Goal: Task Accomplishment & Management: Use online tool/utility

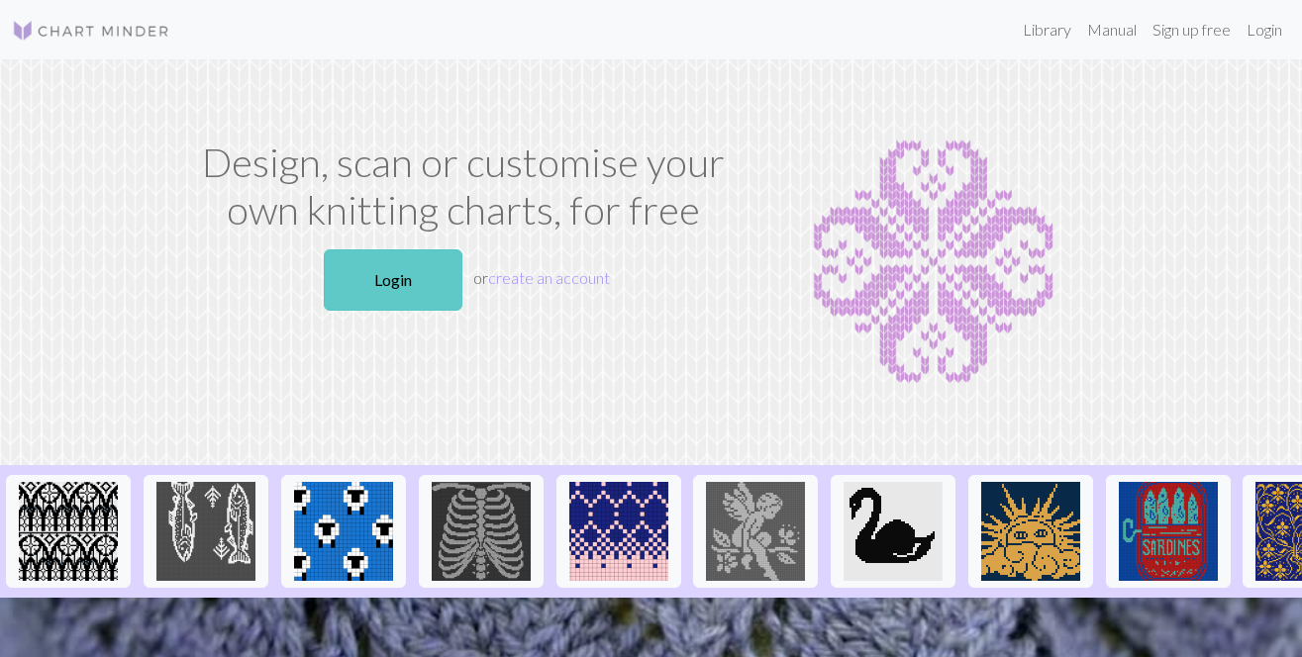
click at [386, 260] on link "Login" at bounding box center [393, 279] width 139 height 61
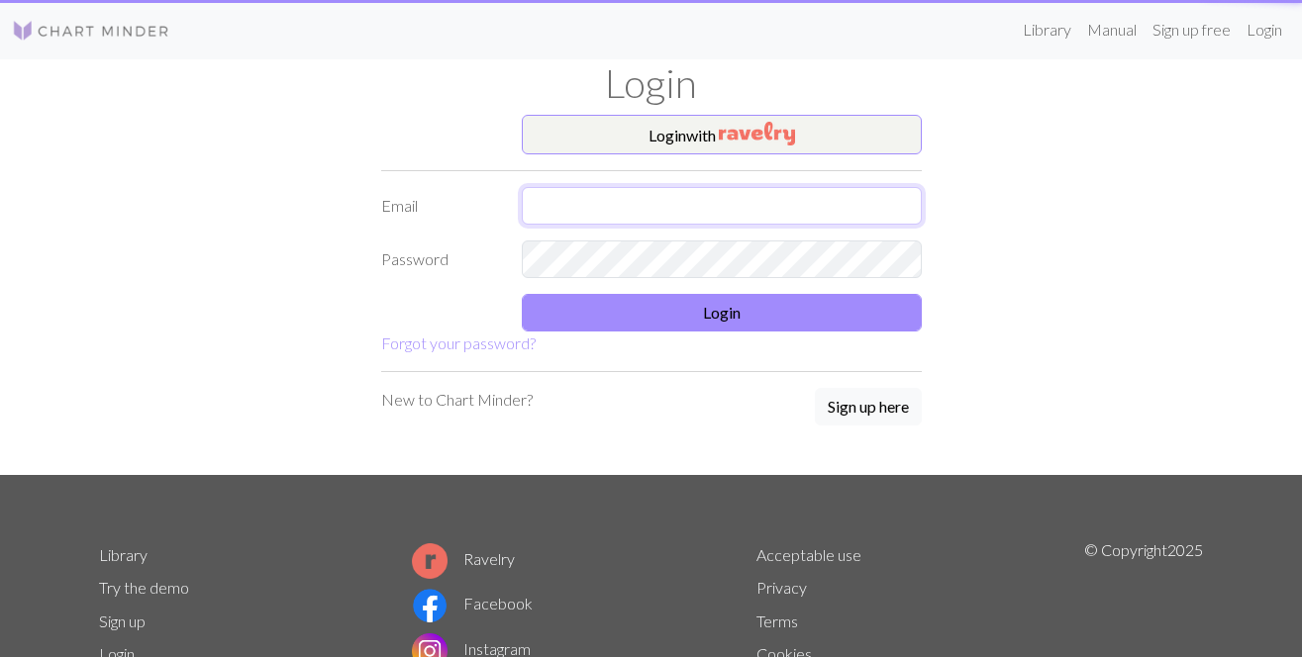
type input "[EMAIL_ADDRESS][DOMAIN_NAME]"
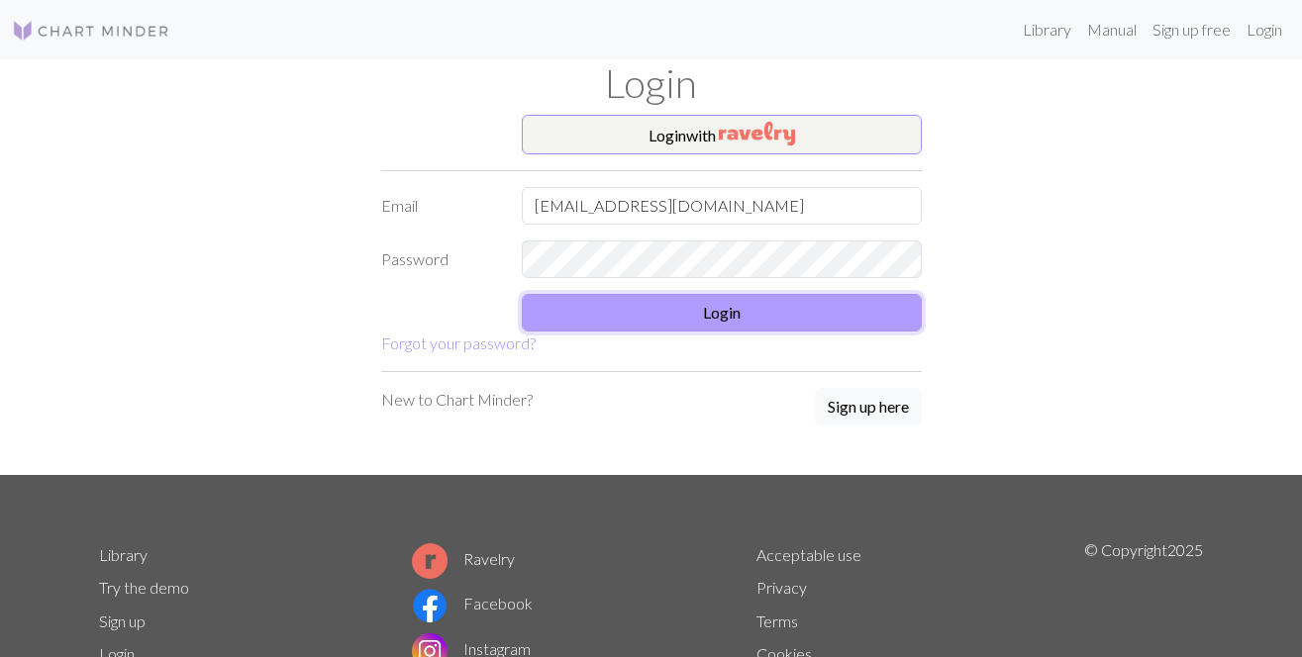
click at [686, 316] on button "Login" at bounding box center [722, 313] width 400 height 38
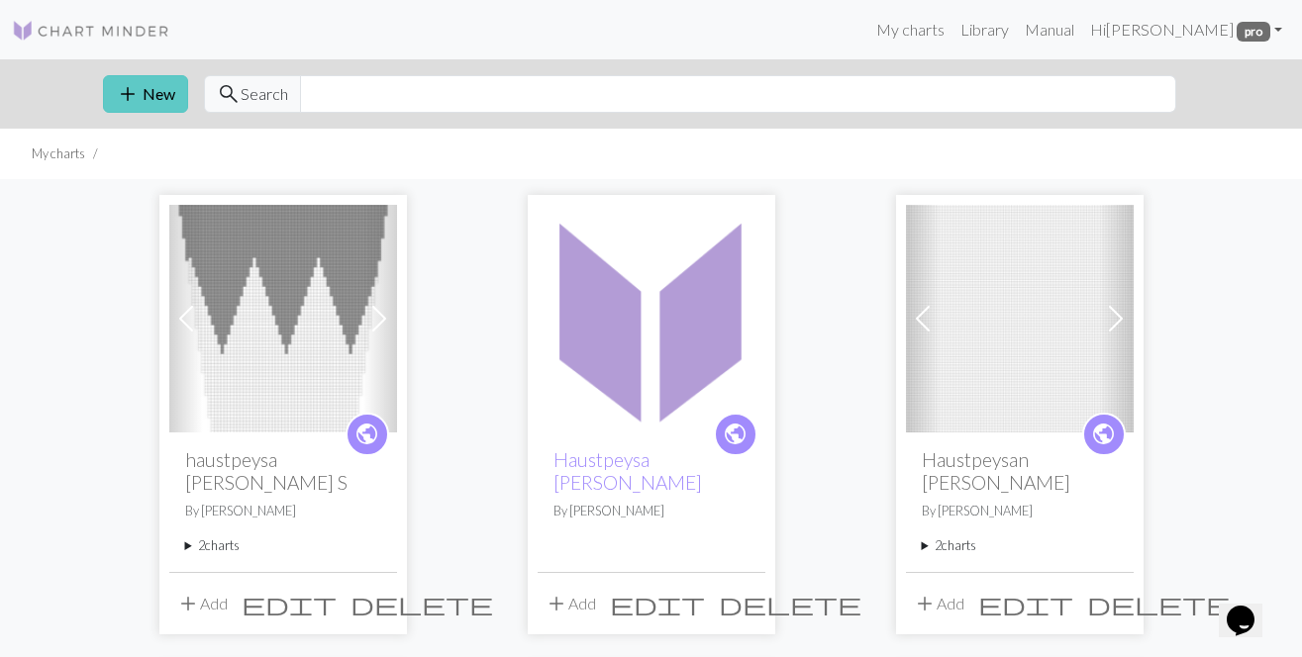
click at [170, 93] on button "add New" at bounding box center [145, 94] width 85 height 38
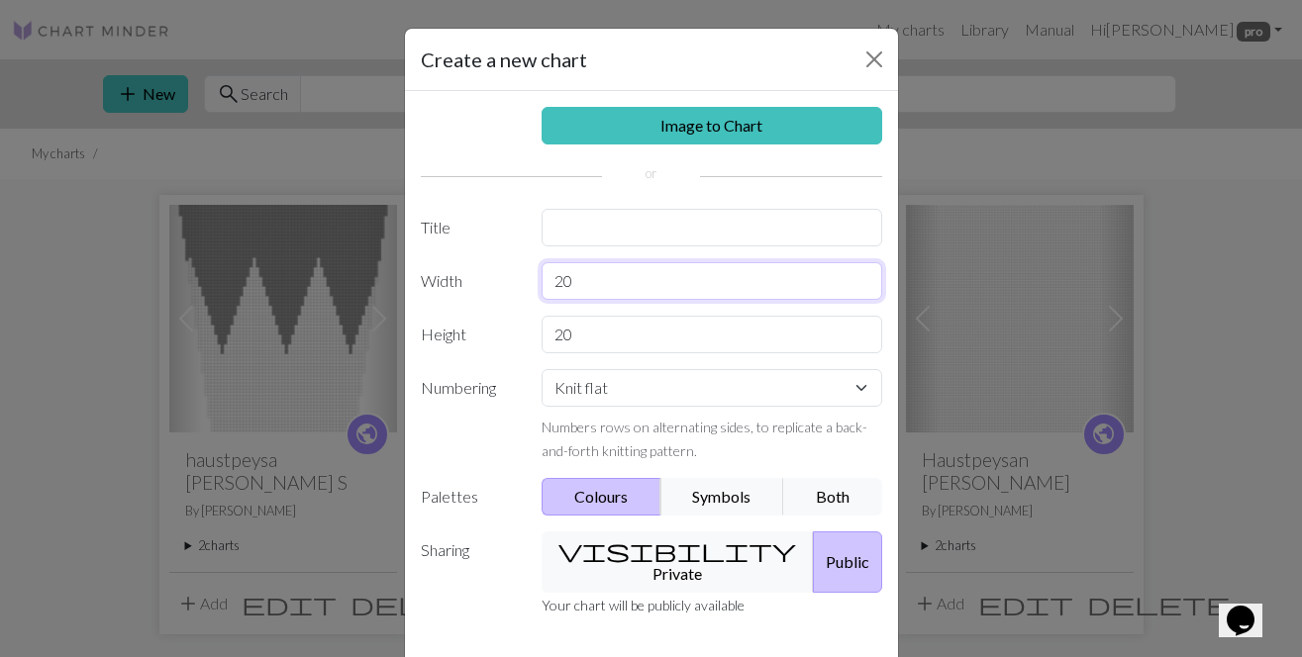
click at [652, 291] on input "20" at bounding box center [711, 281] width 341 height 38
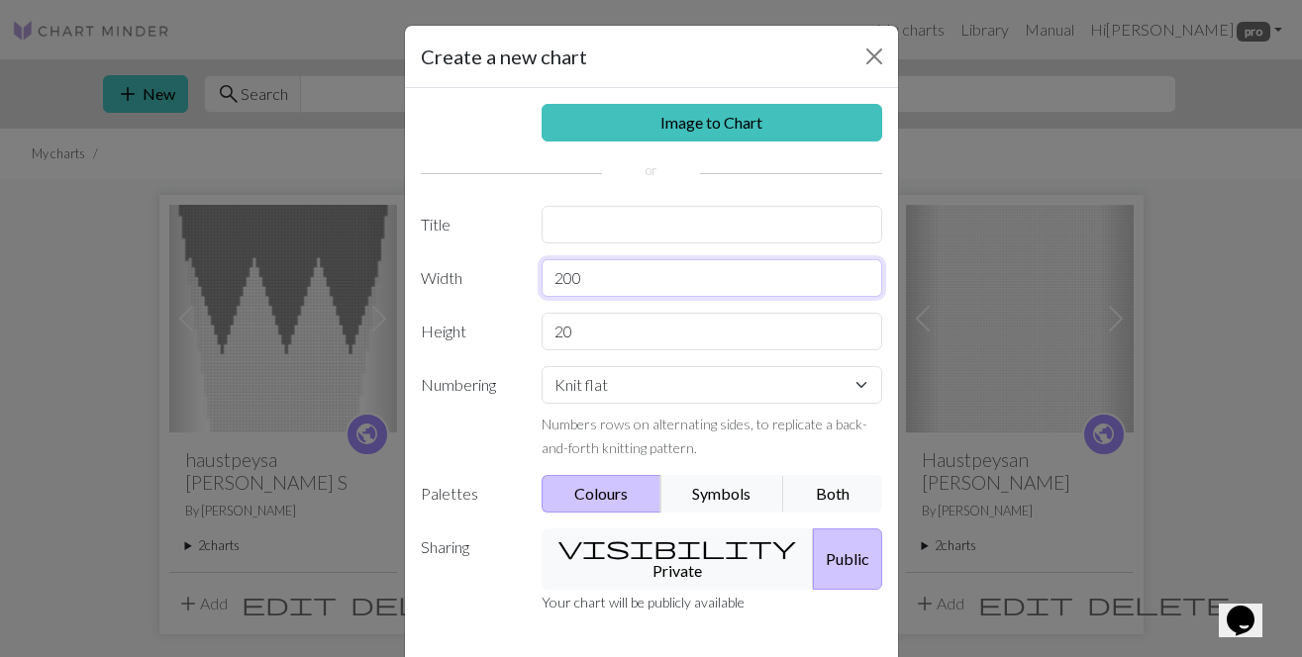
type input "200"
click at [588, 326] on input "20" at bounding box center [711, 332] width 341 height 38
type input "200"
click at [609, 215] on input "text" at bounding box center [711, 225] width 341 height 38
type input "e"
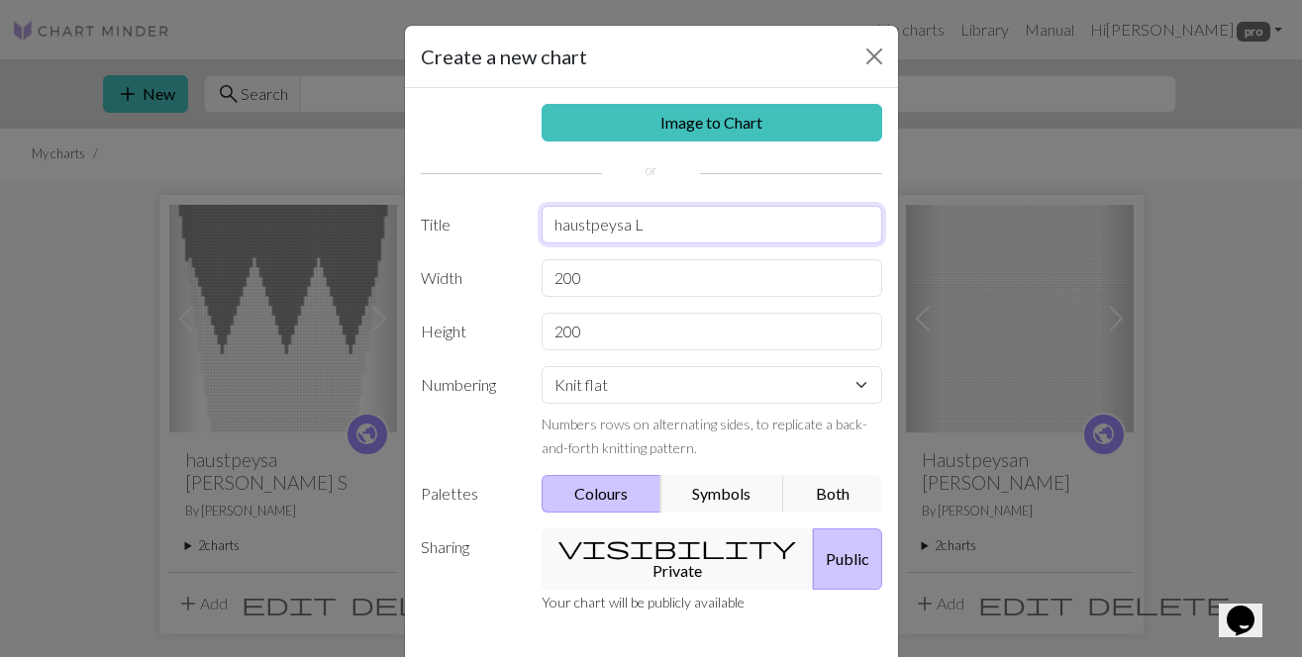
type input "haustpeysa L"
click at [787, 604] on div "Sharing visibility Private Public Your chart will be publicly available" at bounding box center [651, 579] width 485 height 101
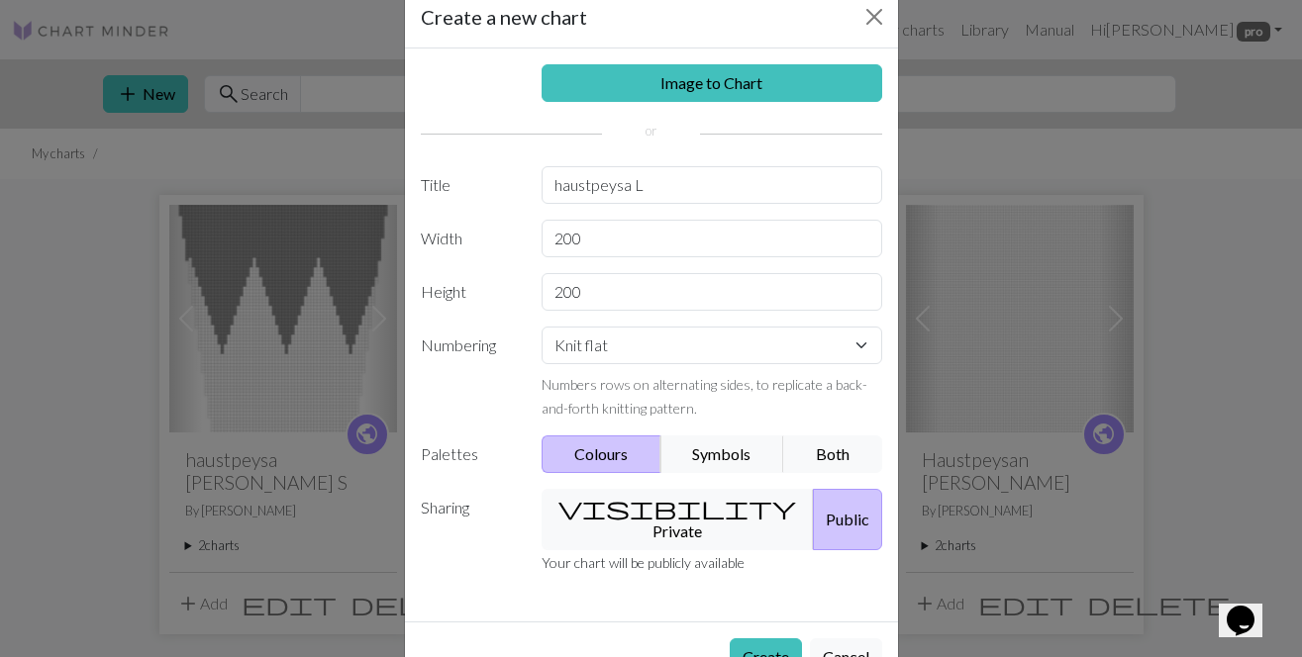
scroll to position [82, 0]
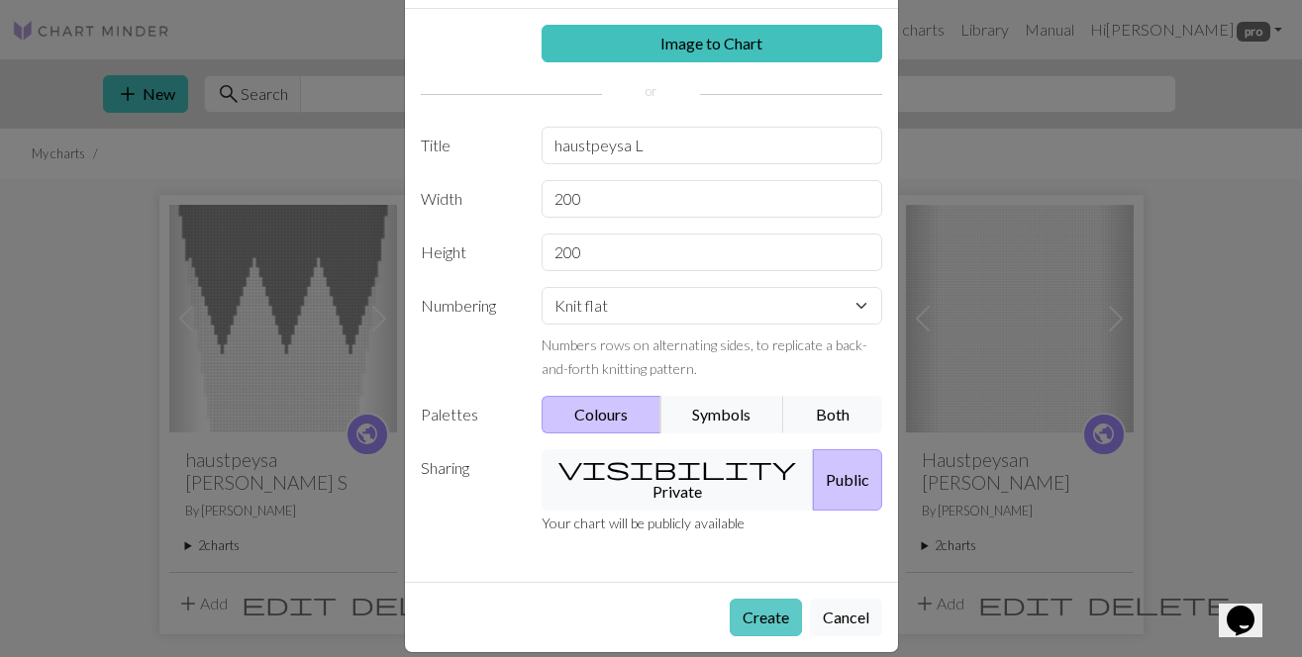
click at [763, 599] on button "Create" at bounding box center [766, 618] width 72 height 38
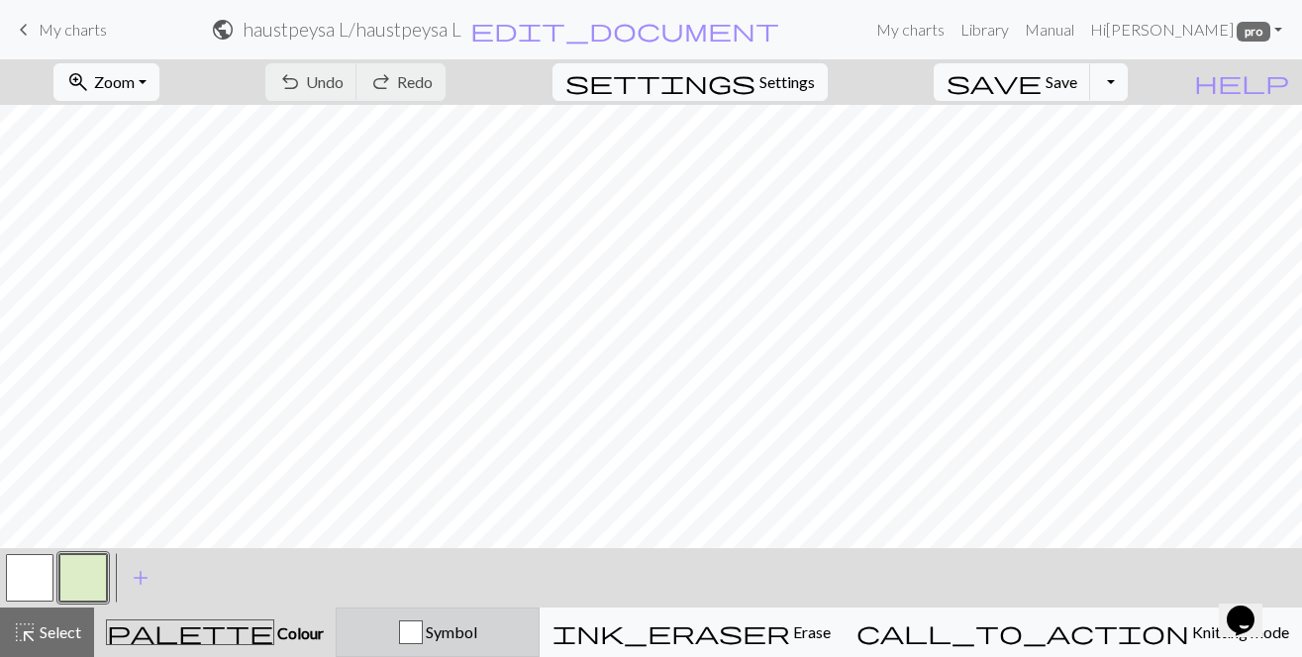
click at [477, 635] on span "Symbol" at bounding box center [450, 632] width 54 height 19
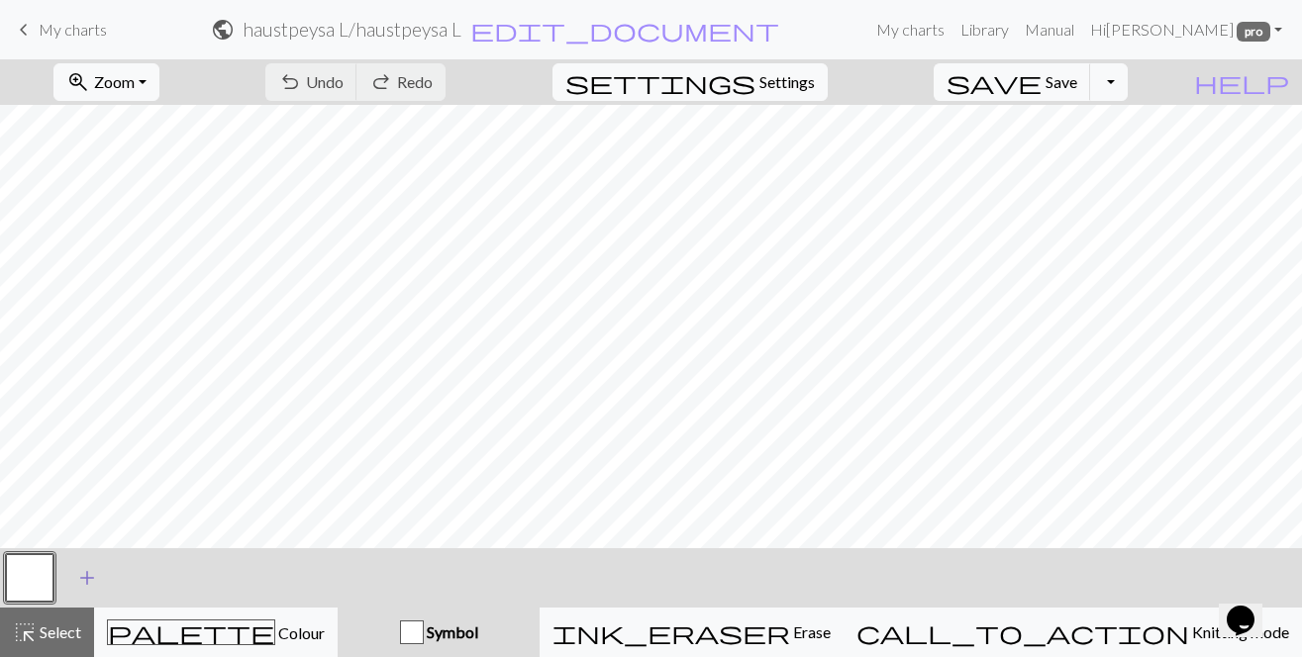
click at [86, 577] on span "add" at bounding box center [87, 578] width 24 height 28
click at [98, 567] on button "button" at bounding box center [83, 578] width 48 height 48
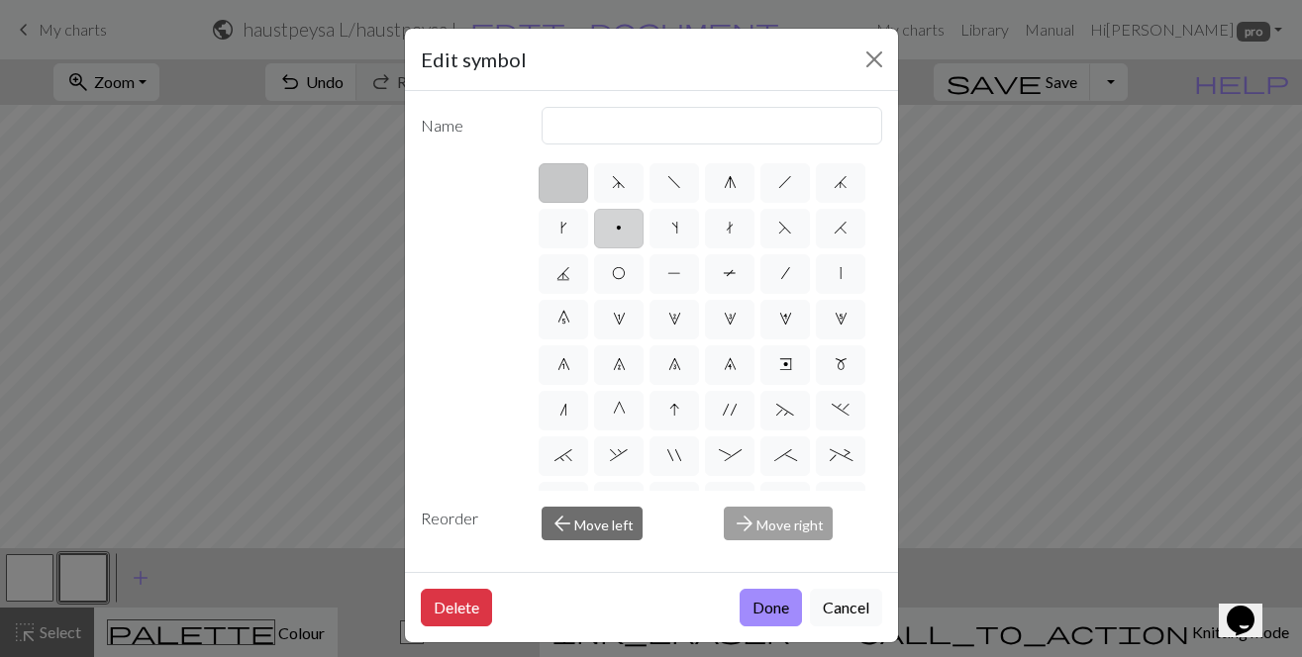
click at [607, 225] on label "p" at bounding box center [618, 229] width 49 height 40
click at [616, 225] on input "p" at bounding box center [622, 222] width 13 height 13
radio input "true"
type input "purl"
click at [778, 614] on button "Done" at bounding box center [770, 608] width 62 height 38
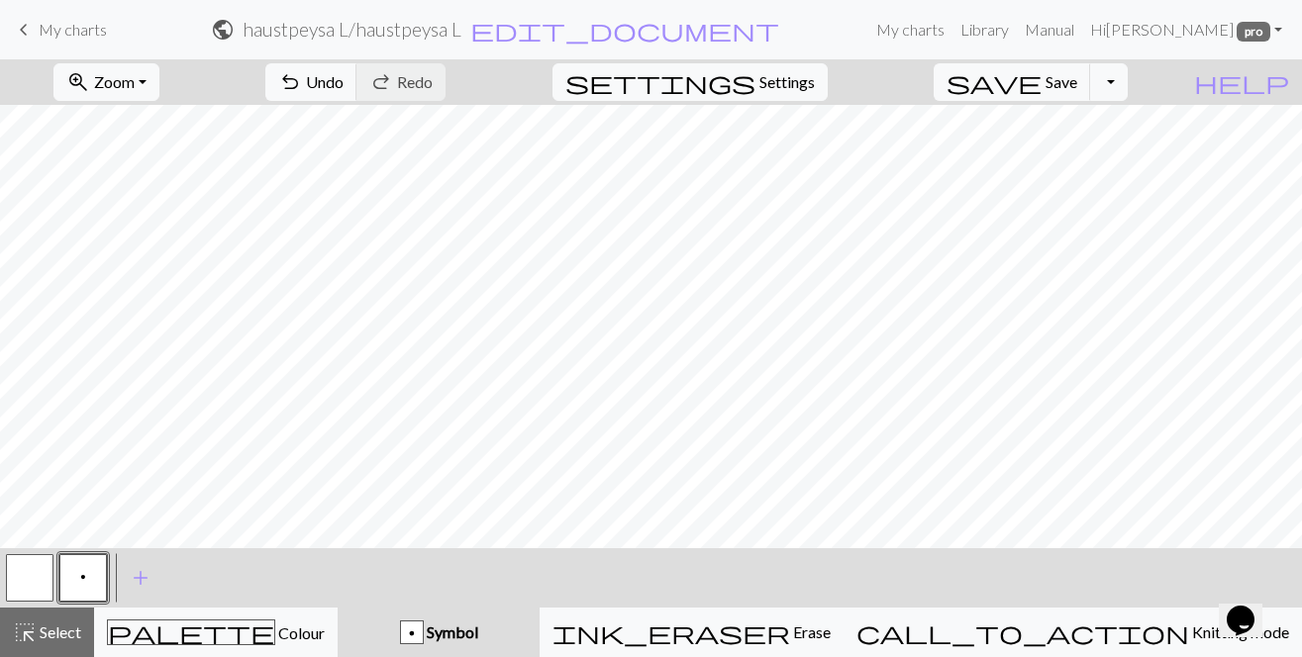
click at [684, 579] on div "< p > add Add a symbol" at bounding box center [651, 577] width 1302 height 59
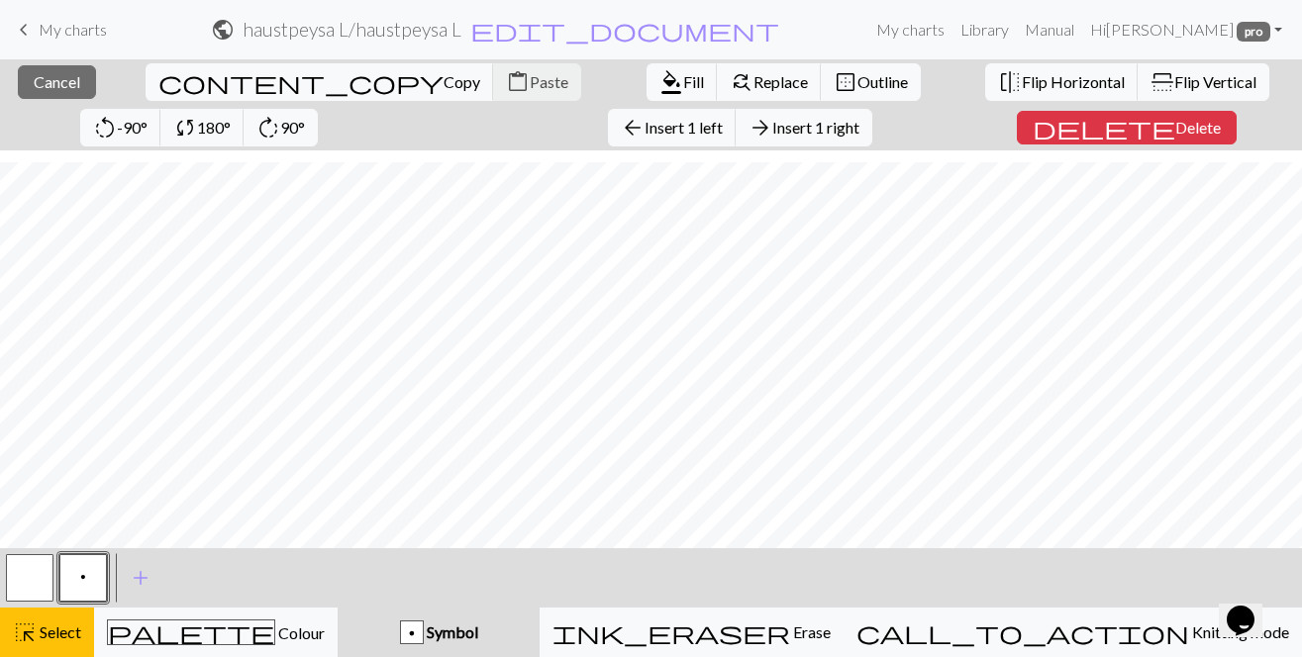
scroll to position [3605, 1829]
click at [52, 641] on div "highlight_alt Select Select" at bounding box center [47, 633] width 68 height 24
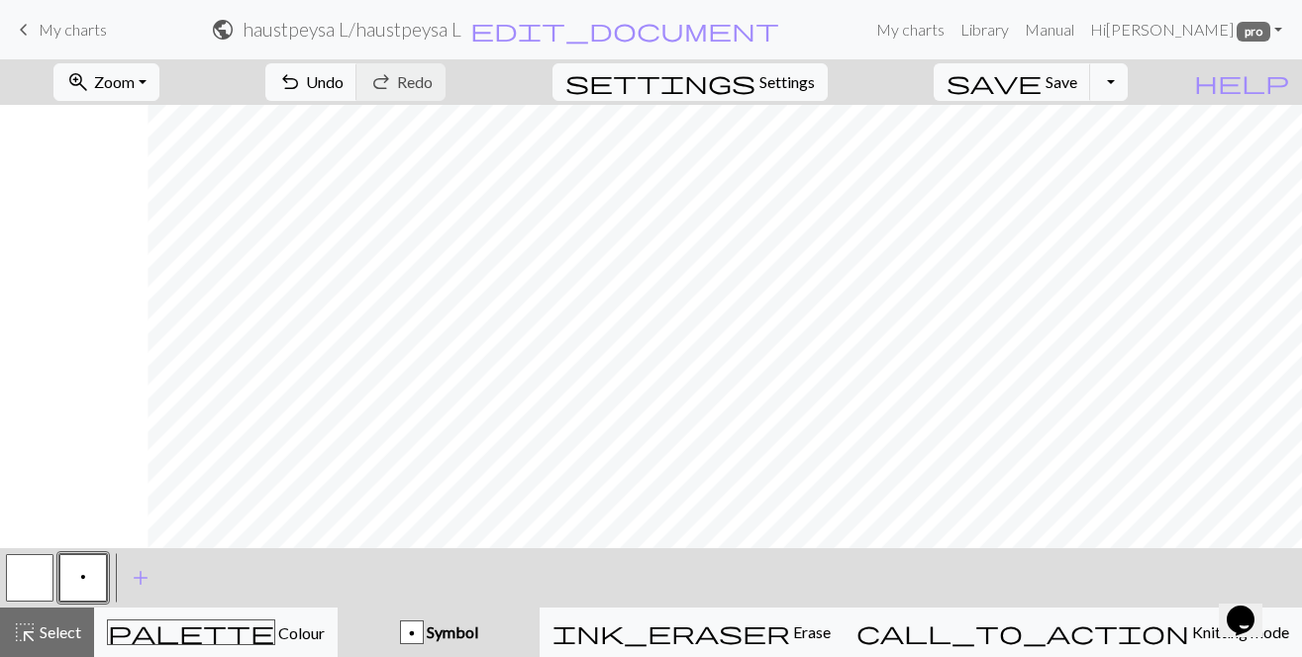
scroll to position [3088, 0]
drag, startPoint x: 68, startPoint y: 628, endPoint x: 68, endPoint y: 617, distance: 10.9
click at [68, 628] on span "Select" at bounding box center [59, 632] width 45 height 19
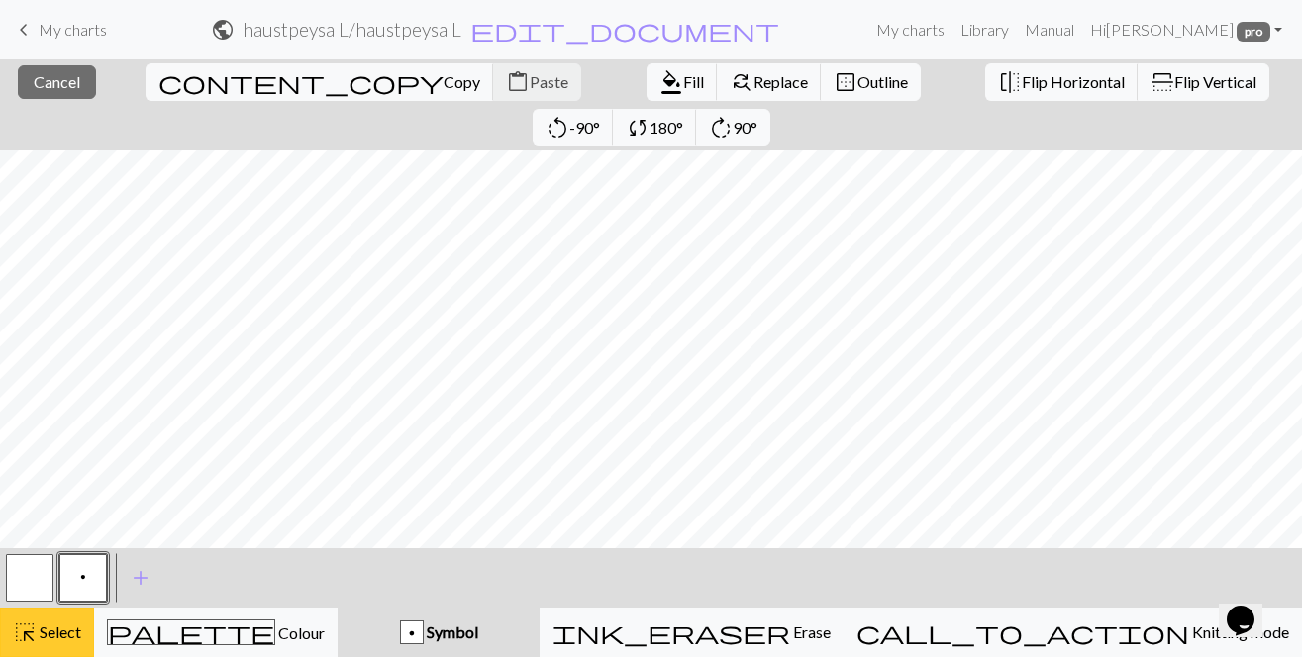
click at [50, 625] on span "Select" at bounding box center [59, 632] width 45 height 19
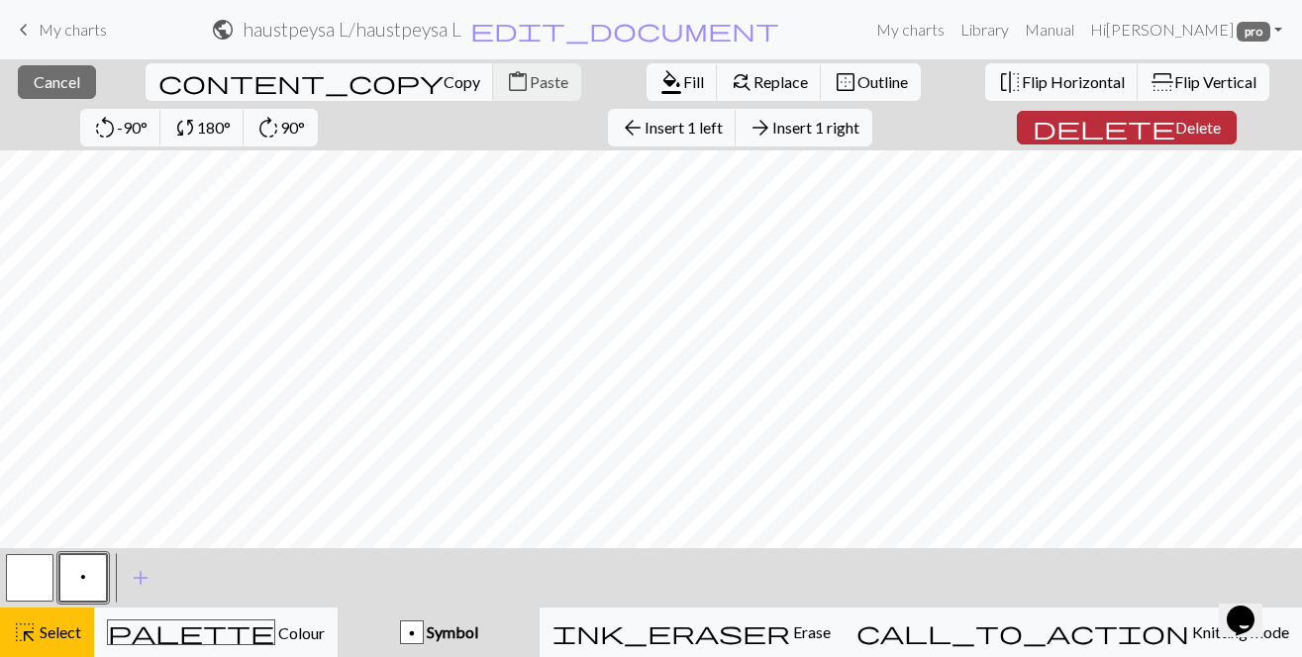
click at [1175, 132] on span "Delete" at bounding box center [1198, 127] width 46 height 19
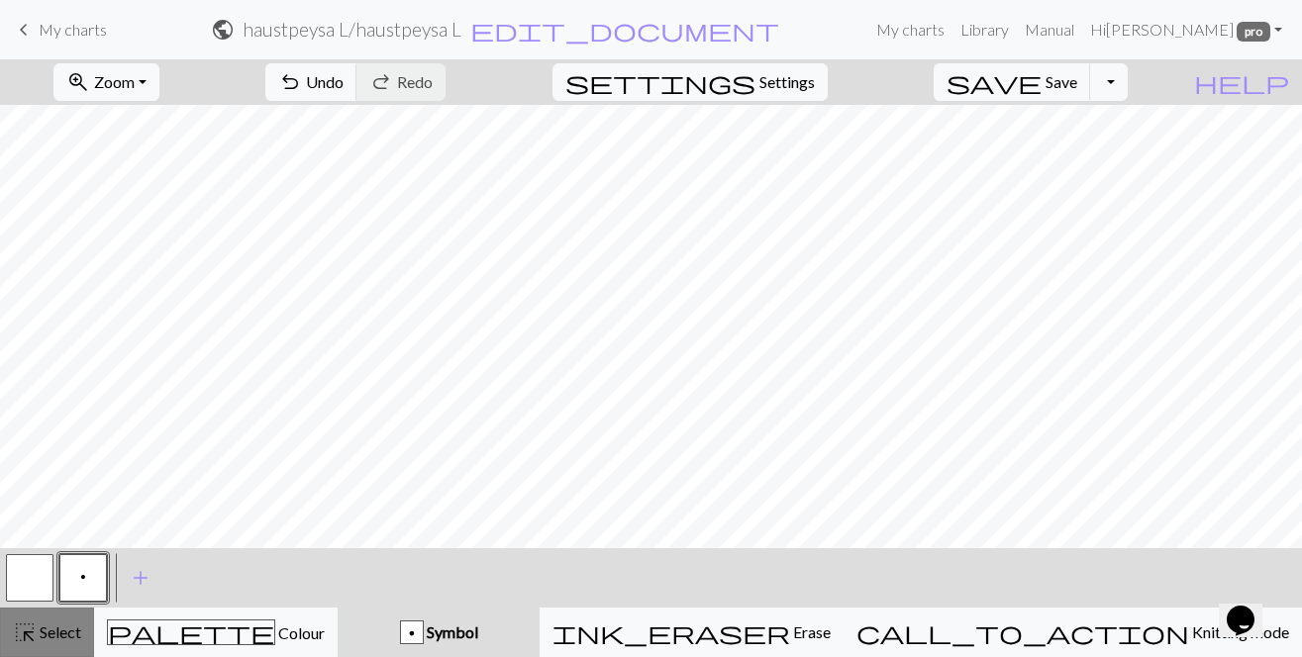
drag, startPoint x: 37, startPoint y: 641, endPoint x: 44, endPoint y: 612, distance: 30.5
click at [37, 638] on span "Select" at bounding box center [59, 632] width 45 height 19
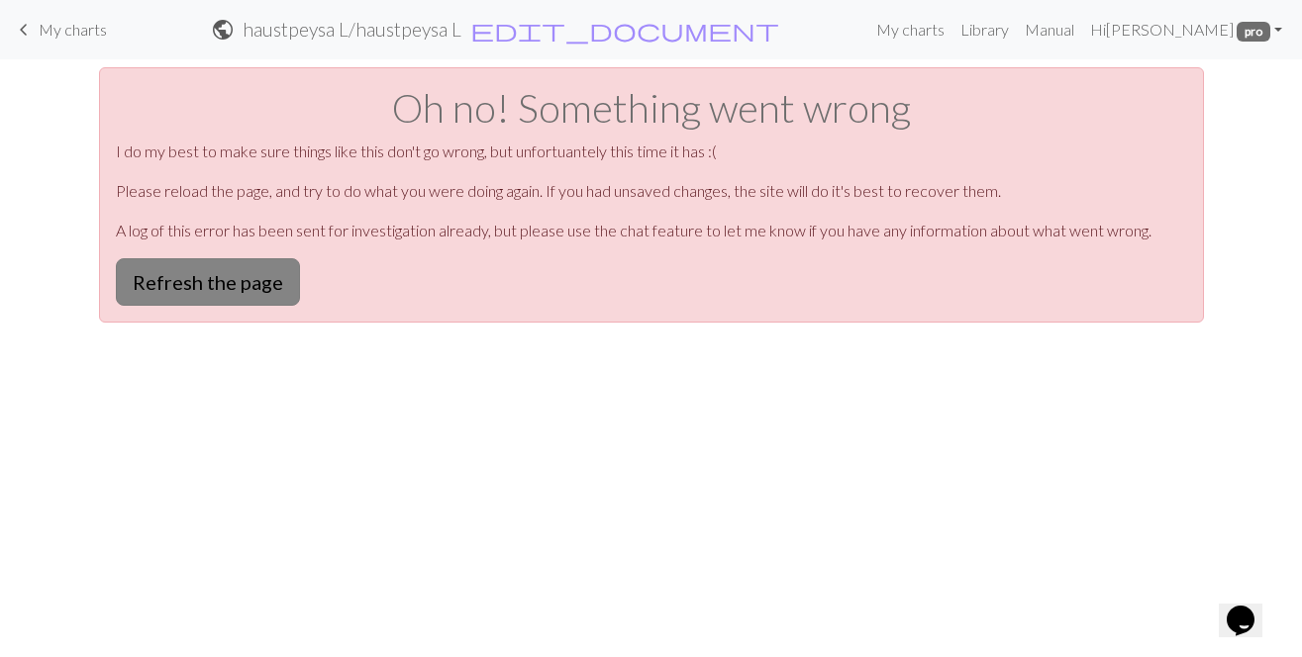
click at [220, 297] on button "Refresh the page" at bounding box center [208, 282] width 184 height 48
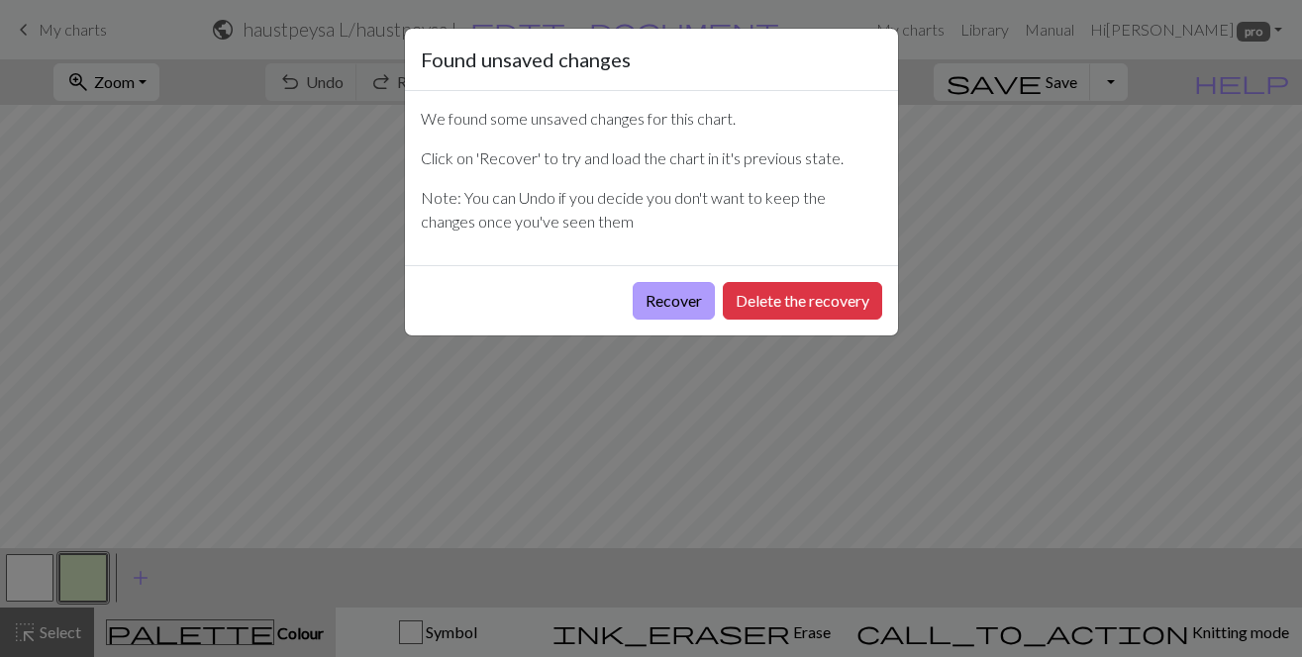
click at [673, 306] on button "Recover" at bounding box center [674, 301] width 82 height 38
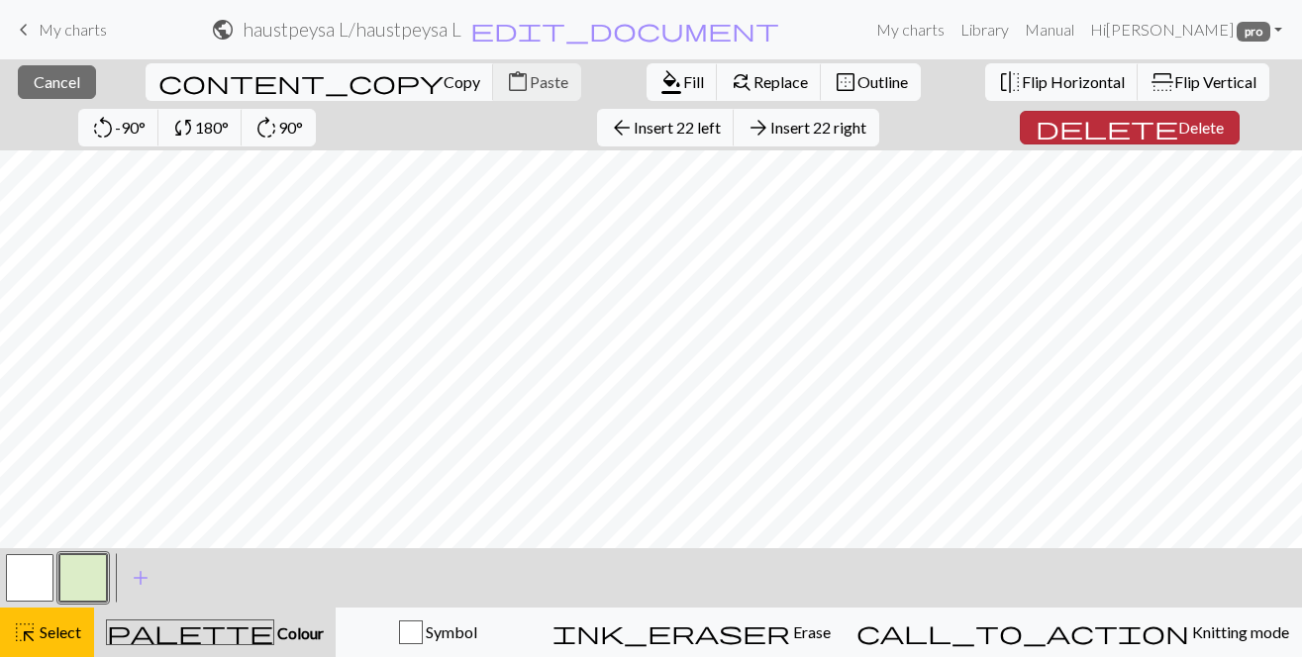
click at [1035, 117] on span "delete" at bounding box center [1106, 128] width 143 height 28
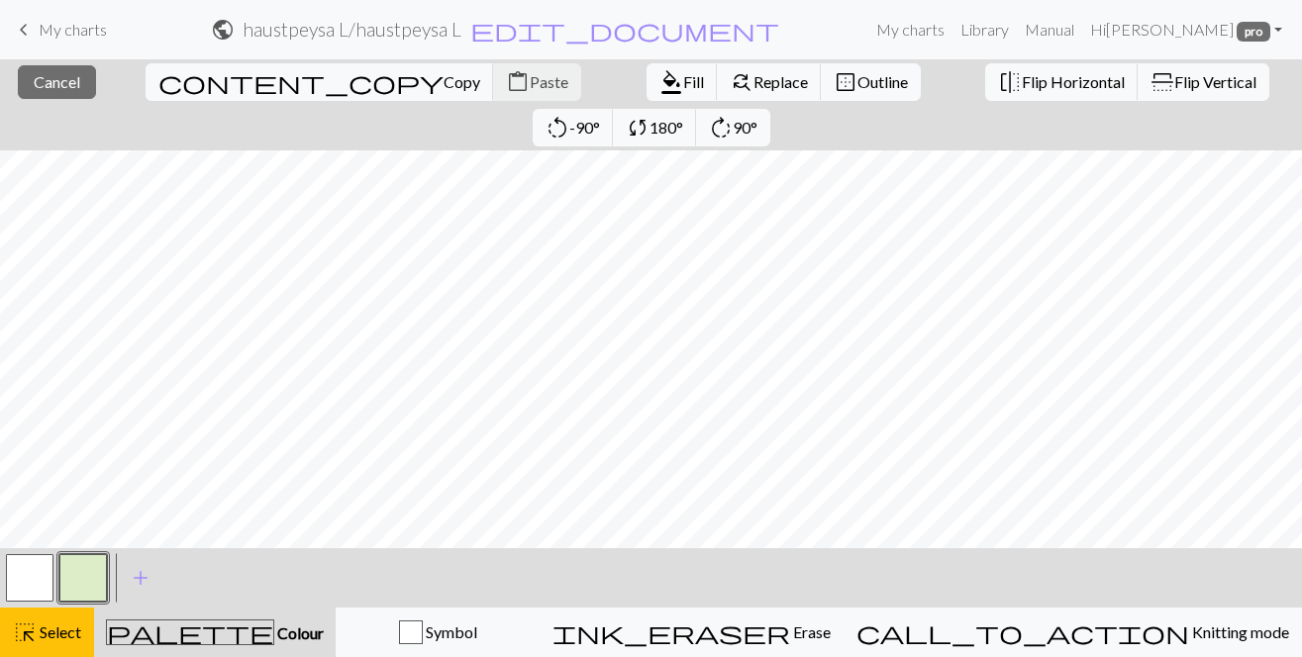
click at [590, 647] on div "close Cancel content_copy Copy content_paste Paste format_color_fill Fill find_…" at bounding box center [651, 358] width 1302 height 598
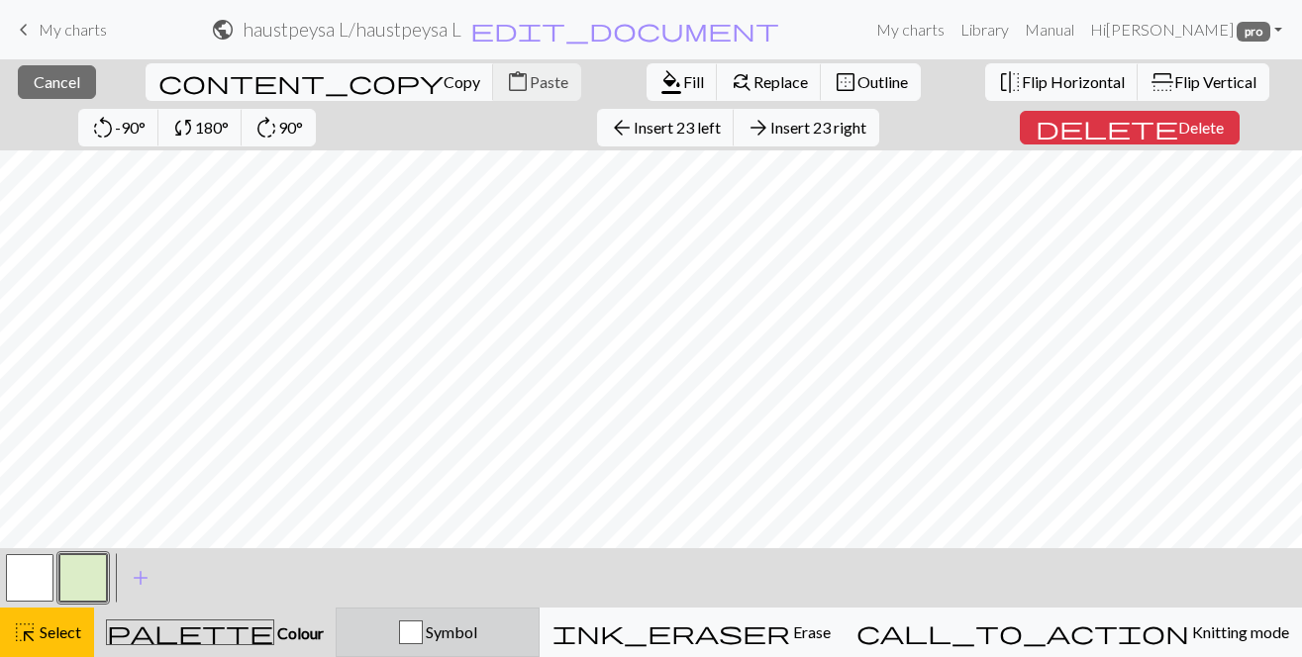
click at [539, 648] on button "Symbol" at bounding box center [438, 632] width 204 height 49
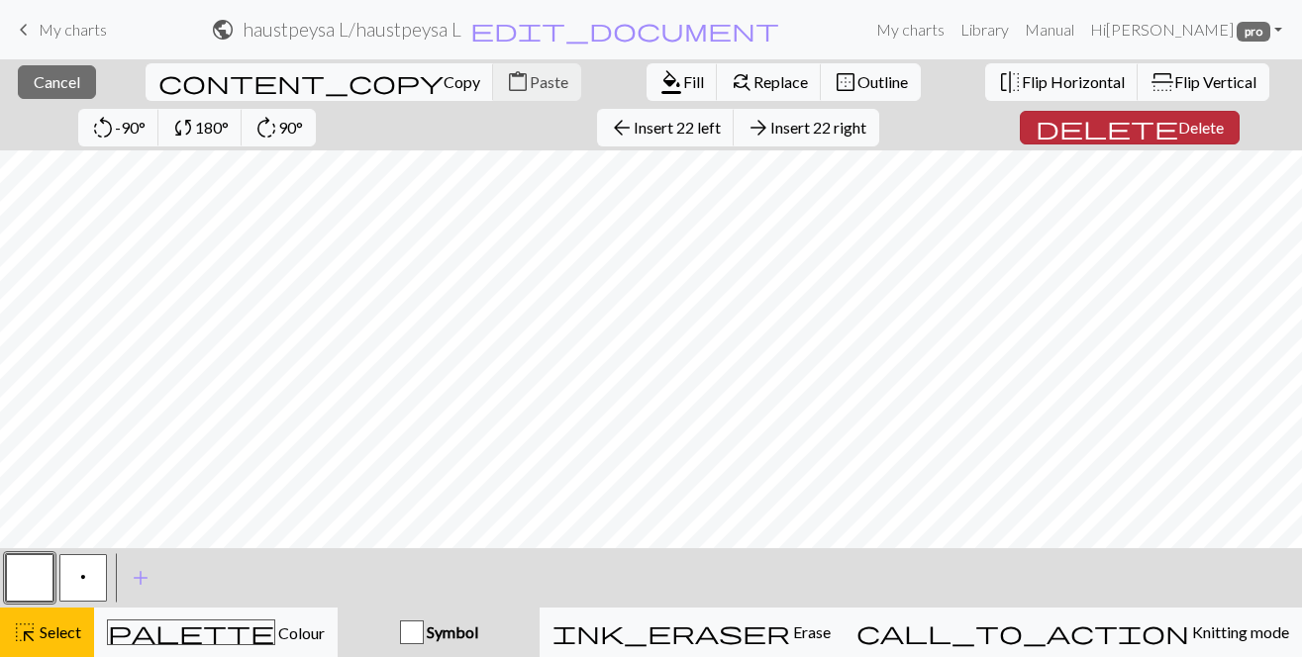
click at [1178, 118] on span "Delete" at bounding box center [1201, 127] width 46 height 19
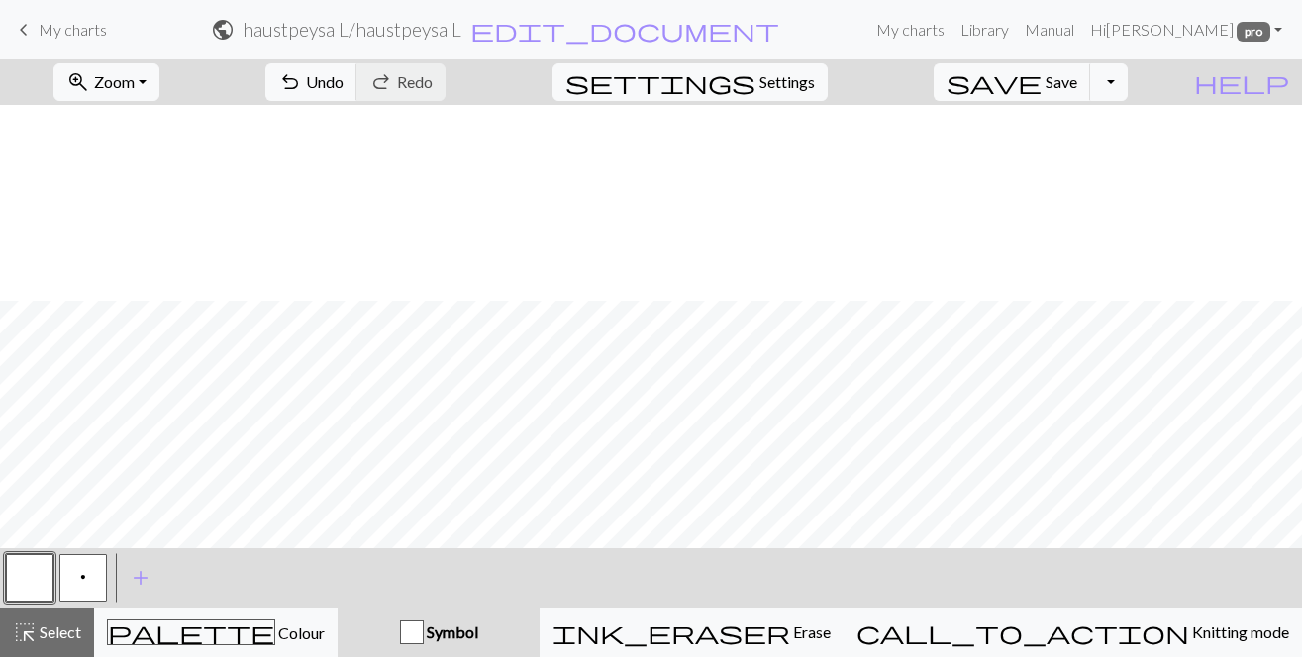
scroll to position [3605, 0]
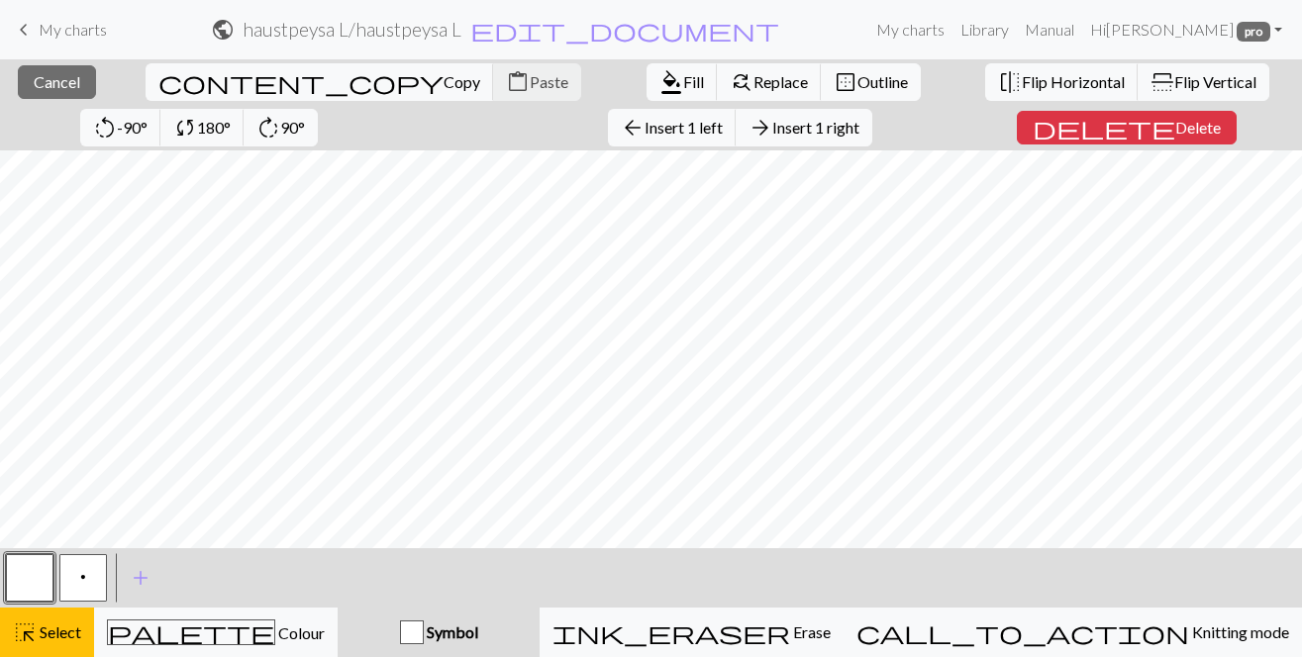
click at [67, 135] on div "close Cancel content_copy Copy content_paste Paste format_color_fill Fill find_…" at bounding box center [651, 358] width 1302 height 598
click at [1178, 130] on span "Delete" at bounding box center [1201, 127] width 46 height 19
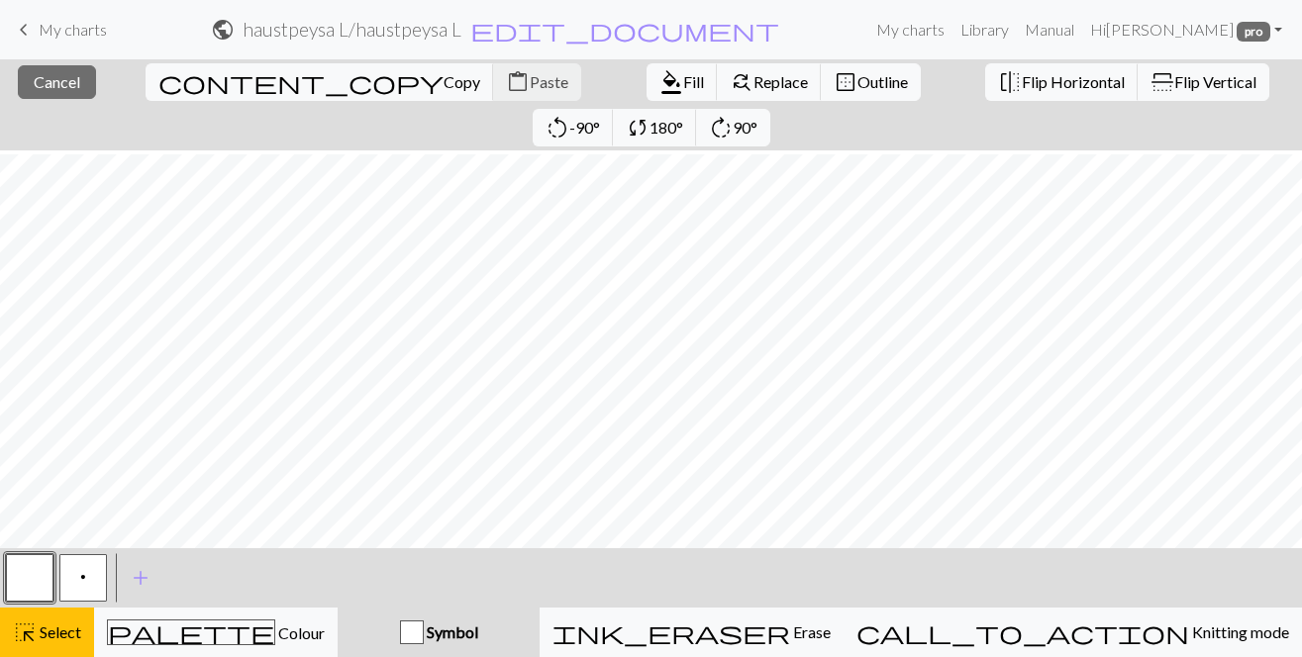
scroll to position [8, 2628]
click at [59, 72] on span "Cancel" at bounding box center [57, 81] width 47 height 19
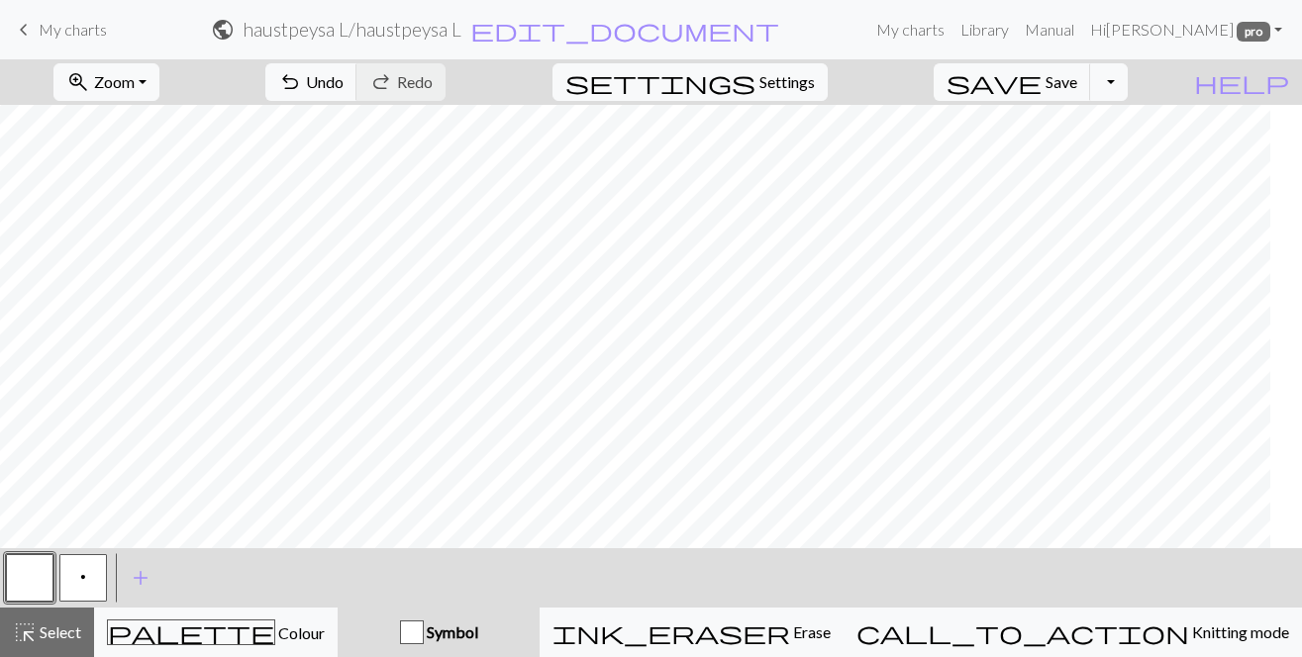
scroll to position [3605, 1208]
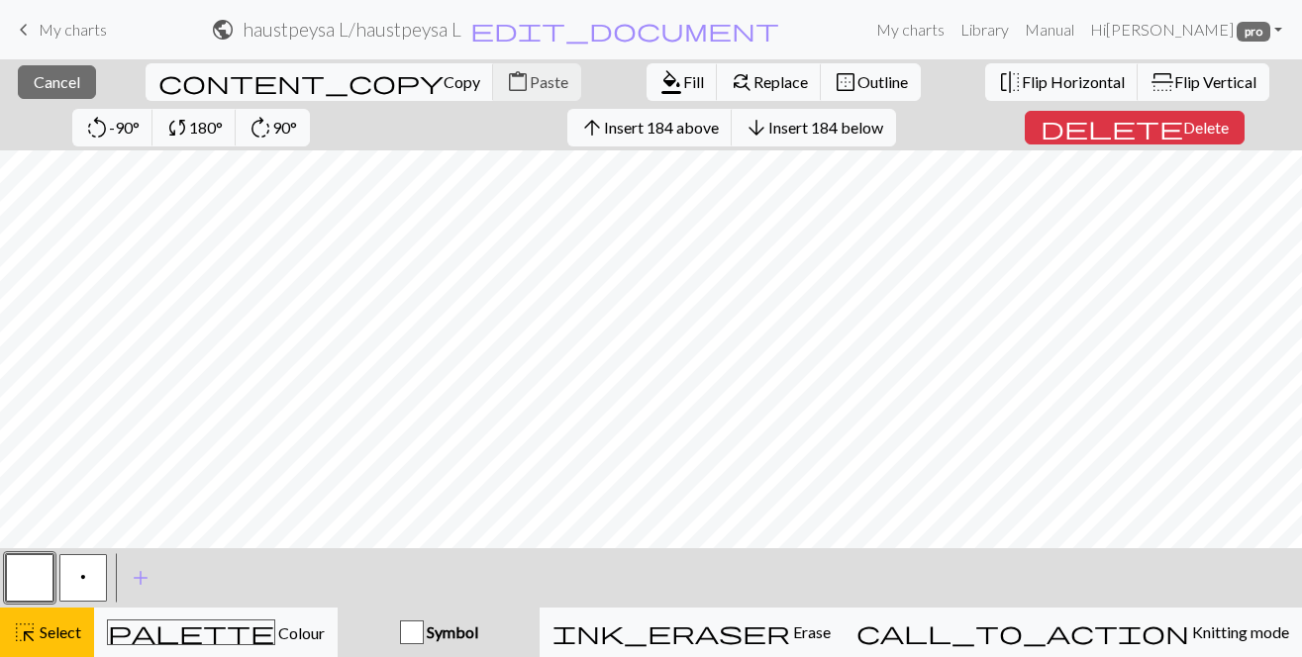
click at [1301, 182] on html "This website uses cookies to ensure you get the best experience on our website.…" at bounding box center [651, 328] width 1302 height 657
click at [38, 79] on span "Cancel" at bounding box center [57, 81] width 47 height 19
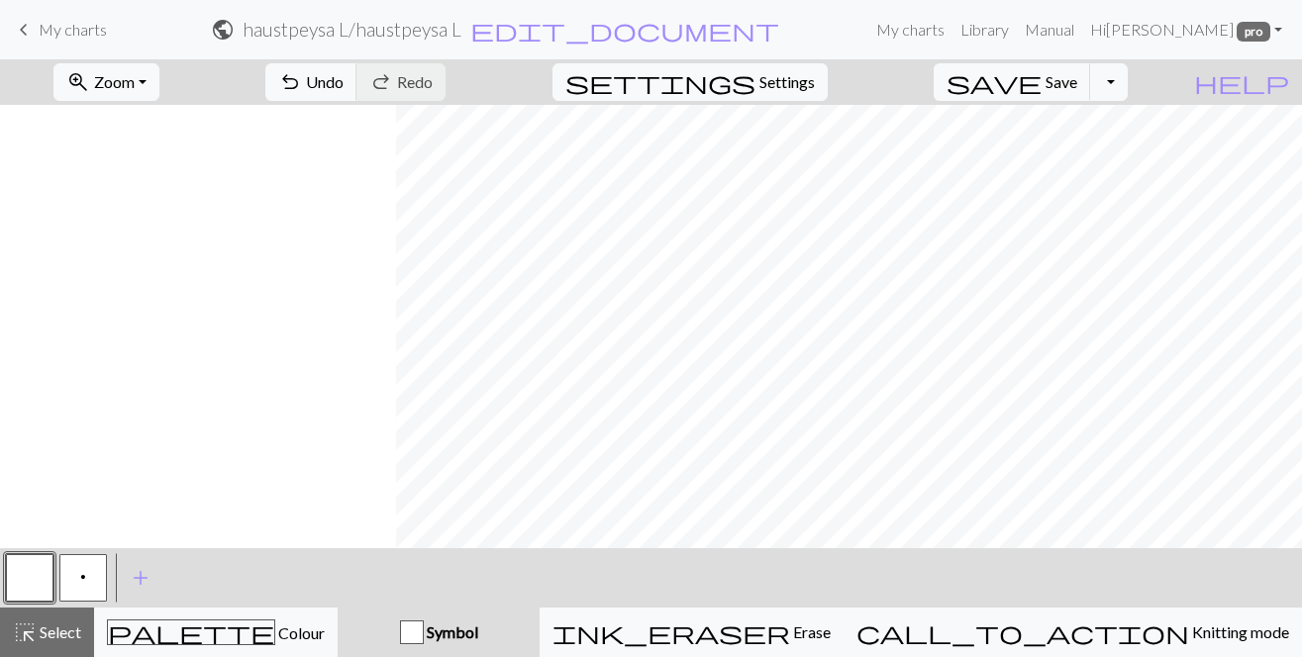
scroll to position [3605, 2628]
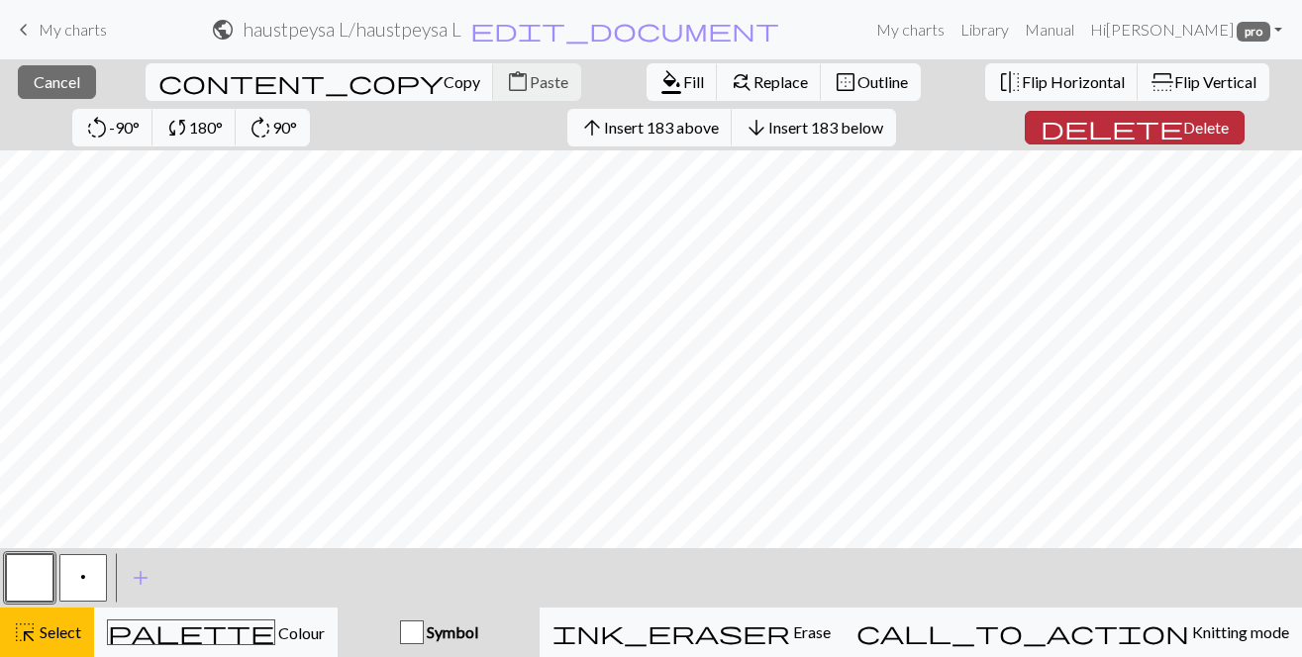
click at [1081, 121] on button "delete Delete" at bounding box center [1135, 128] width 220 height 34
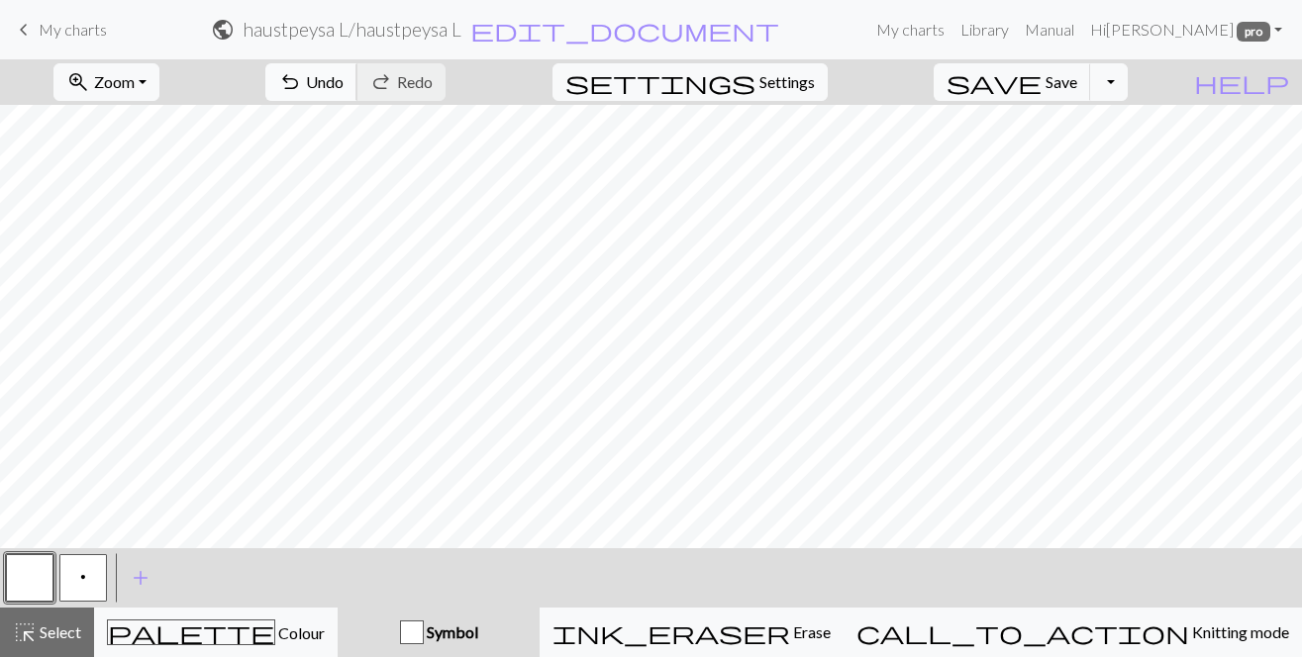
click at [343, 86] on span "Undo" at bounding box center [325, 81] width 38 height 19
drag, startPoint x: 46, startPoint y: 649, endPoint x: 54, endPoint y: 584, distance: 65.9
click at [46, 646] on button "highlight_alt Select Select" at bounding box center [47, 632] width 94 height 49
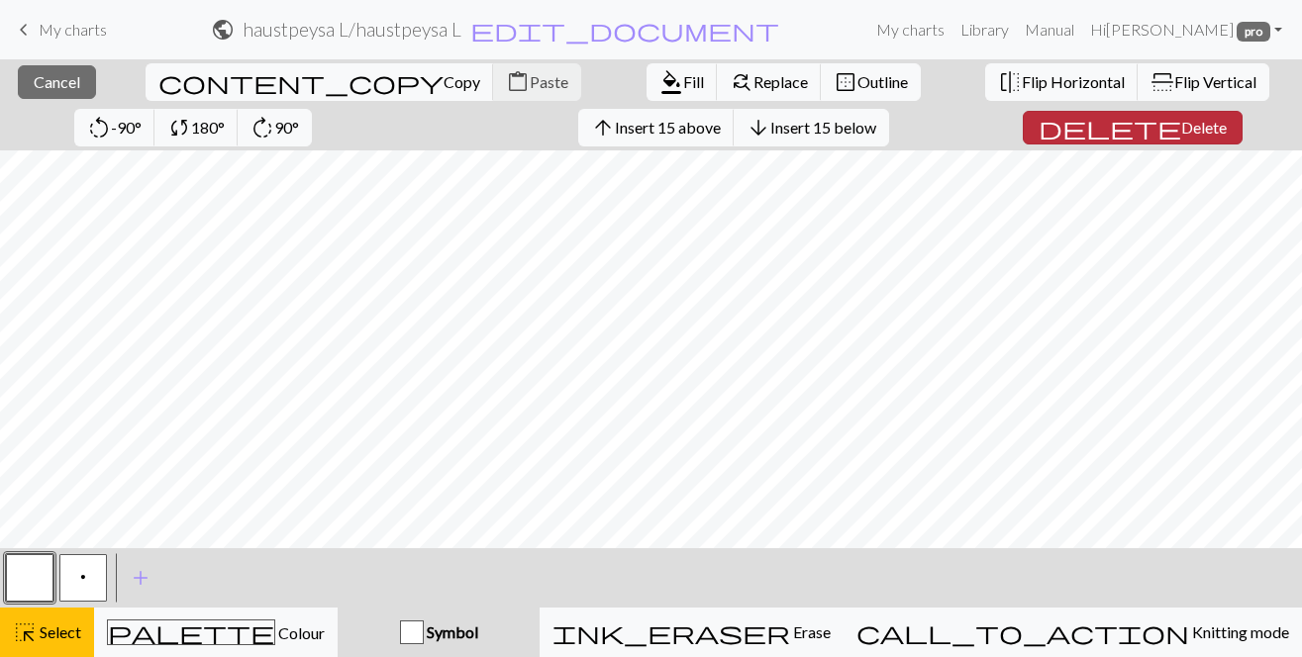
click at [1181, 127] on span "Delete" at bounding box center [1204, 127] width 46 height 19
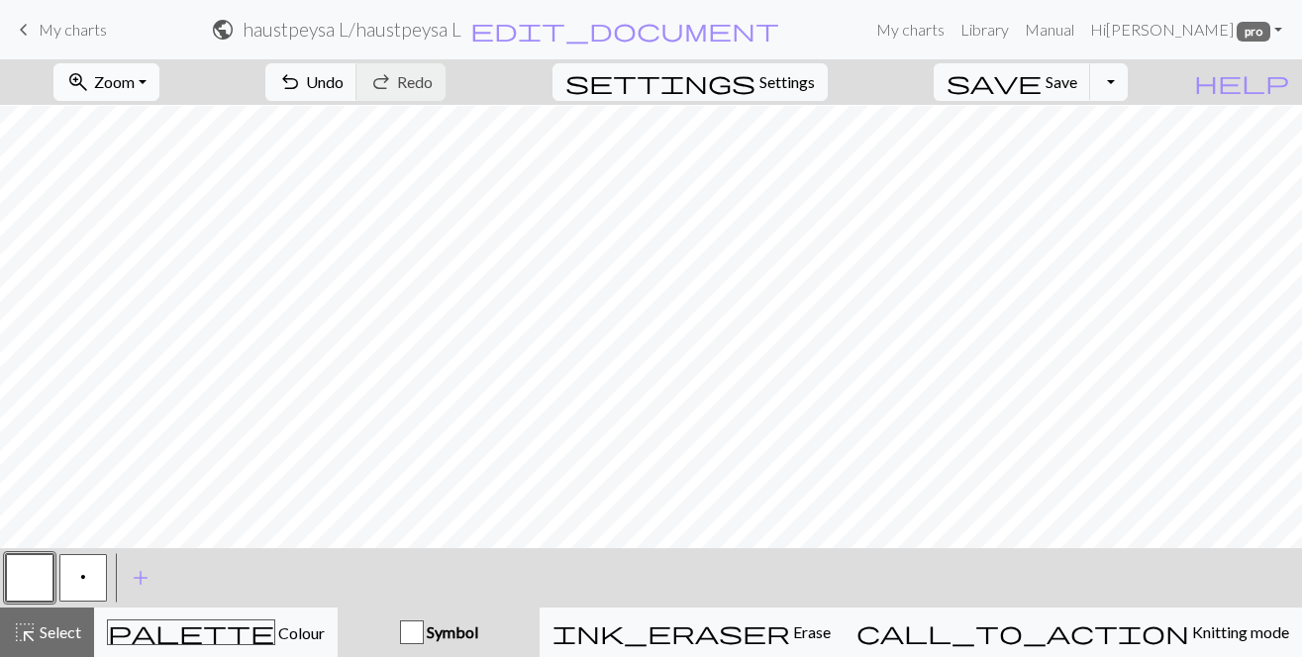
scroll to position [1, 2628]
drag, startPoint x: 51, startPoint y: 637, endPoint x: 58, endPoint y: 549, distance: 88.4
click at [50, 632] on span "Select" at bounding box center [59, 632] width 45 height 19
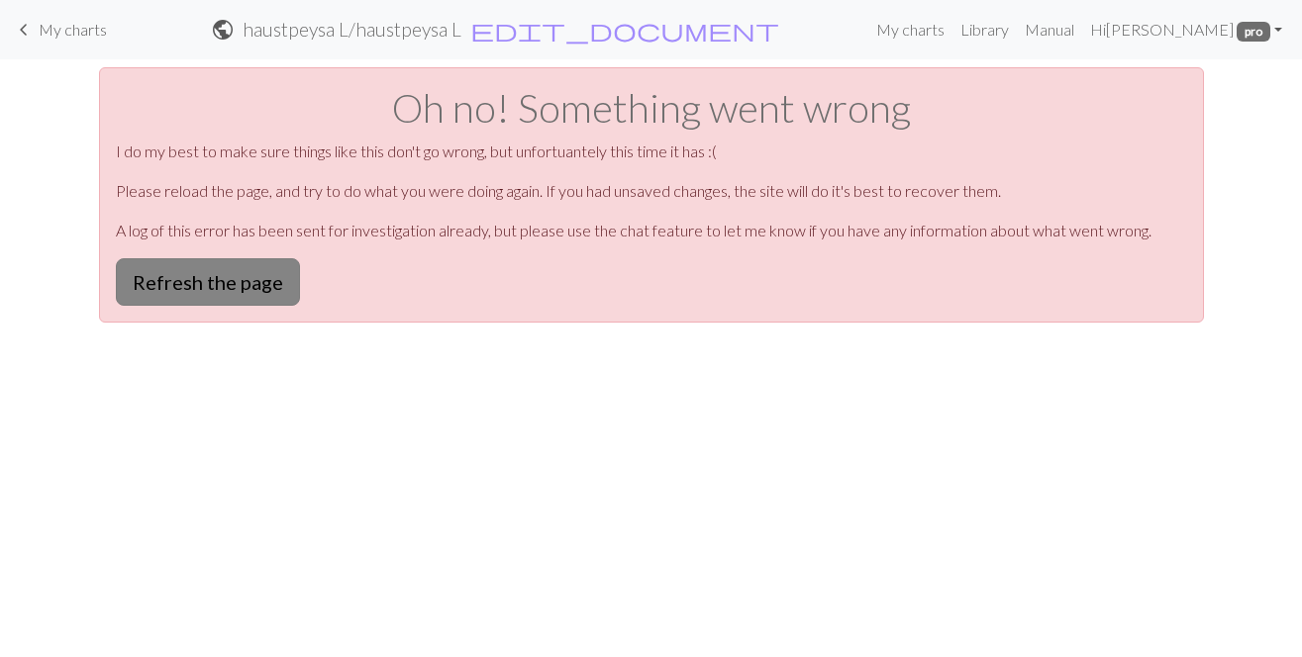
click at [244, 271] on button "Refresh the page" at bounding box center [208, 282] width 184 height 48
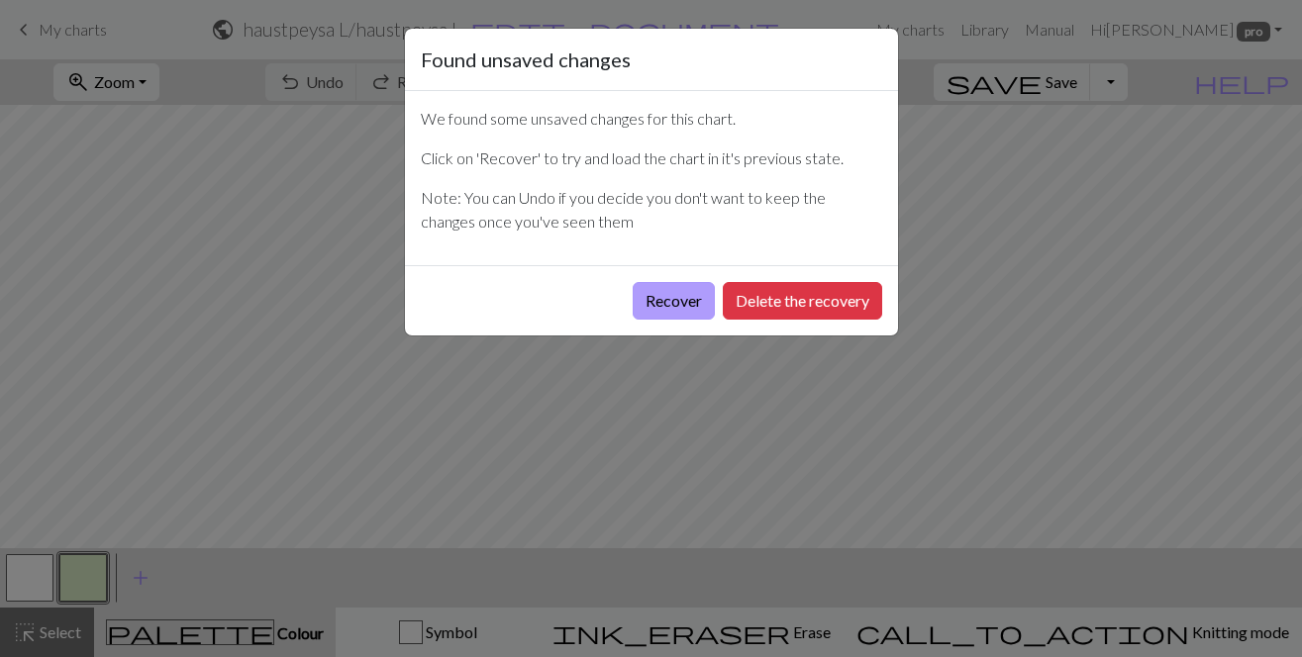
click at [669, 289] on button "Recover" at bounding box center [674, 301] width 82 height 38
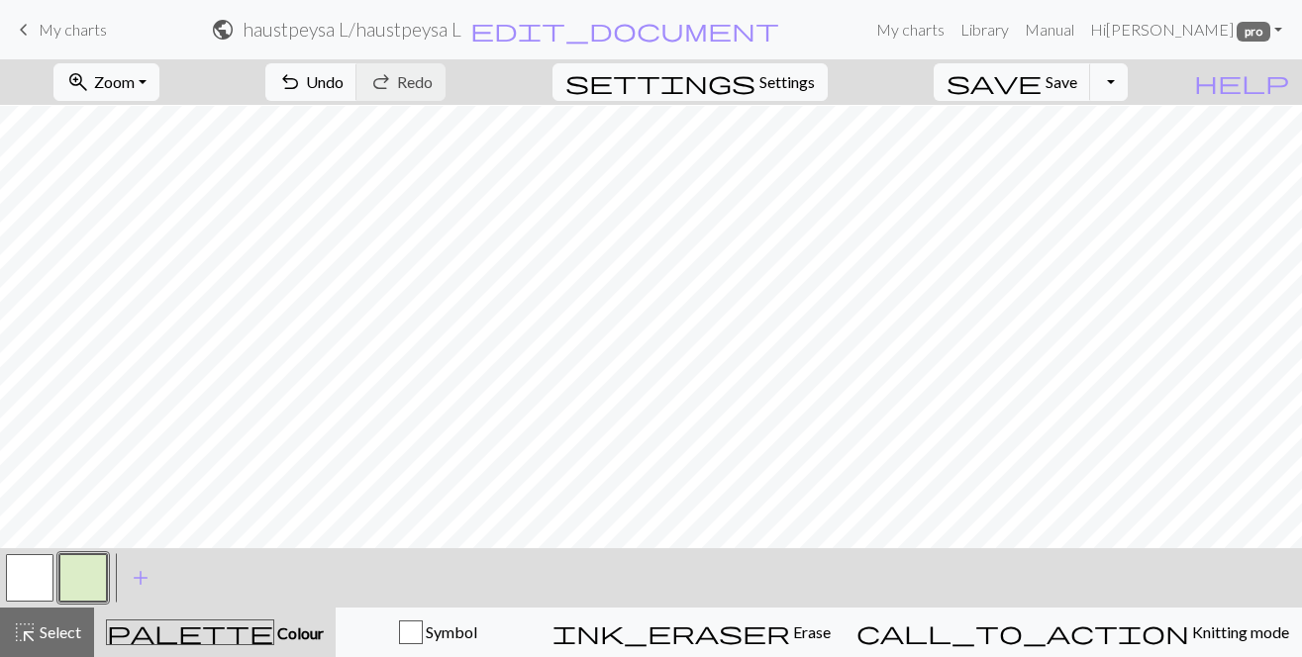
scroll to position [247, 0]
click at [159, 77] on button "zoom_in Zoom Zoom" at bounding box center [106, 82] width 106 height 38
click at [150, 235] on button "50%" at bounding box center [132, 238] width 156 height 32
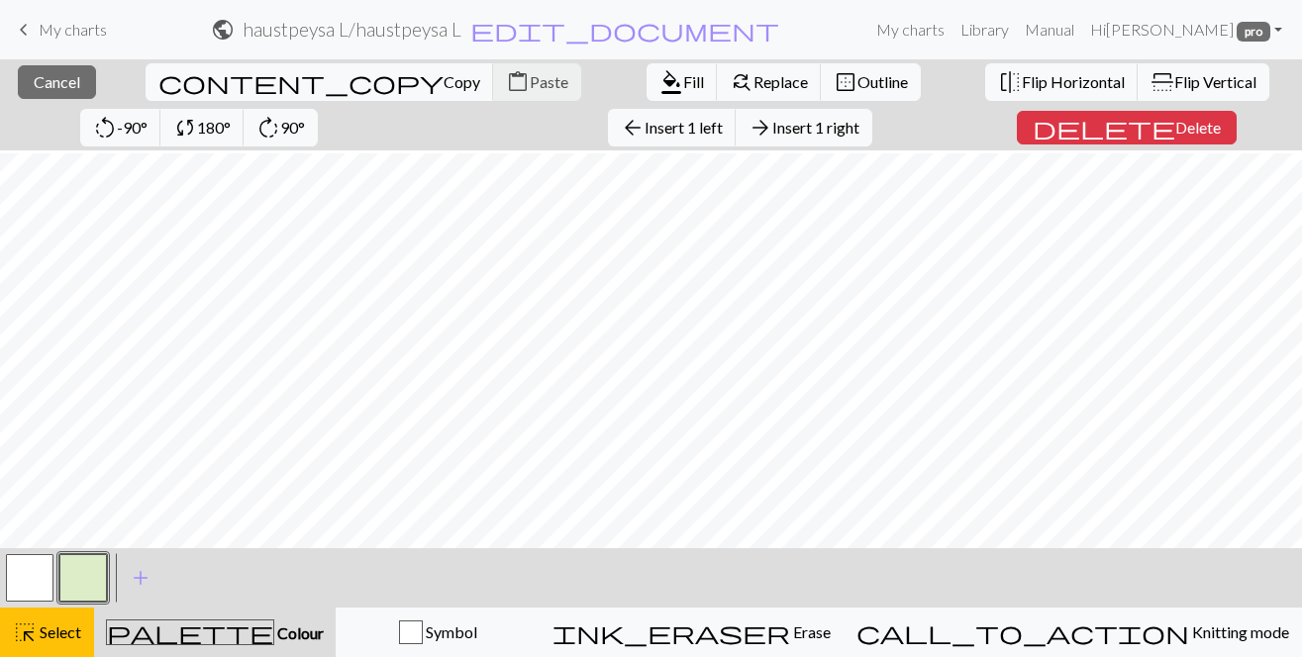
scroll to position [1467, 234]
click at [1175, 124] on span "Delete" at bounding box center [1198, 127] width 46 height 19
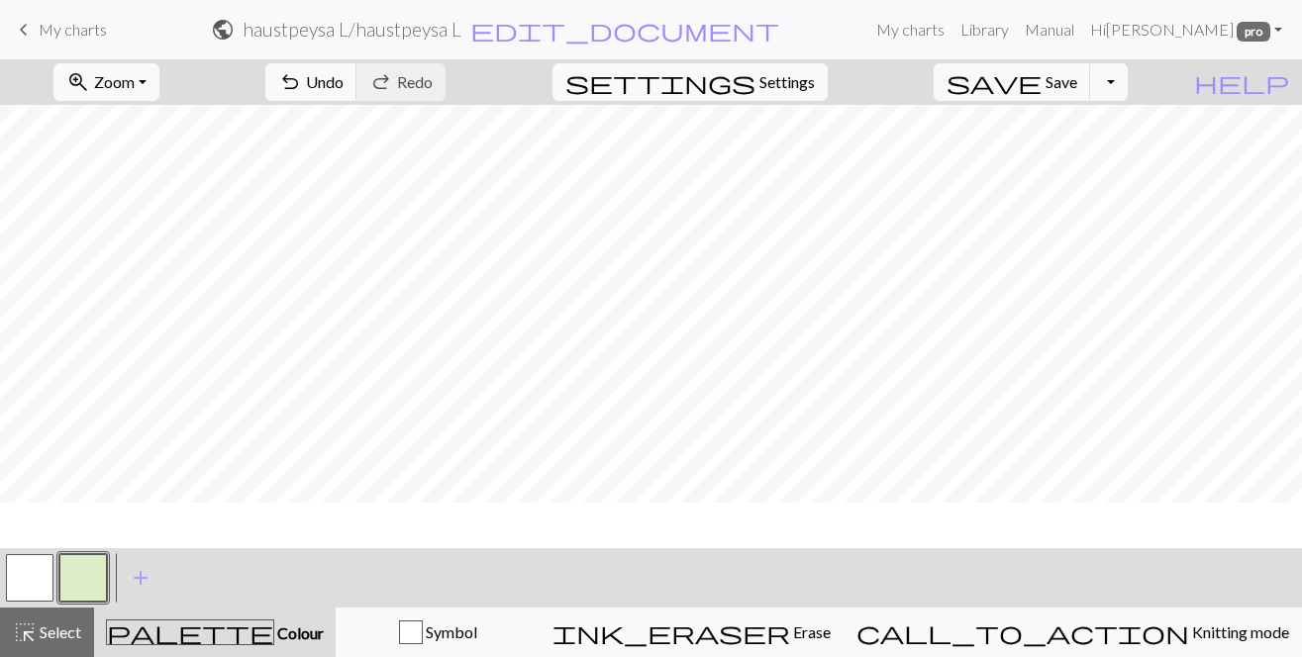
scroll to position [1457, 234]
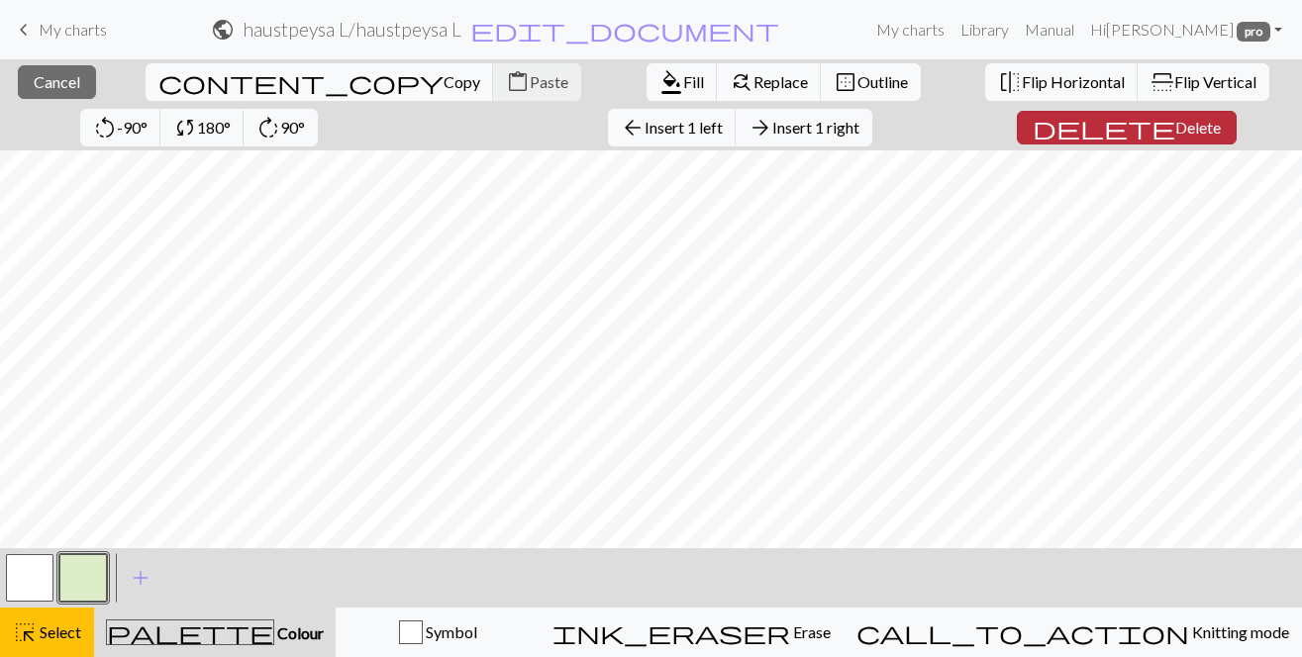
click at [1175, 129] on span "Delete" at bounding box center [1198, 127] width 46 height 19
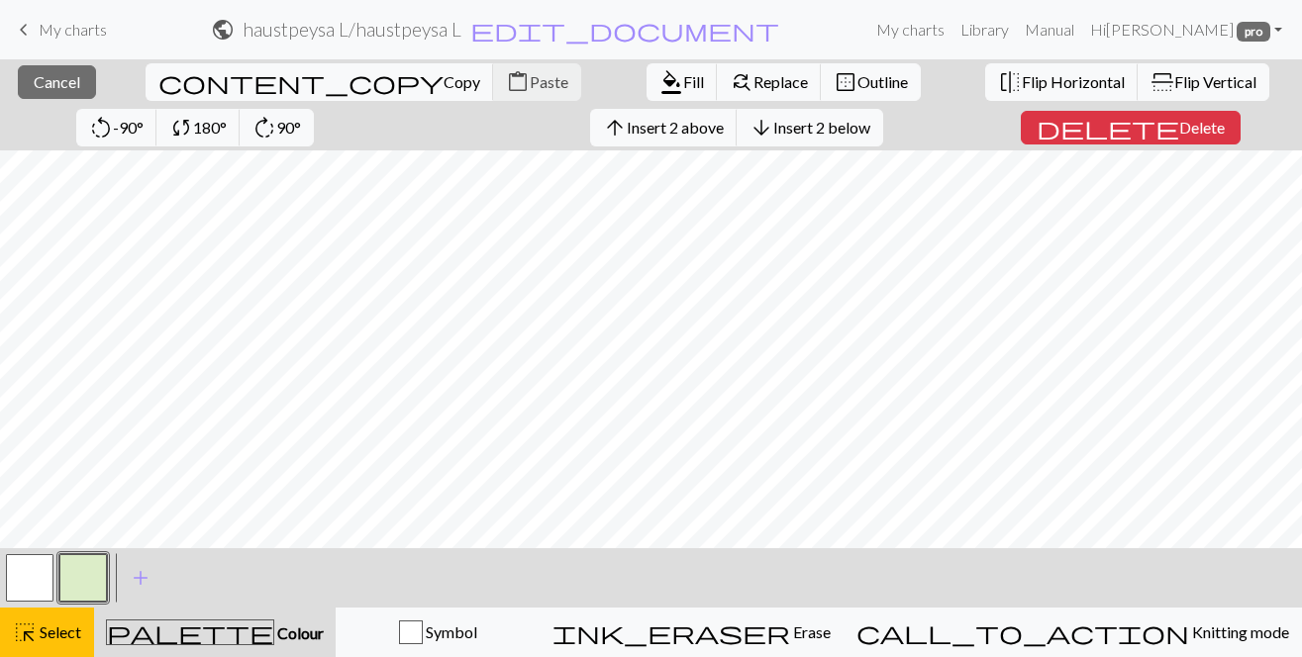
click at [627, 117] on div "close Cancel content_copy Copy content_paste Paste format_color_fill Fill find_…" at bounding box center [651, 104] width 1302 height 91
click at [58, 88] on span "Cancel" at bounding box center [57, 81] width 47 height 19
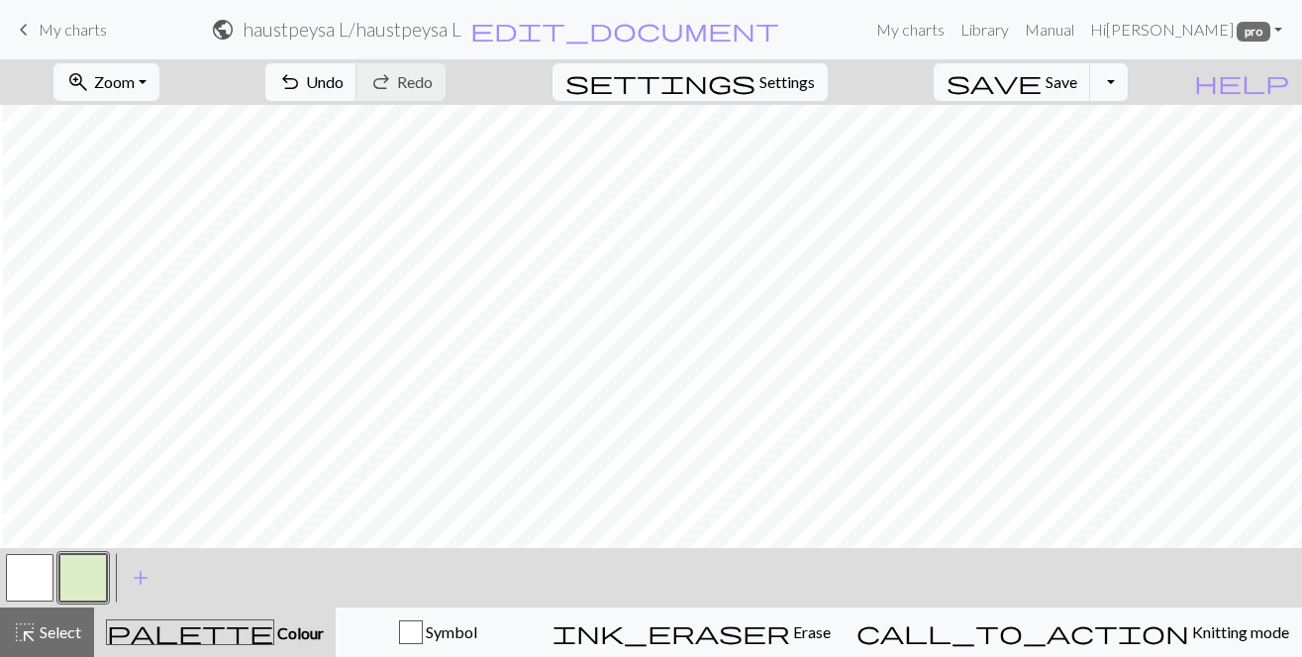
scroll to position [1457, 3]
click at [159, 78] on button "zoom_in Zoom Zoom" at bounding box center [106, 82] width 106 height 38
click at [156, 269] on button "100%" at bounding box center [132, 269] width 156 height 32
click at [469, 633] on div "Symbol" at bounding box center [437, 633] width 178 height 24
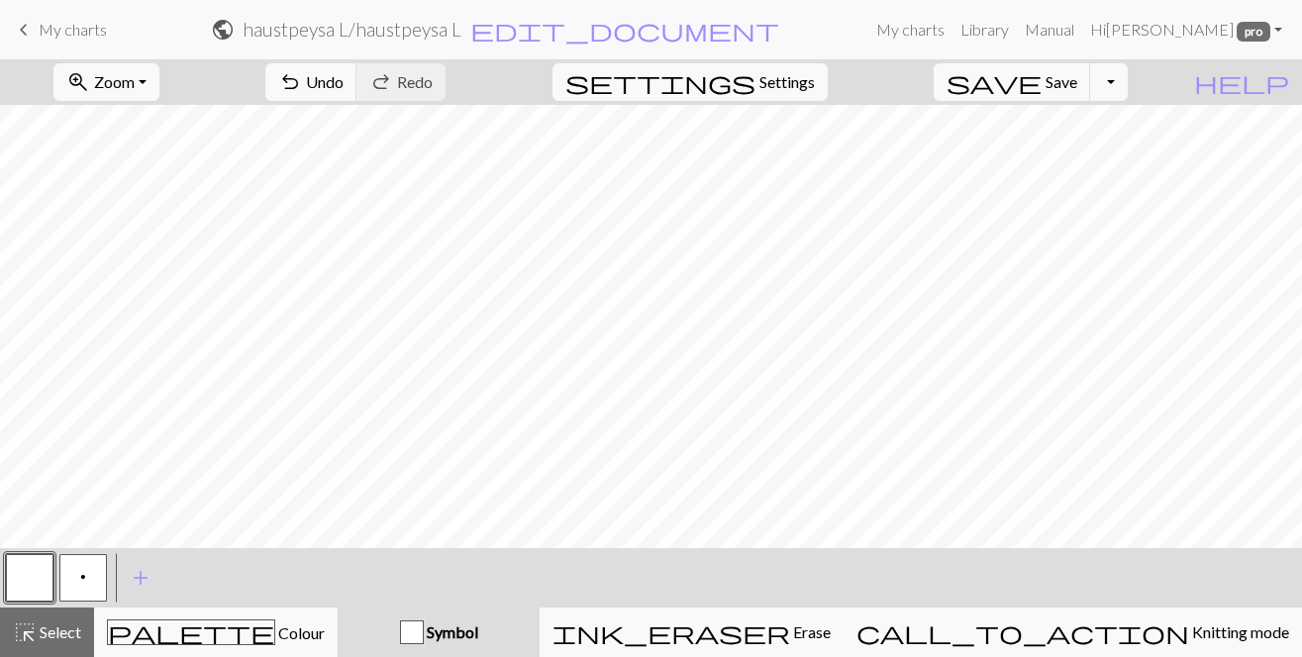
drag, startPoint x: 85, startPoint y: 581, endPoint x: 77, endPoint y: 555, distance: 26.9
click at [85, 581] on span "p" at bounding box center [83, 577] width 6 height 16
click at [25, 568] on button "button" at bounding box center [30, 578] width 48 height 48
click at [38, 581] on button "button" at bounding box center [30, 578] width 48 height 48
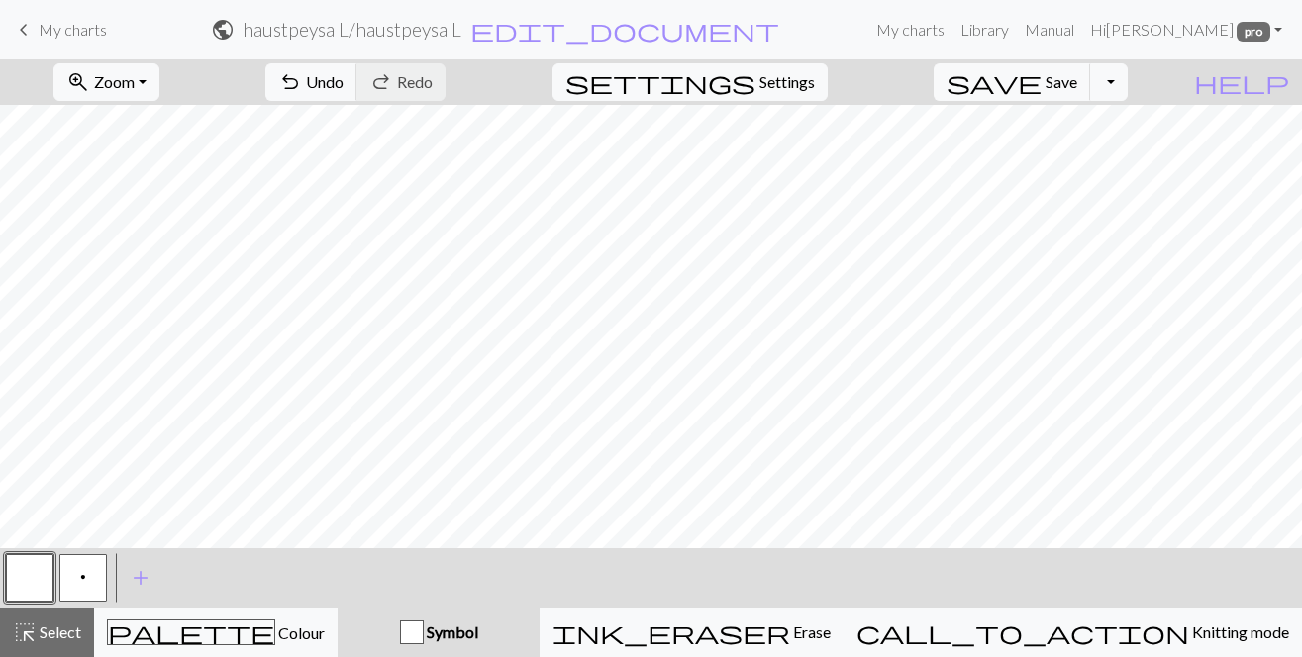
click at [38, 581] on div "Edit symbol Name Knit d f g h j k p s t F H J O P T / | 0 1 2 3 4 5 6 7 8 9 e m…" at bounding box center [651, 328] width 1302 height 657
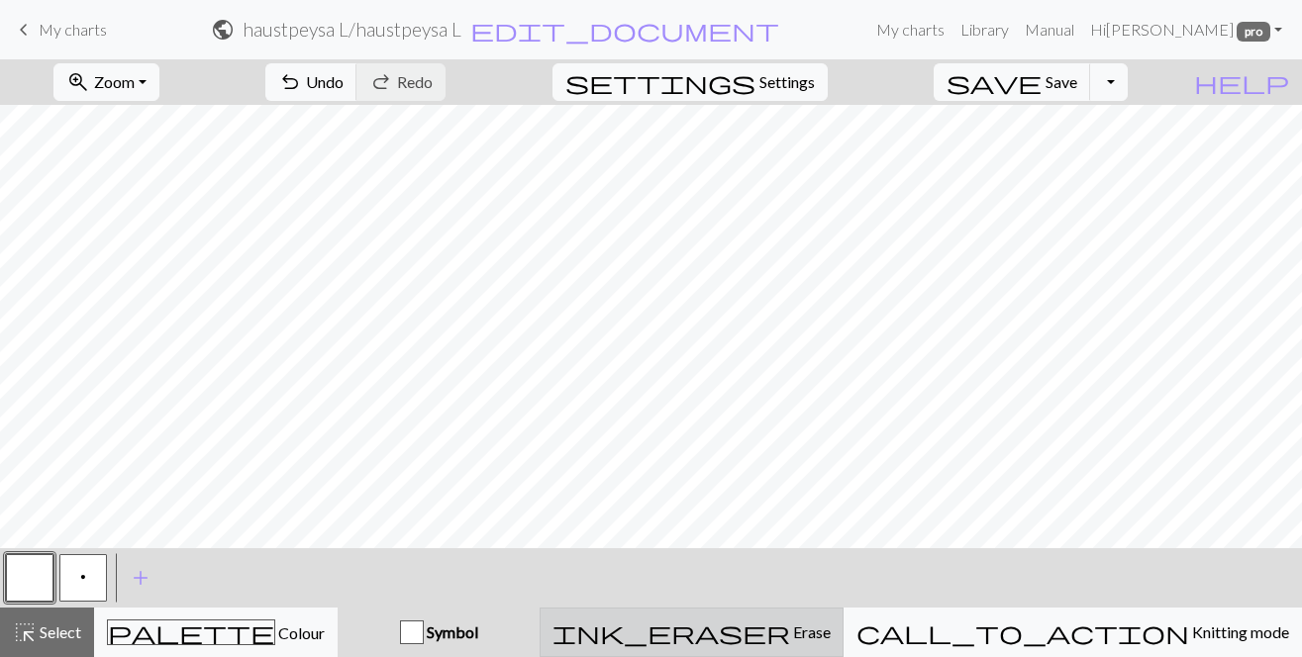
drag, startPoint x: 755, startPoint y: 632, endPoint x: 741, endPoint y: 626, distance: 15.1
click at [755, 632] on div "ink_eraser Erase Erase" at bounding box center [691, 633] width 278 height 24
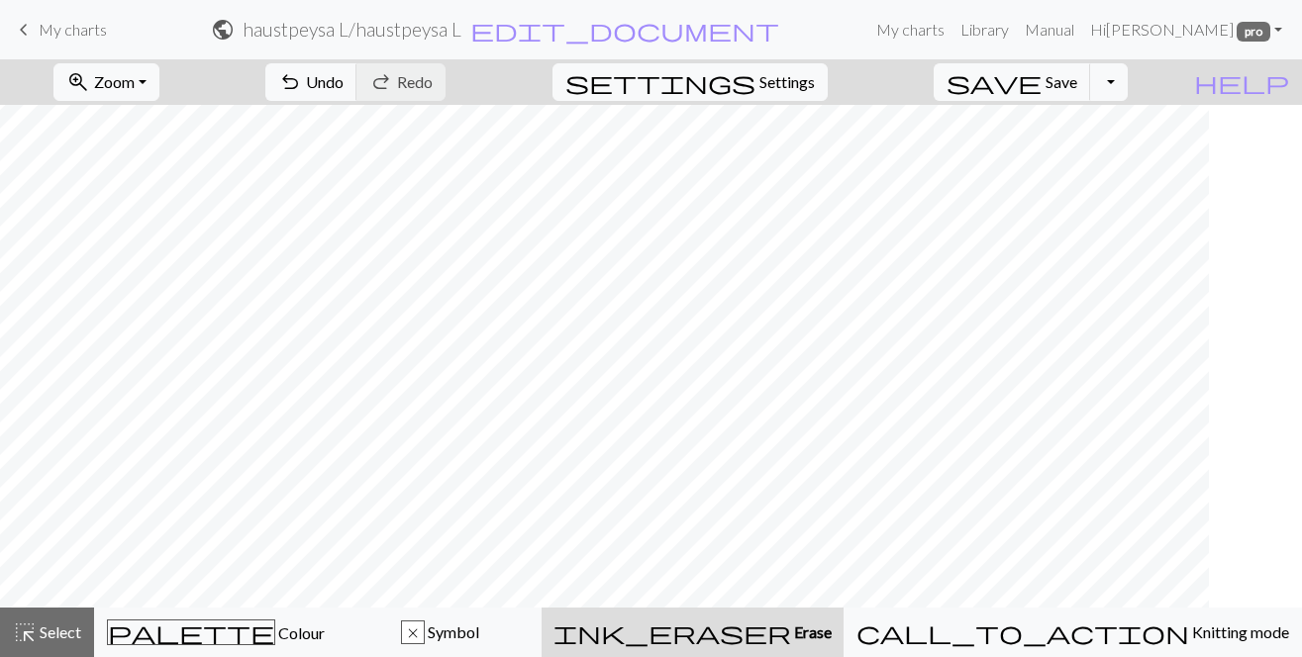
scroll to position [3249, 0]
click at [302, 75] on span "undo" at bounding box center [290, 82] width 24 height 28
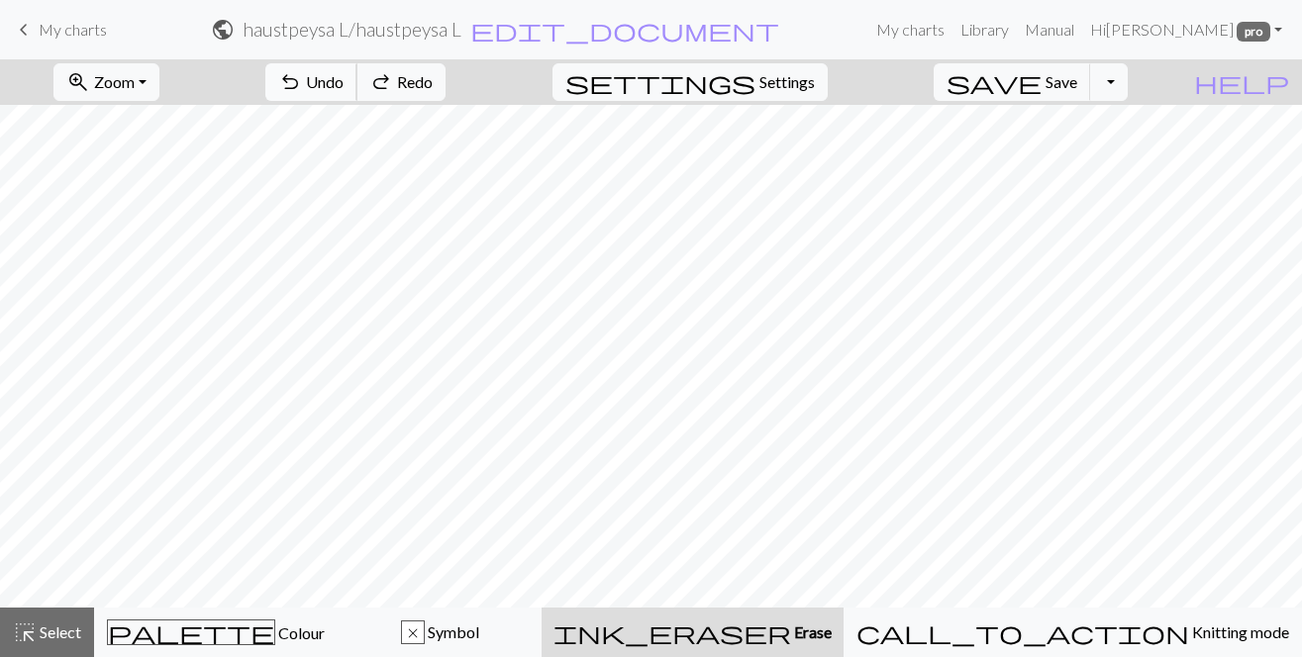
click at [302, 75] on span "undo" at bounding box center [290, 82] width 24 height 28
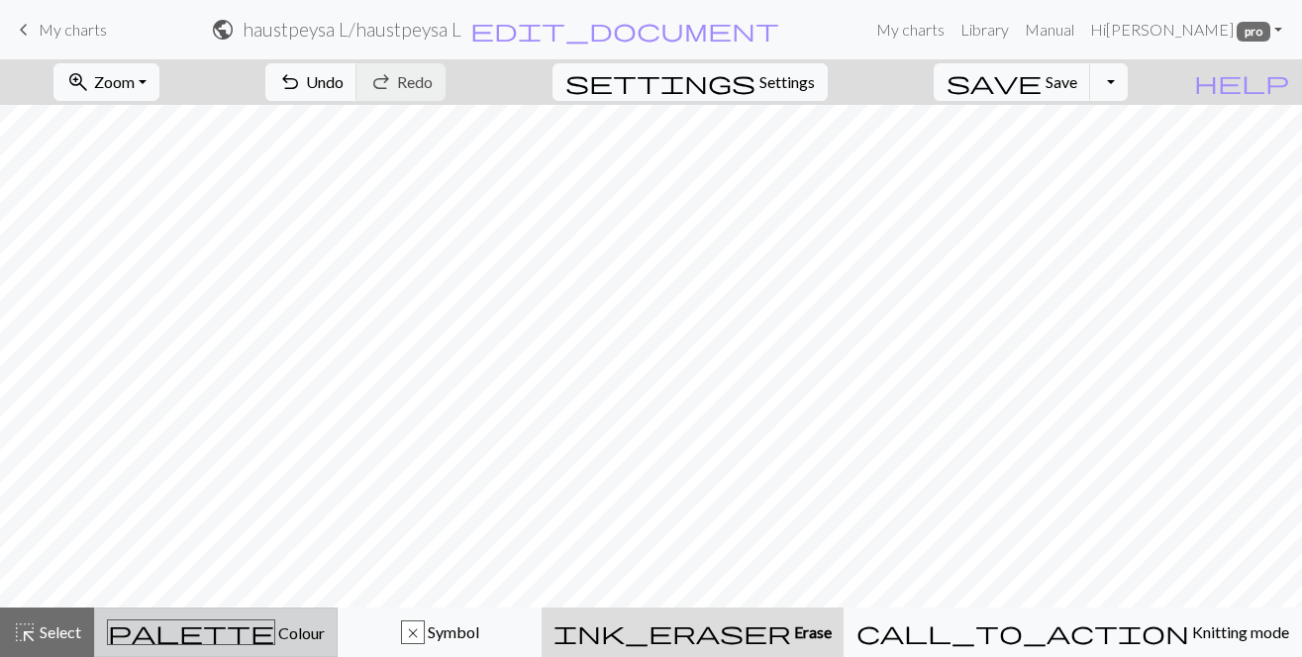
click at [227, 637] on span "palette" at bounding box center [191, 633] width 166 height 28
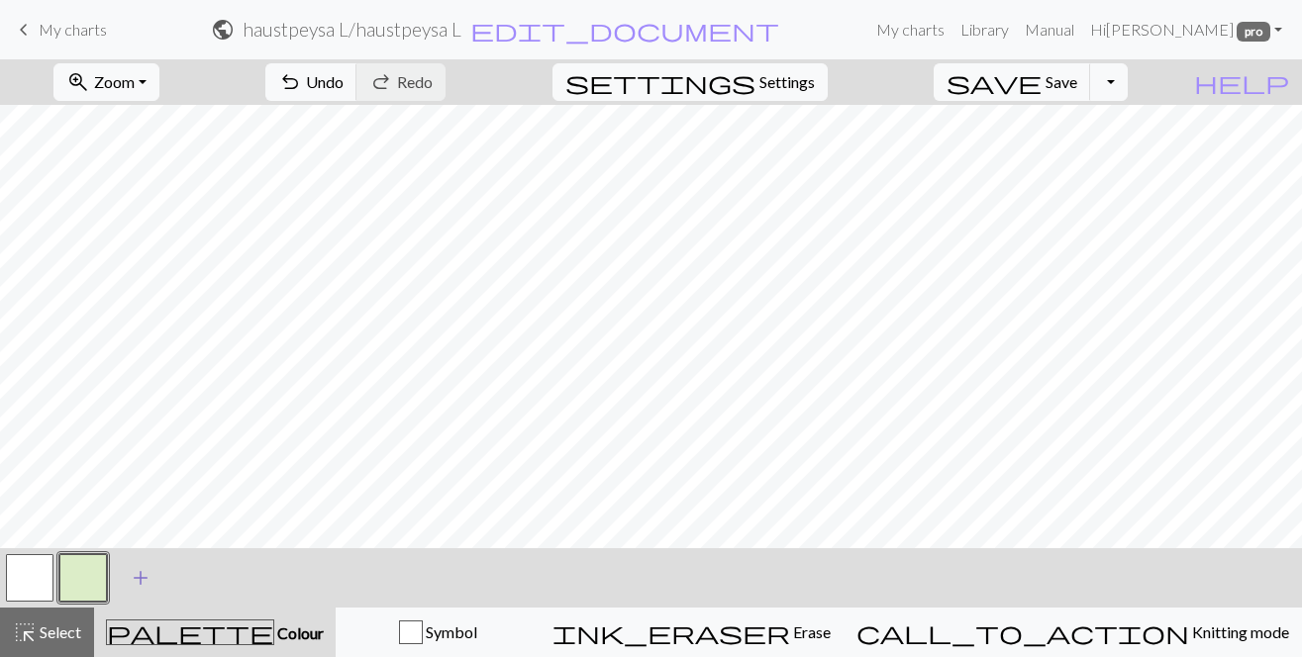
click at [132, 573] on span "add" at bounding box center [141, 578] width 24 height 28
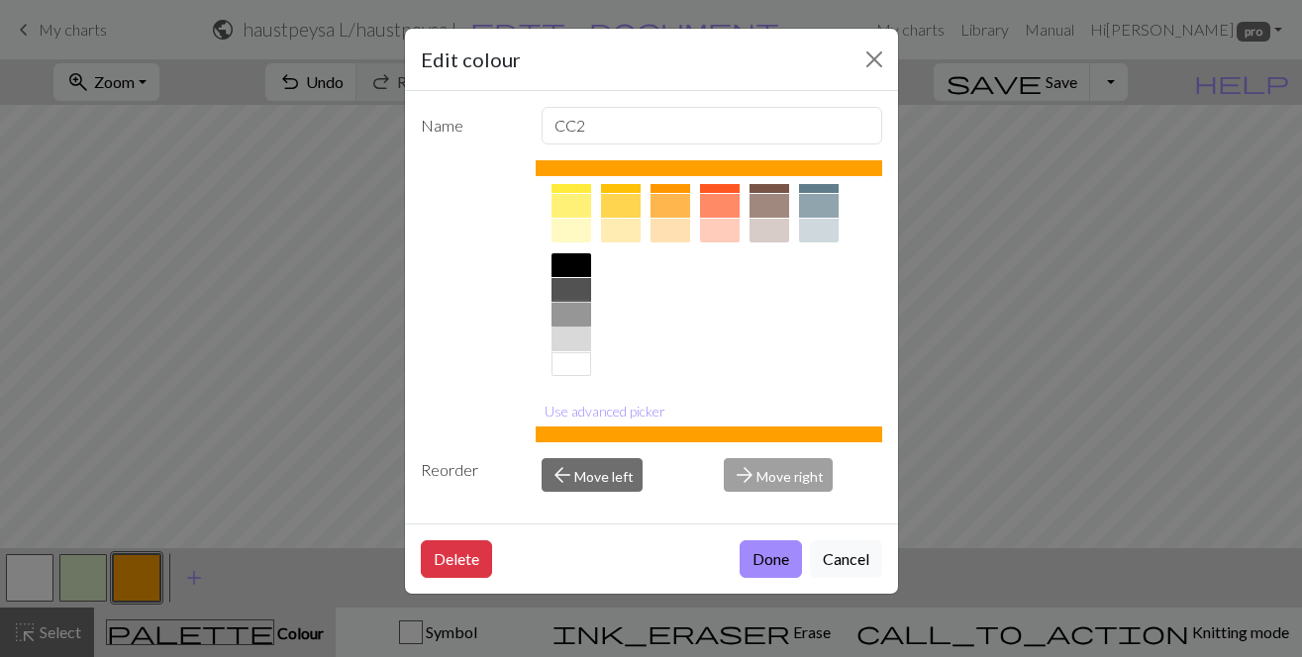
scroll to position [350, 0]
click at [582, 317] on div at bounding box center [571, 312] width 40 height 24
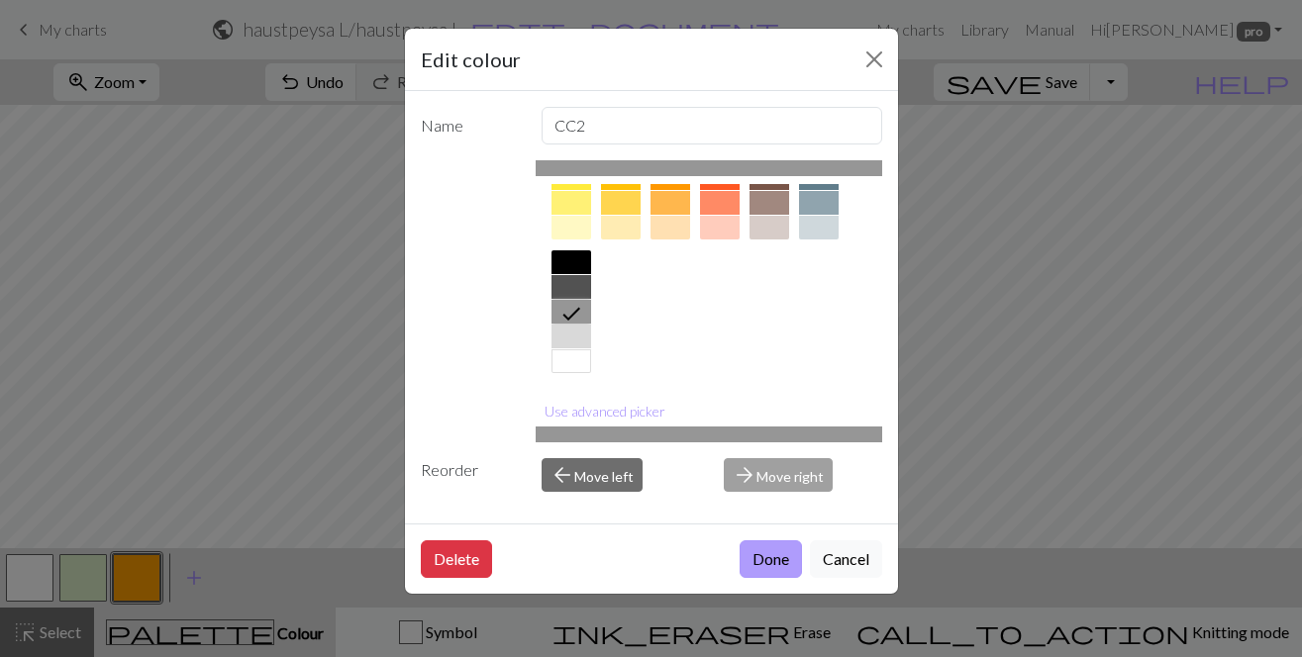
scroll to position [342, 0]
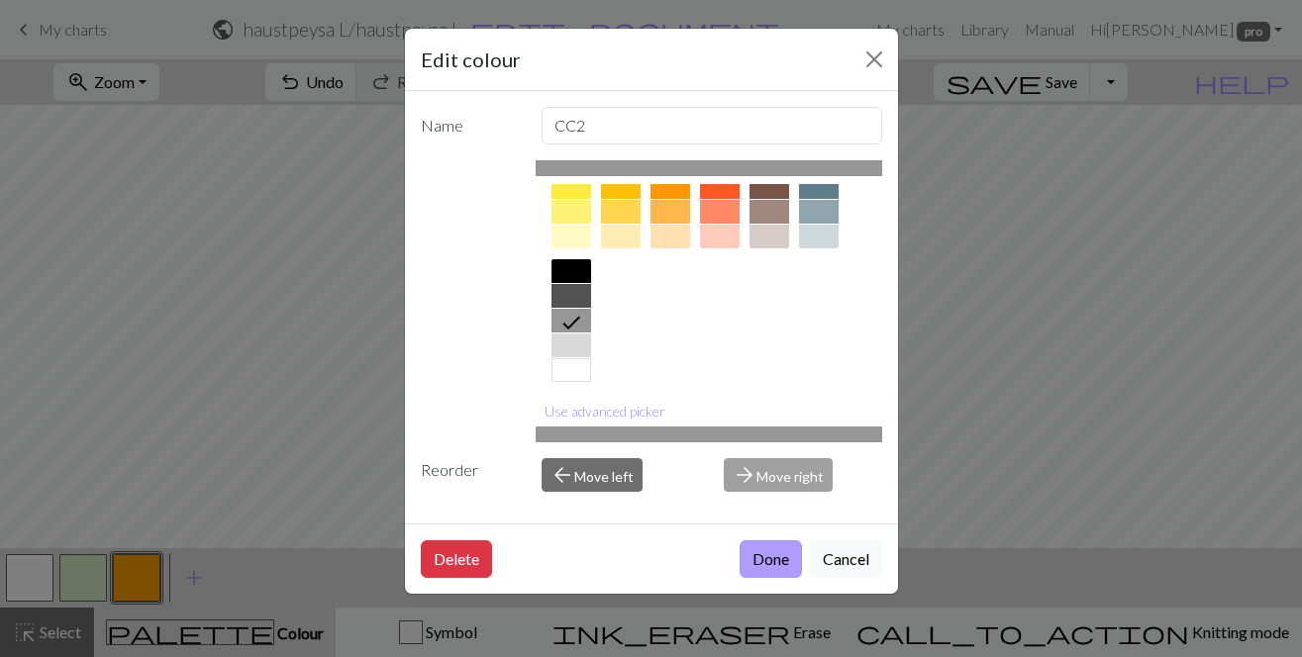
click at [765, 559] on button "Done" at bounding box center [770, 559] width 62 height 38
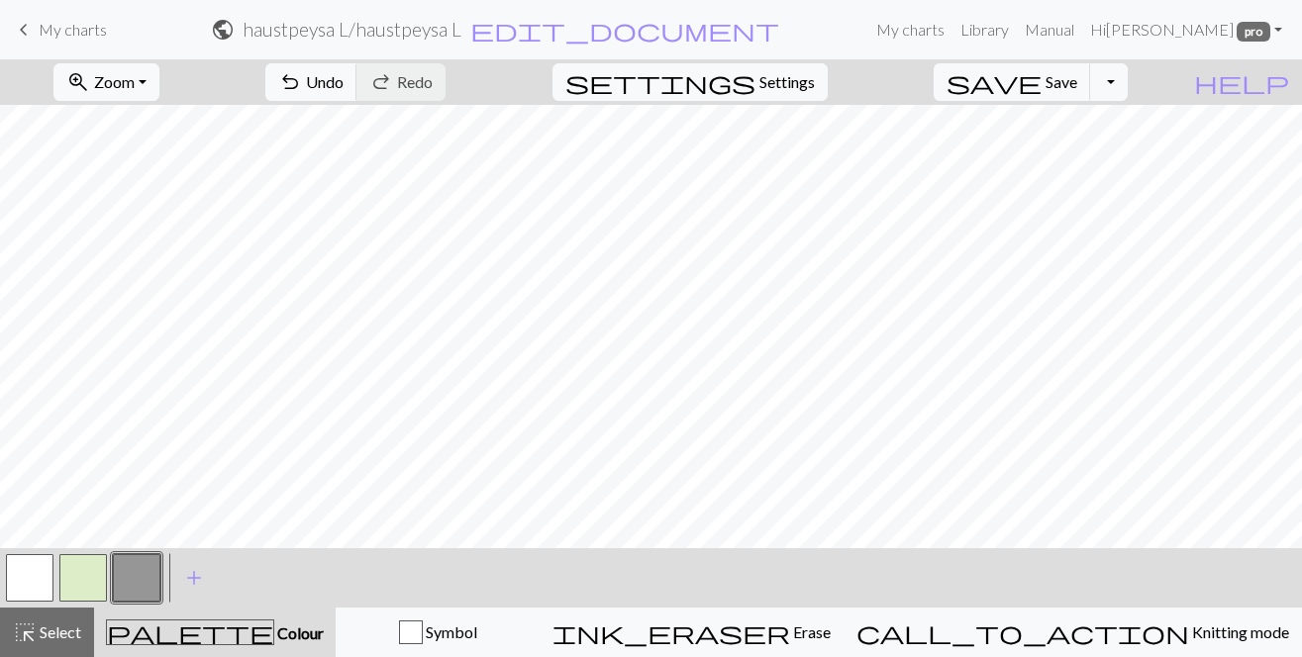
click at [135, 570] on button "button" at bounding box center [137, 578] width 48 height 48
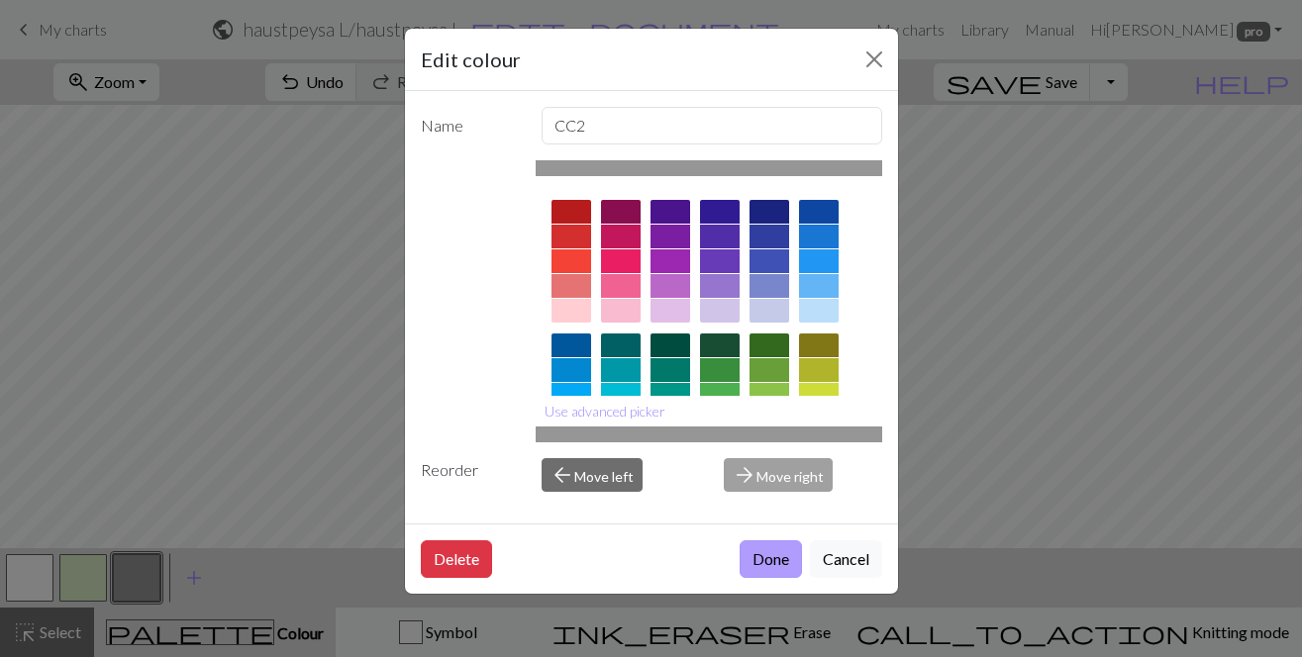
click at [754, 555] on button "Done" at bounding box center [770, 559] width 62 height 38
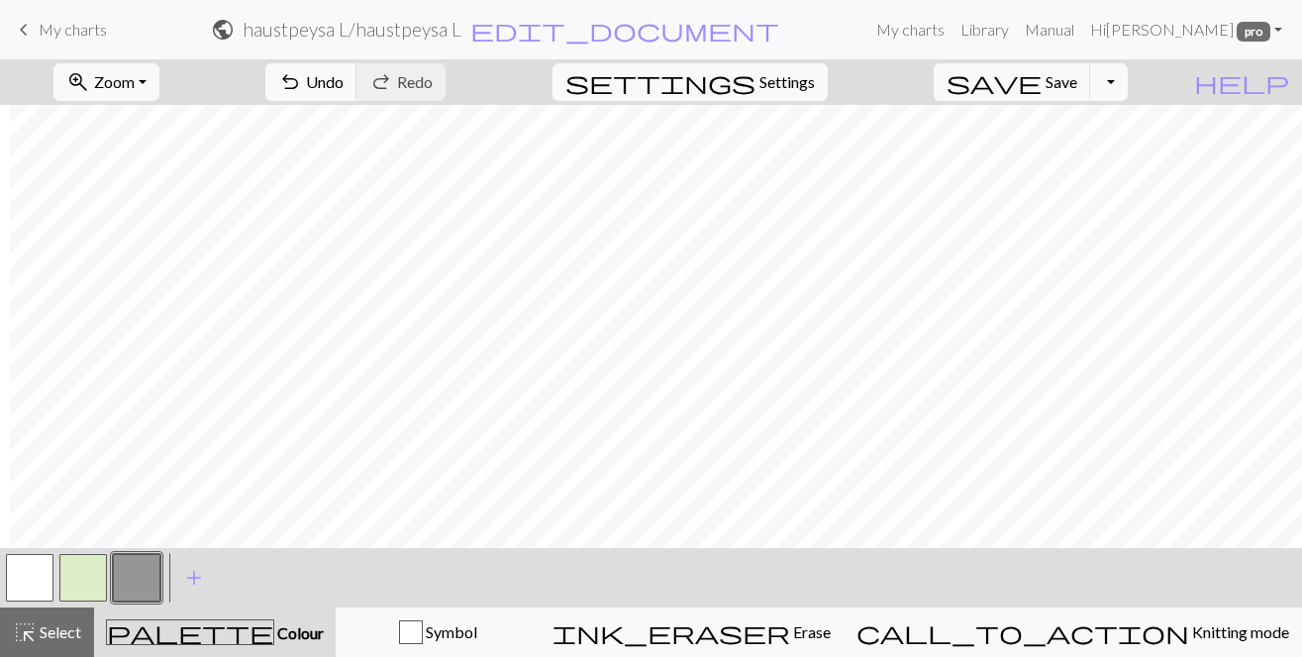
scroll to position [2304, 1488]
click at [159, 82] on button "zoom_in Zoom Zoom" at bounding box center [106, 82] width 106 height 38
click at [171, 237] on button "50%" at bounding box center [132, 238] width 156 height 32
drag, startPoint x: 22, startPoint y: 635, endPoint x: 214, endPoint y: 563, distance: 204.8
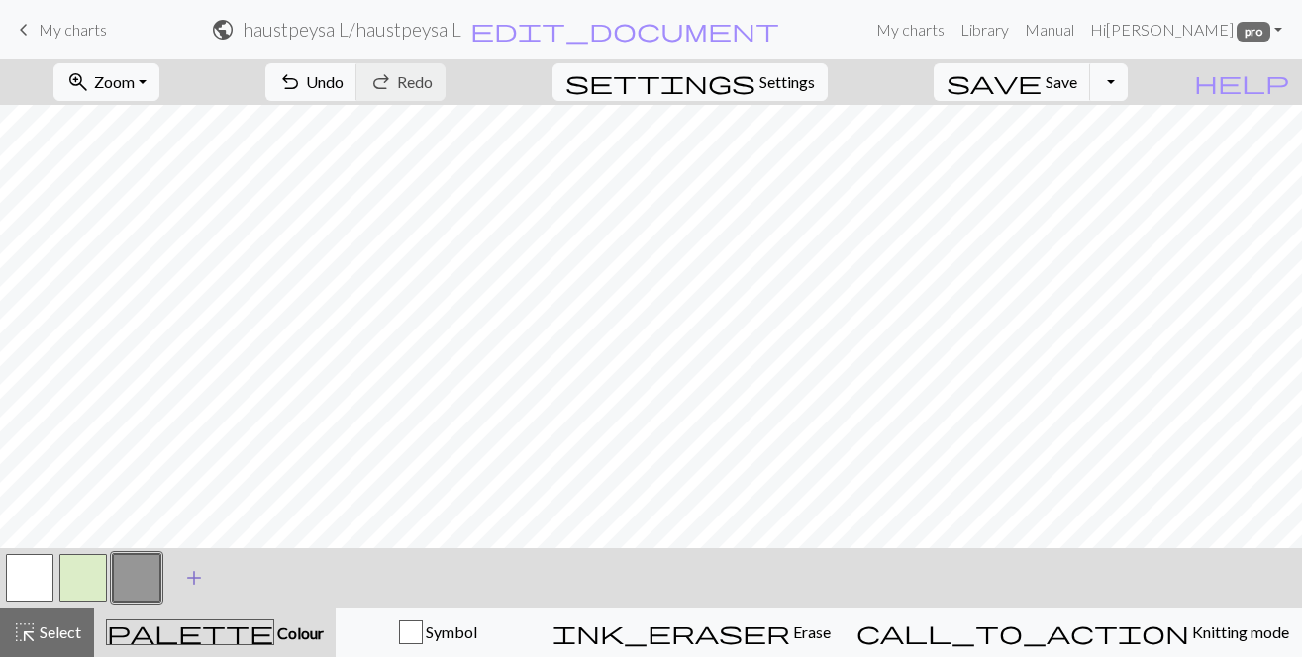
click at [22, 635] on span "highlight_alt" at bounding box center [25, 633] width 24 height 28
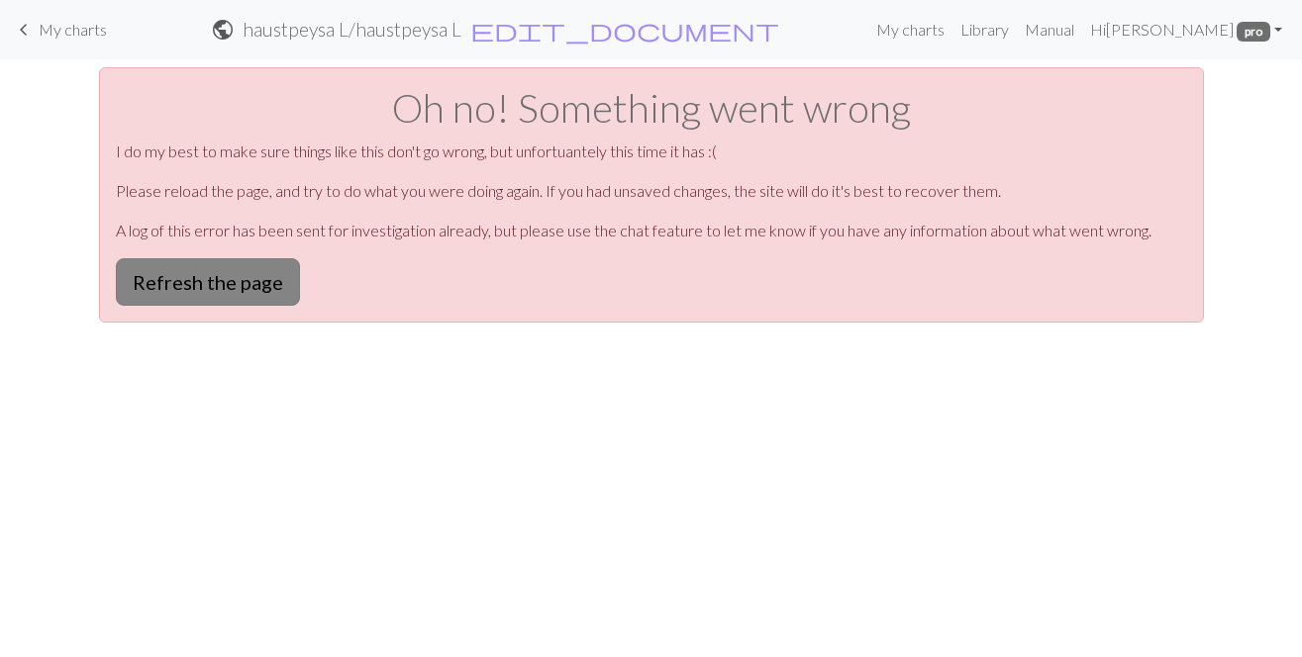
click at [200, 285] on button "Refresh the page" at bounding box center [208, 282] width 184 height 48
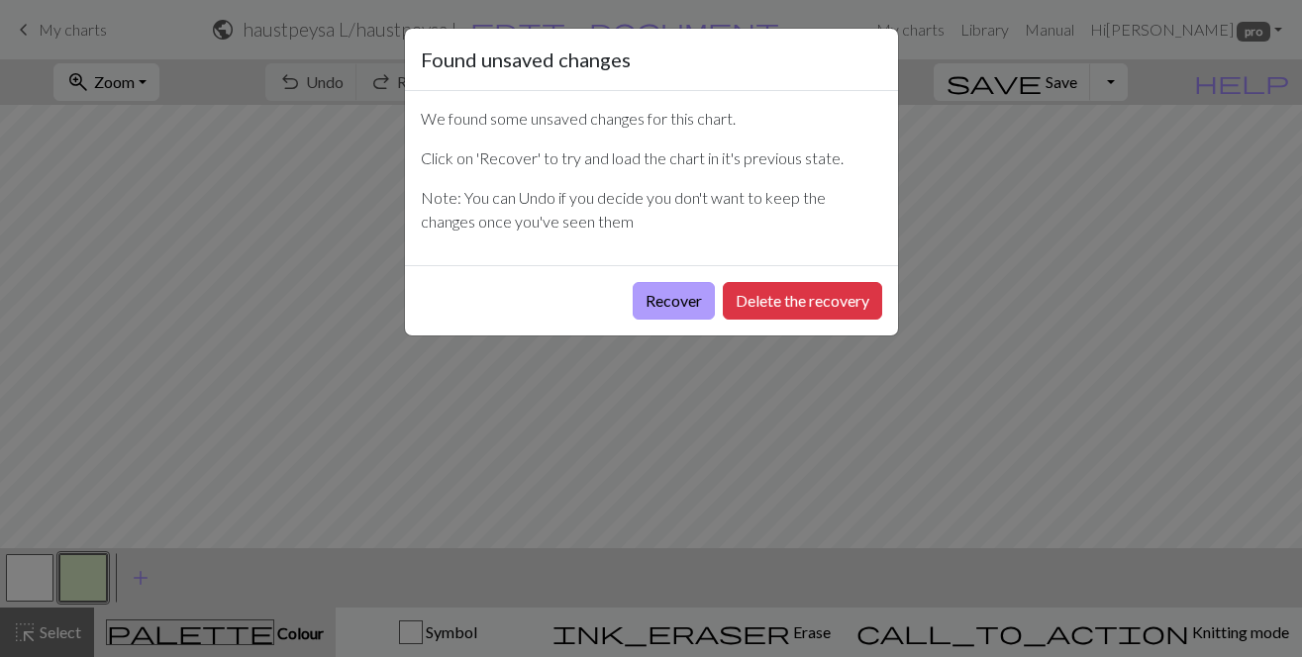
click at [667, 307] on button "Recover" at bounding box center [674, 301] width 82 height 38
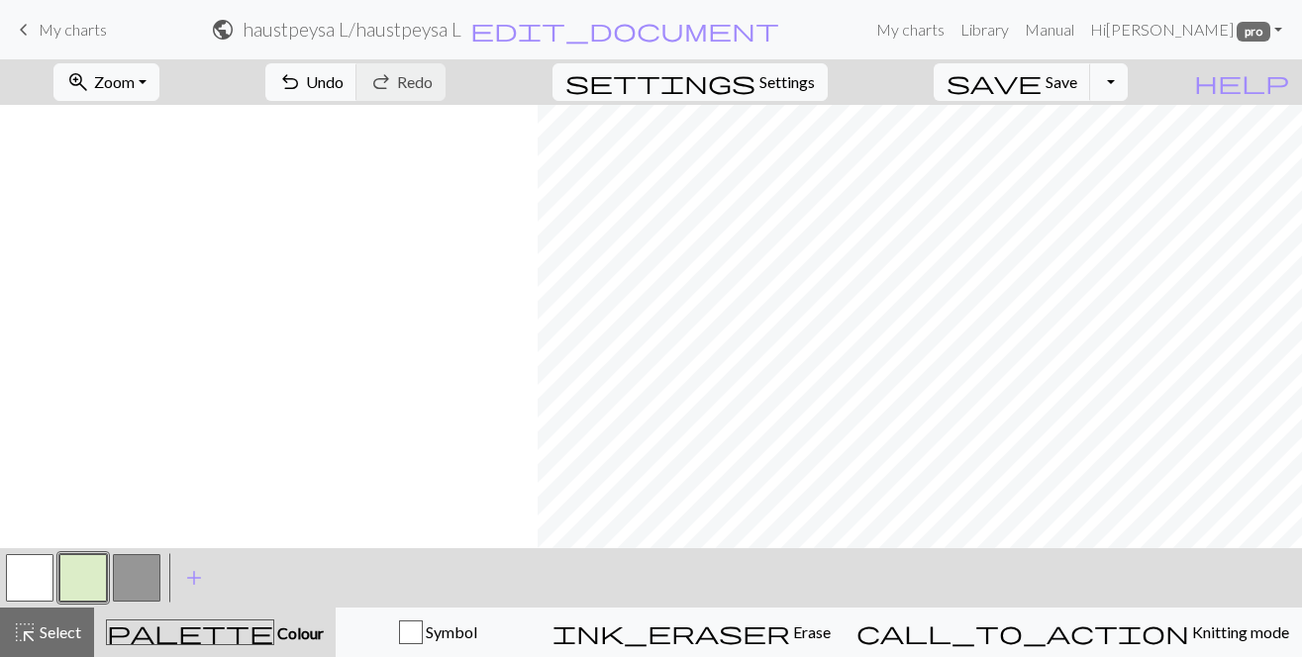
scroll to position [0, 2575]
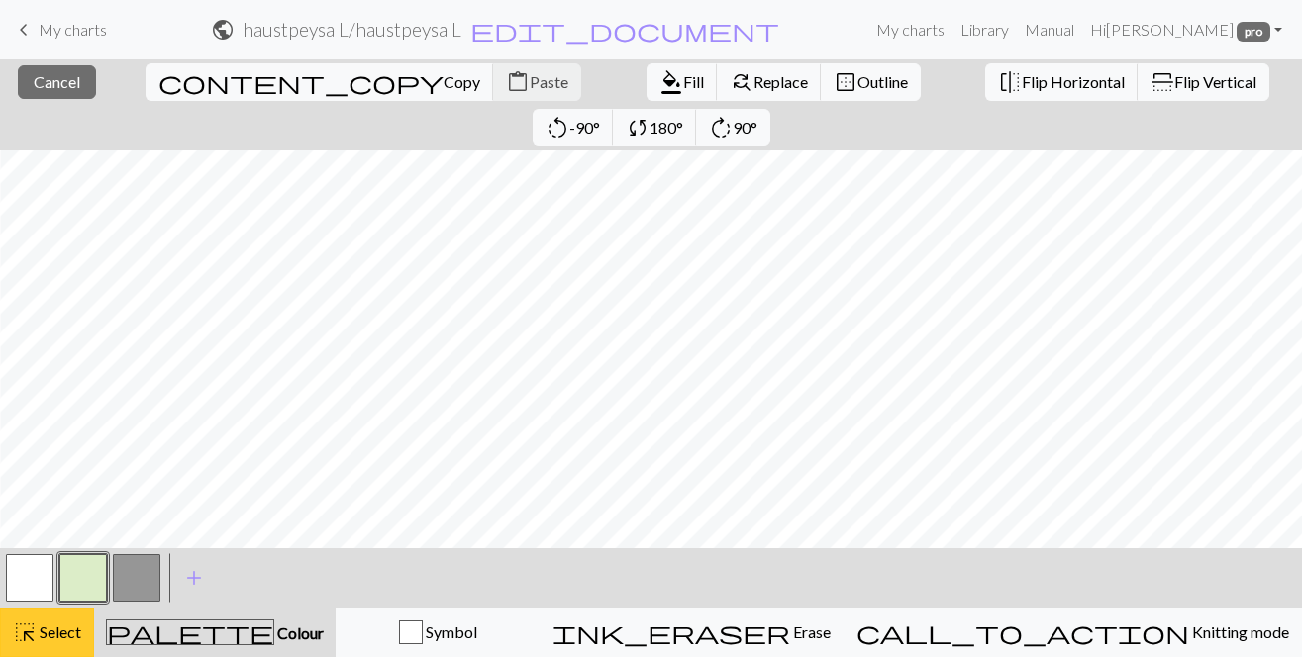
click at [65, 638] on span "Select" at bounding box center [59, 632] width 45 height 19
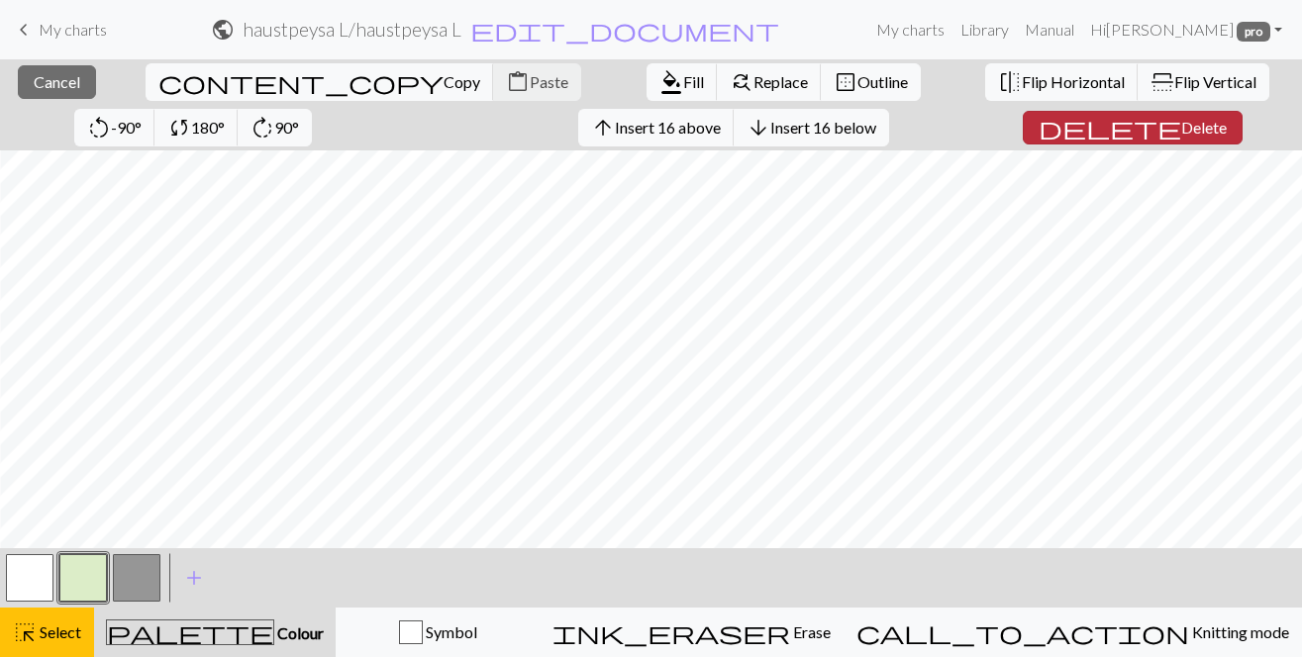
click at [1181, 131] on span "Delete" at bounding box center [1204, 127] width 46 height 19
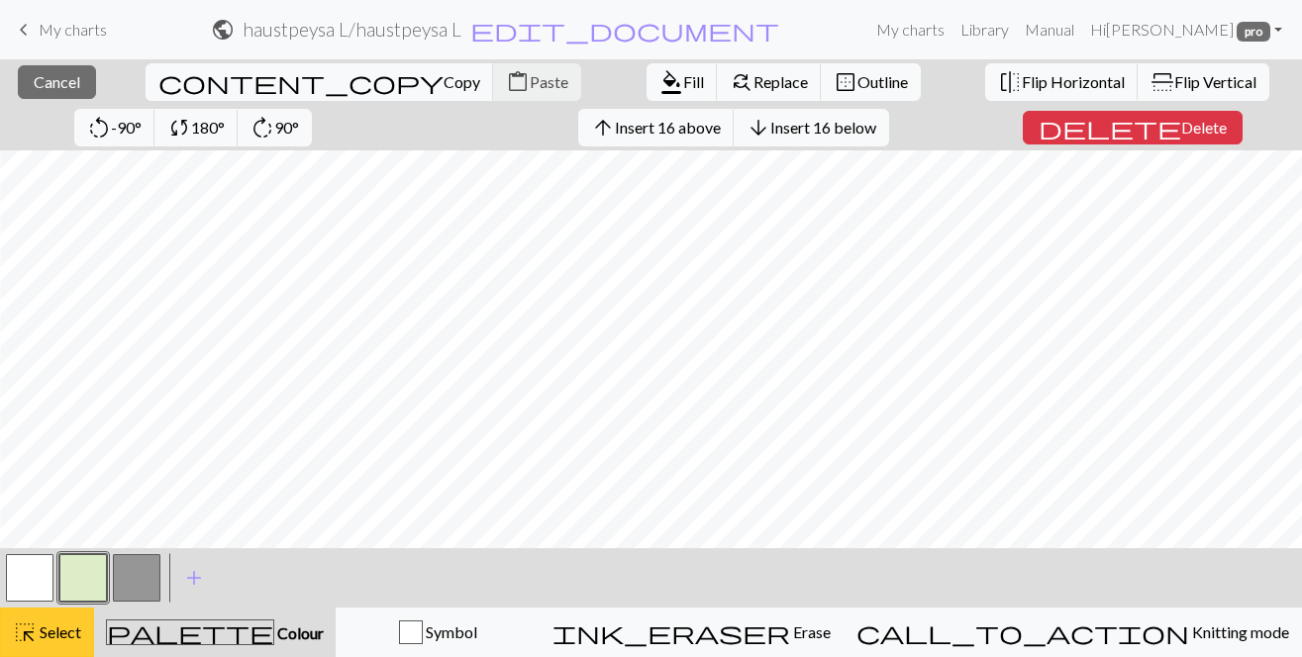
drag, startPoint x: 49, startPoint y: 635, endPoint x: 57, endPoint y: 625, distance: 14.1
click at [49, 635] on span "Select" at bounding box center [59, 632] width 45 height 19
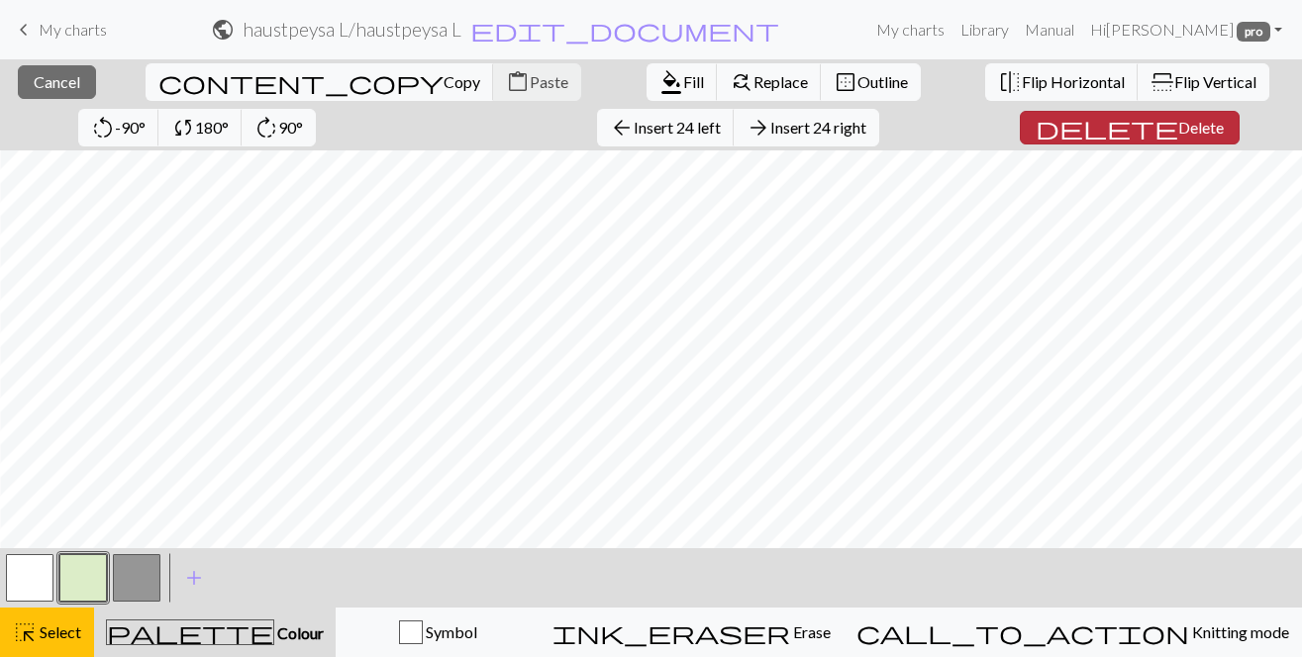
click at [1065, 140] on button "delete Delete" at bounding box center [1130, 128] width 220 height 34
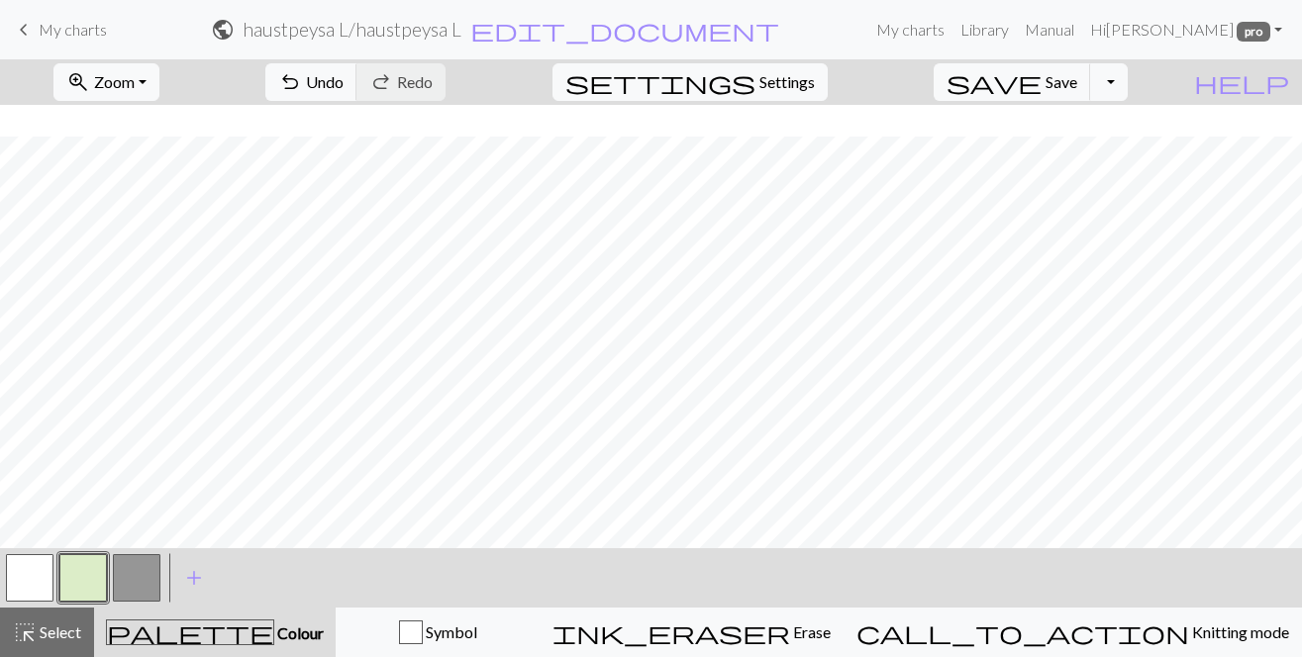
scroll to position [1517, 0]
click at [124, 578] on button "button" at bounding box center [137, 578] width 48 height 48
drag, startPoint x: 24, startPoint y: 589, endPoint x: 45, endPoint y: 559, distance: 36.2
click at [25, 585] on button "button" at bounding box center [30, 578] width 48 height 48
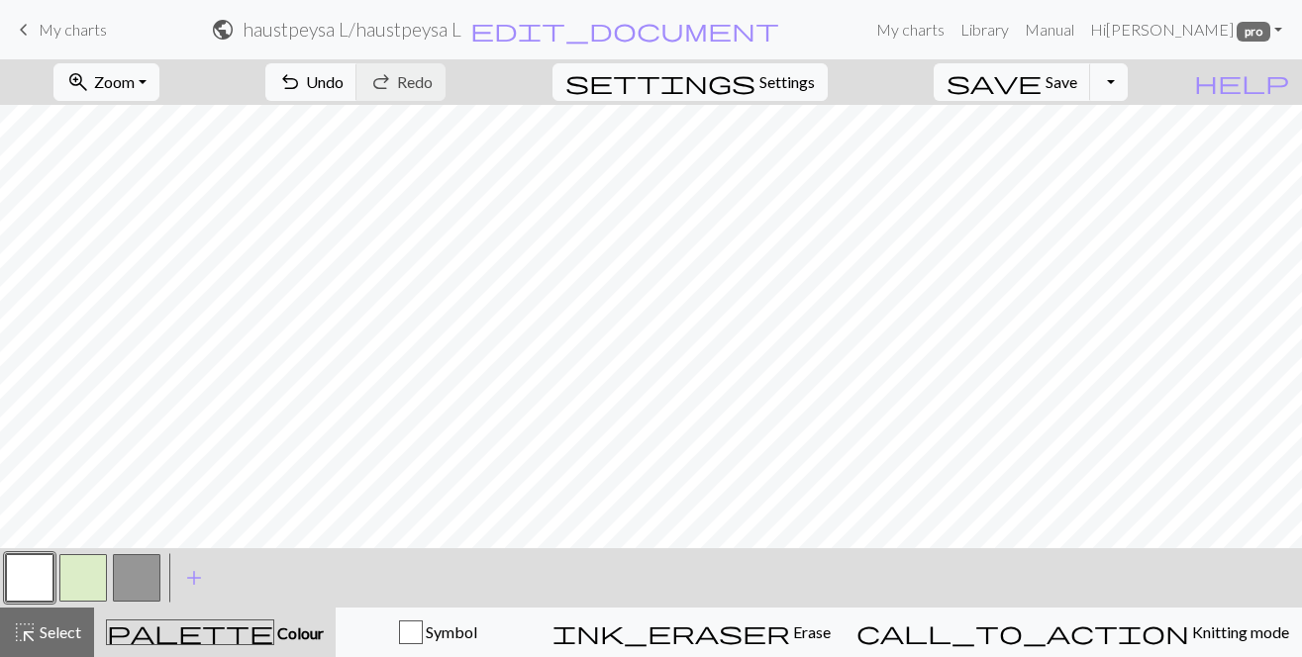
click at [144, 559] on button "button" at bounding box center [137, 578] width 48 height 48
click at [28, 581] on button "button" at bounding box center [30, 578] width 48 height 48
drag, startPoint x: 146, startPoint y: 585, endPoint x: 192, endPoint y: 548, distance: 58.4
click at [146, 584] on button "button" at bounding box center [137, 578] width 48 height 48
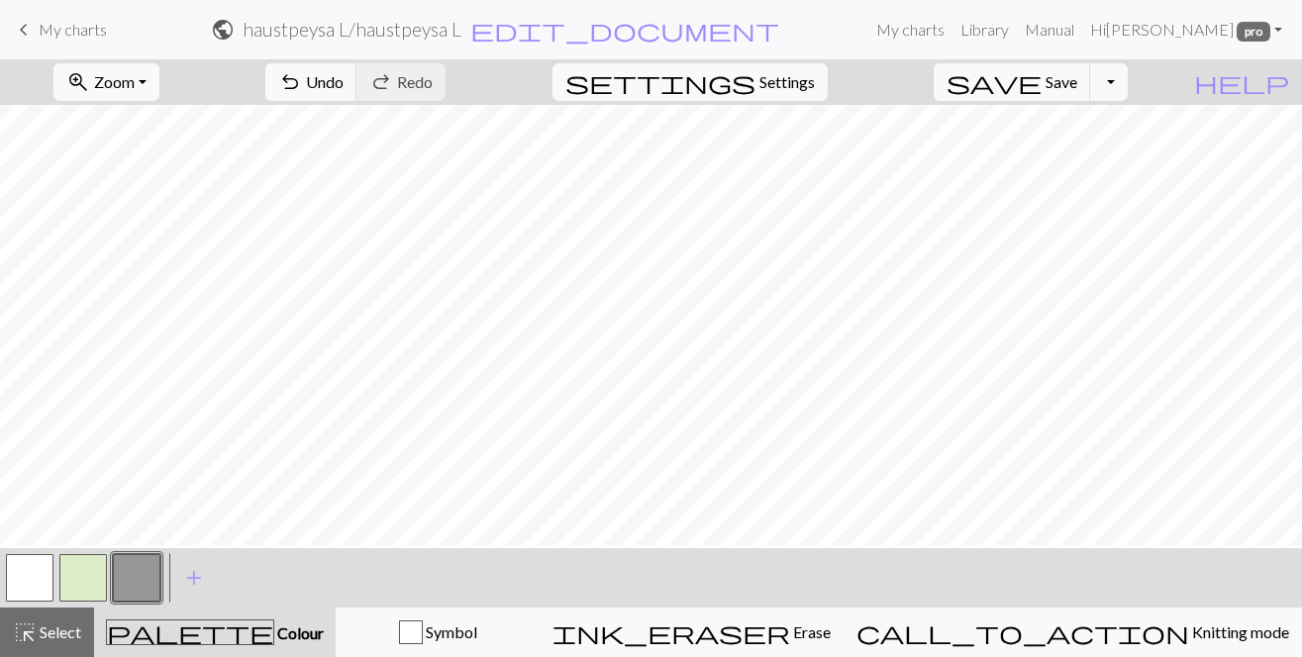
scroll to position [1951, 0]
drag, startPoint x: 20, startPoint y: 575, endPoint x: 34, endPoint y: 566, distance: 16.5
click at [21, 575] on button "button" at bounding box center [30, 578] width 48 height 48
click at [133, 564] on button "button" at bounding box center [137, 578] width 48 height 48
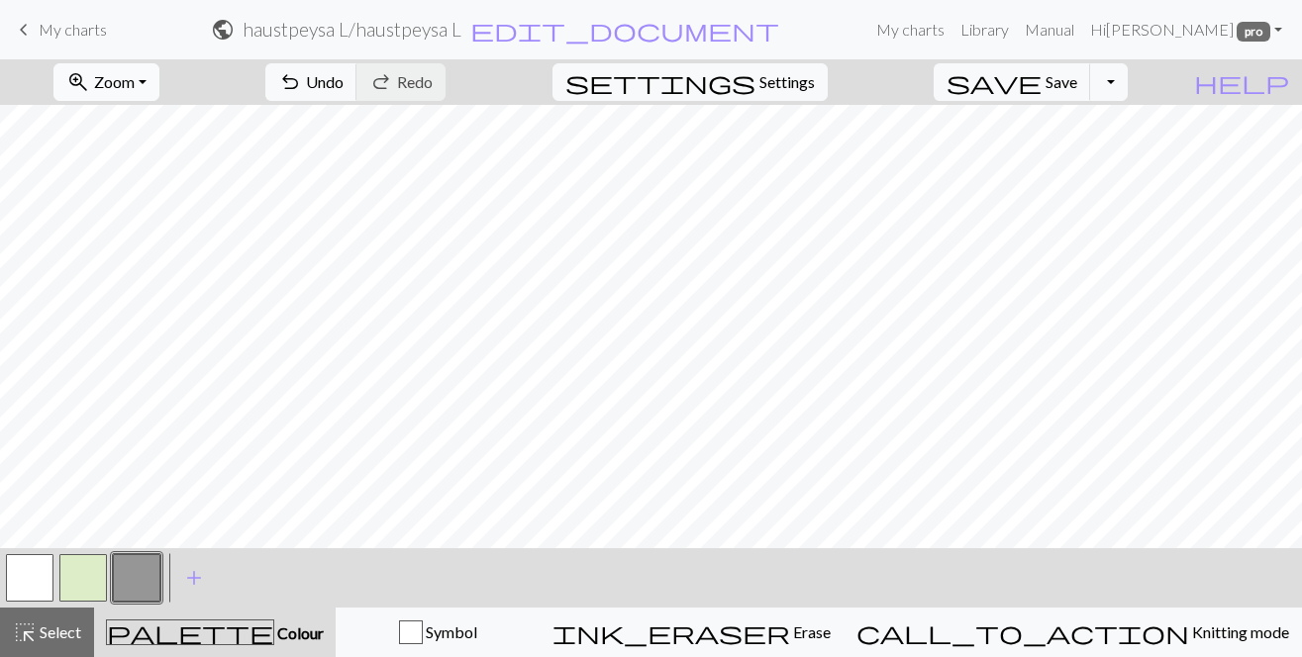
click at [159, 77] on button "zoom_in Zoom Zoom" at bounding box center [106, 82] width 106 height 38
click at [153, 239] on button "50%" at bounding box center [132, 238] width 156 height 32
drag, startPoint x: 36, startPoint y: 639, endPoint x: 55, endPoint y: 551, distance: 90.3
click at [36, 637] on div "highlight_alt Select Select" at bounding box center [47, 633] width 68 height 24
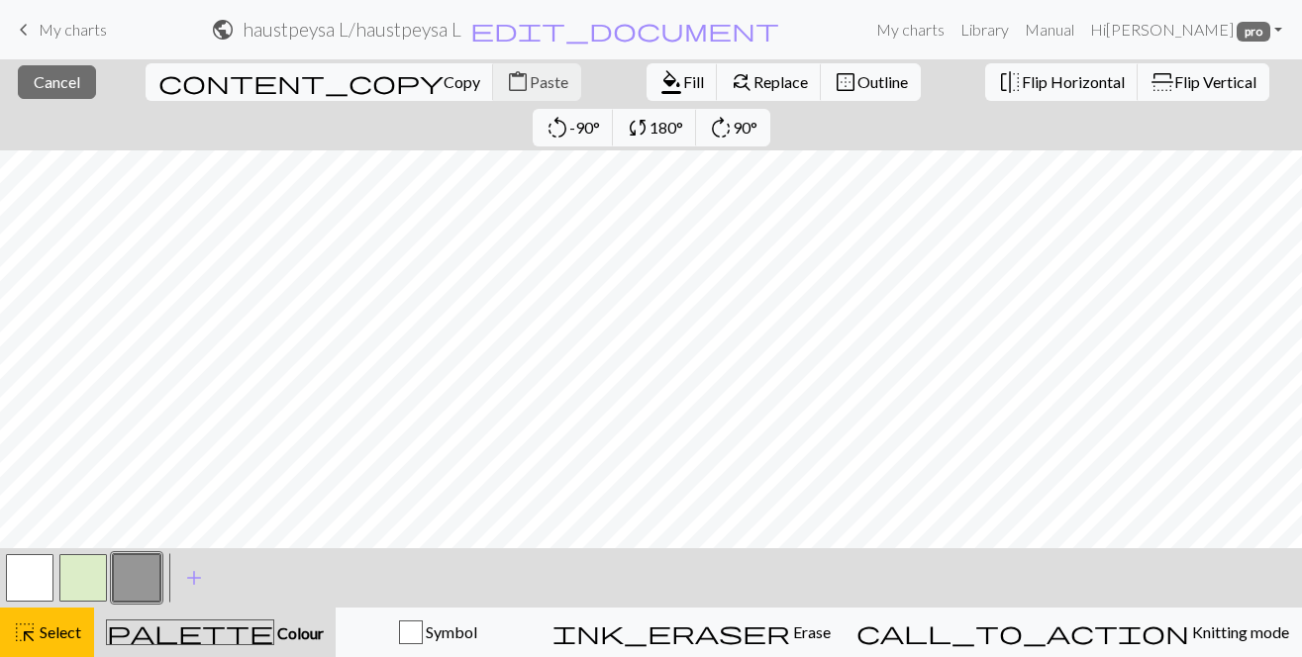
scroll to position [911, 0]
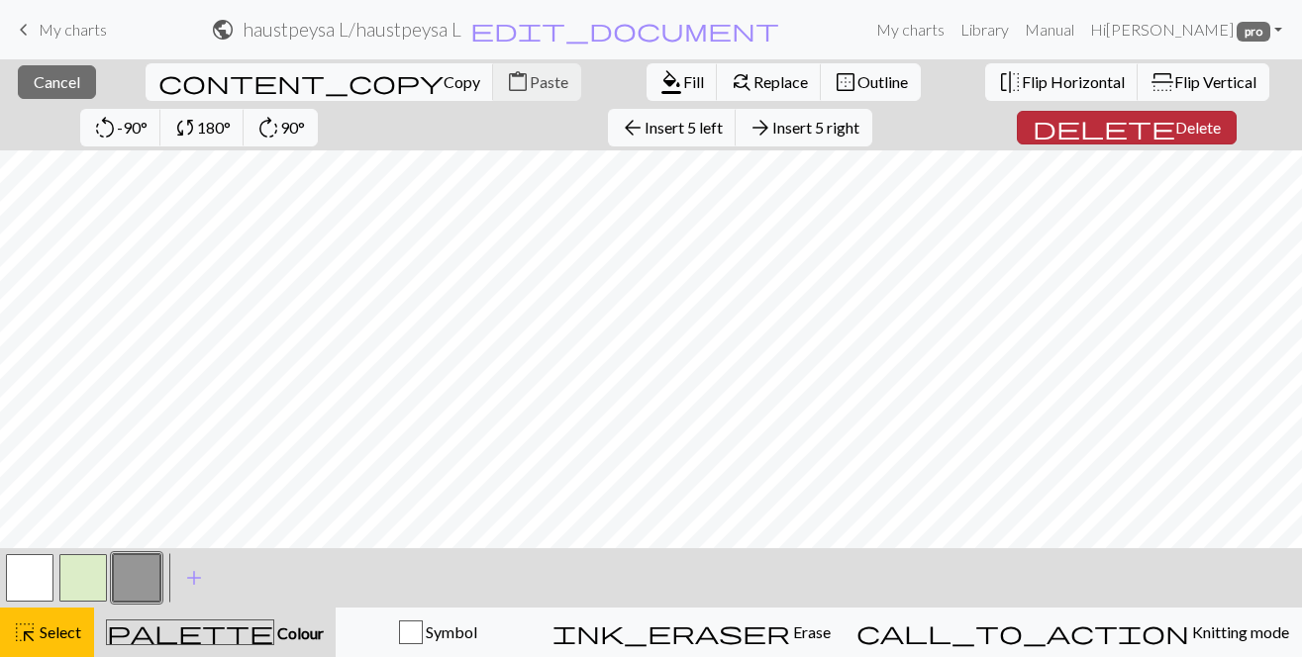
click at [1175, 118] on span "Delete" at bounding box center [1198, 127] width 46 height 19
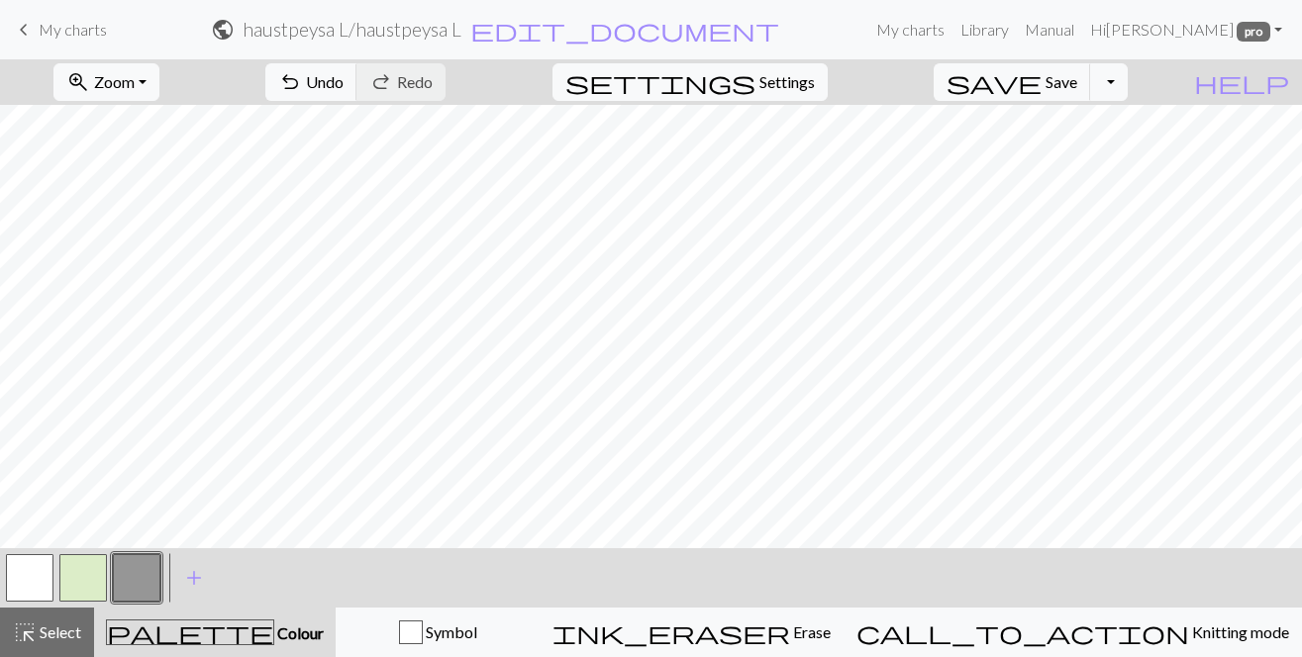
scroll to position [911, 3]
drag, startPoint x: 76, startPoint y: 627, endPoint x: 100, endPoint y: 594, distance: 40.4
click at [76, 627] on span "Select" at bounding box center [59, 632] width 45 height 19
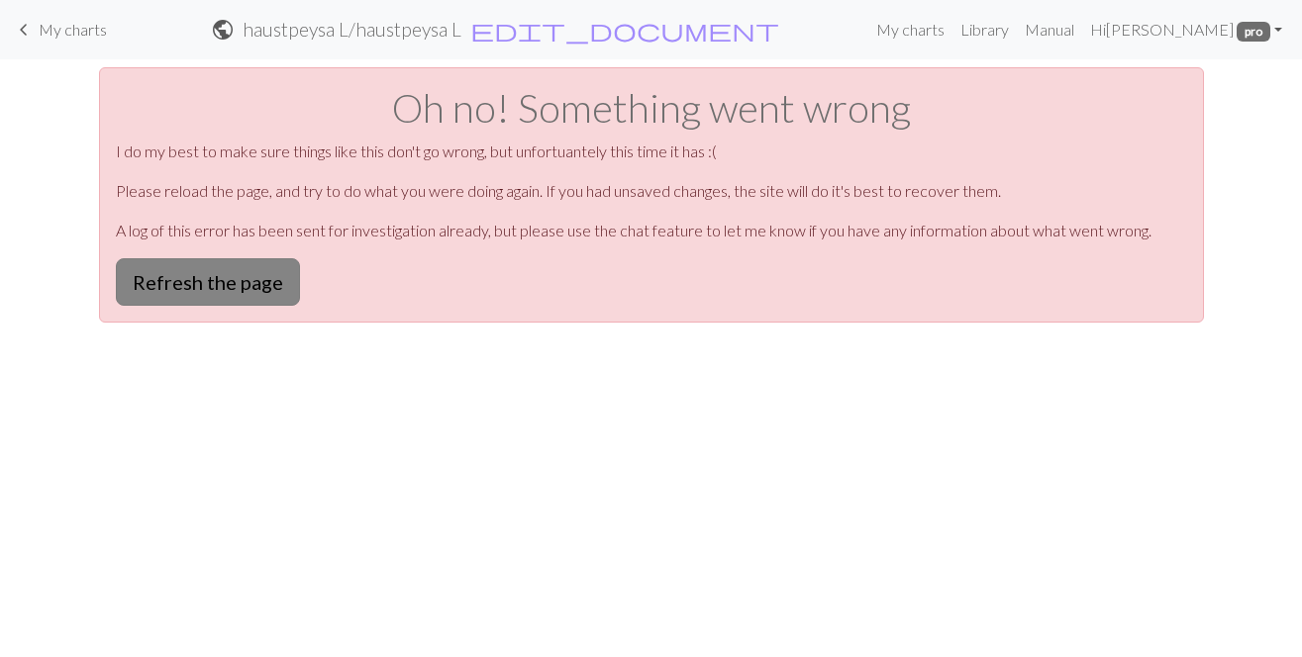
drag, startPoint x: 225, startPoint y: 284, endPoint x: 240, endPoint y: 278, distance: 16.0
click at [229, 283] on button "Refresh the page" at bounding box center [208, 282] width 184 height 48
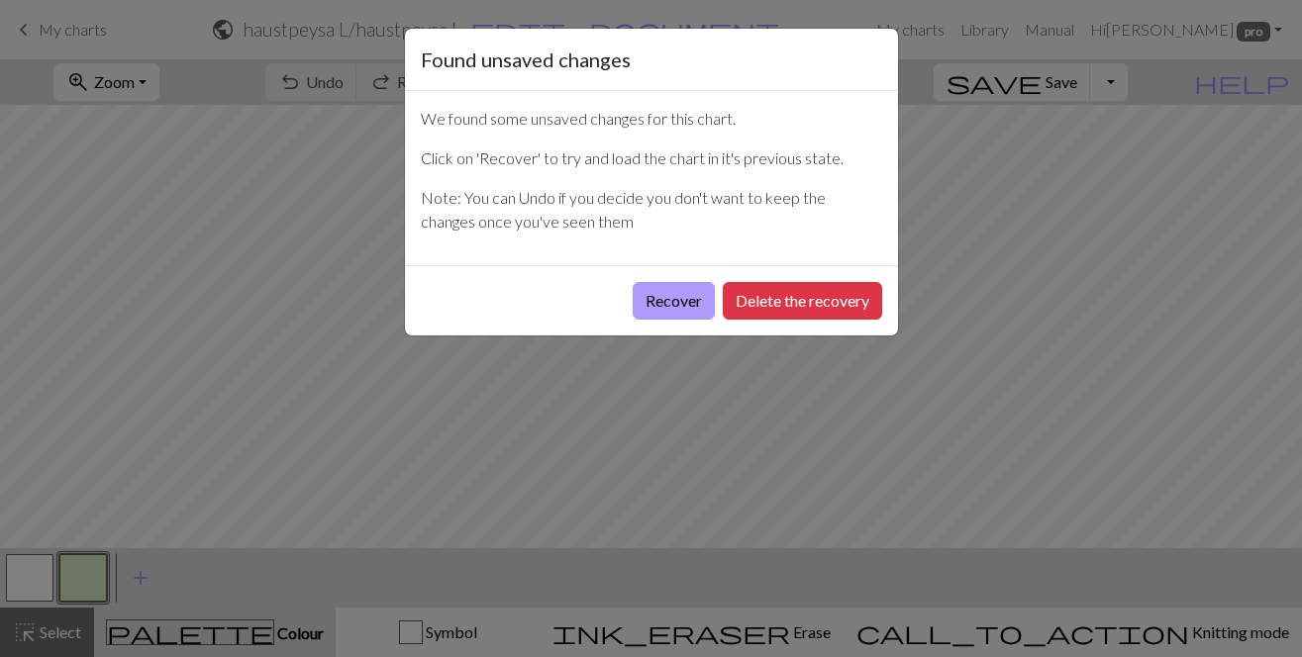
click at [648, 303] on button "Recover" at bounding box center [674, 301] width 82 height 38
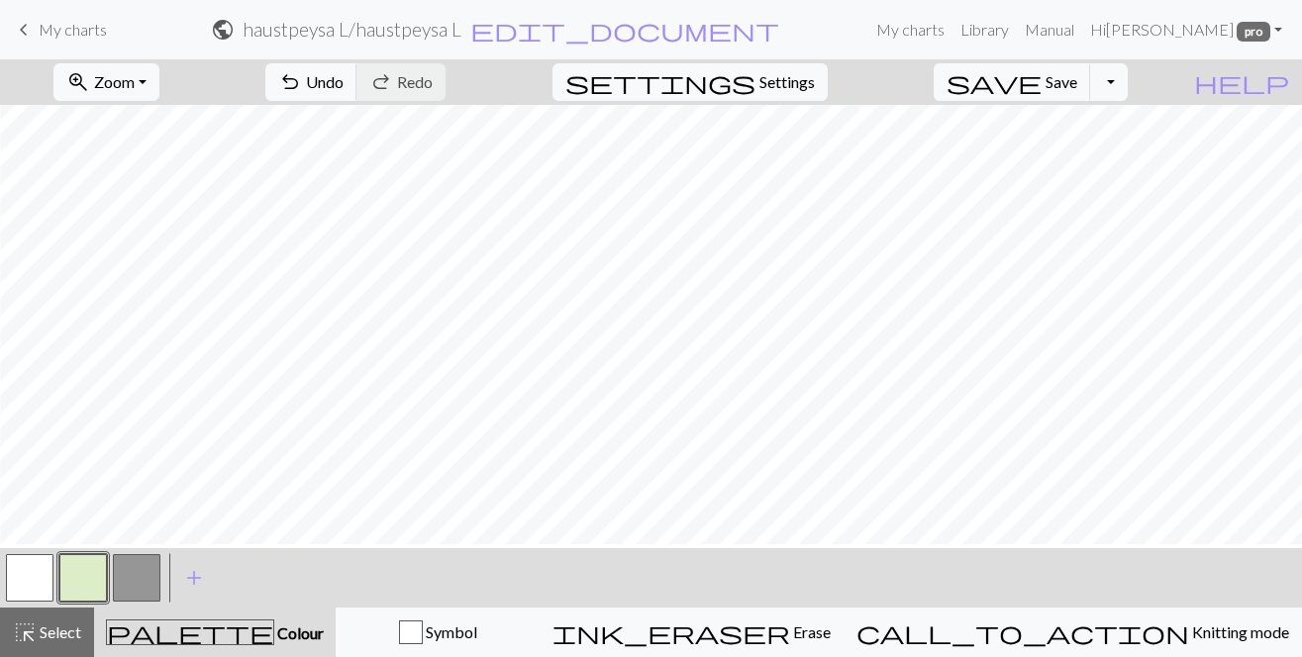
scroll to position [1531, 1809]
drag, startPoint x: 54, startPoint y: 641, endPoint x: 102, endPoint y: 561, distance: 93.2
click at [54, 641] on div "highlight_alt Select Select" at bounding box center [47, 633] width 68 height 24
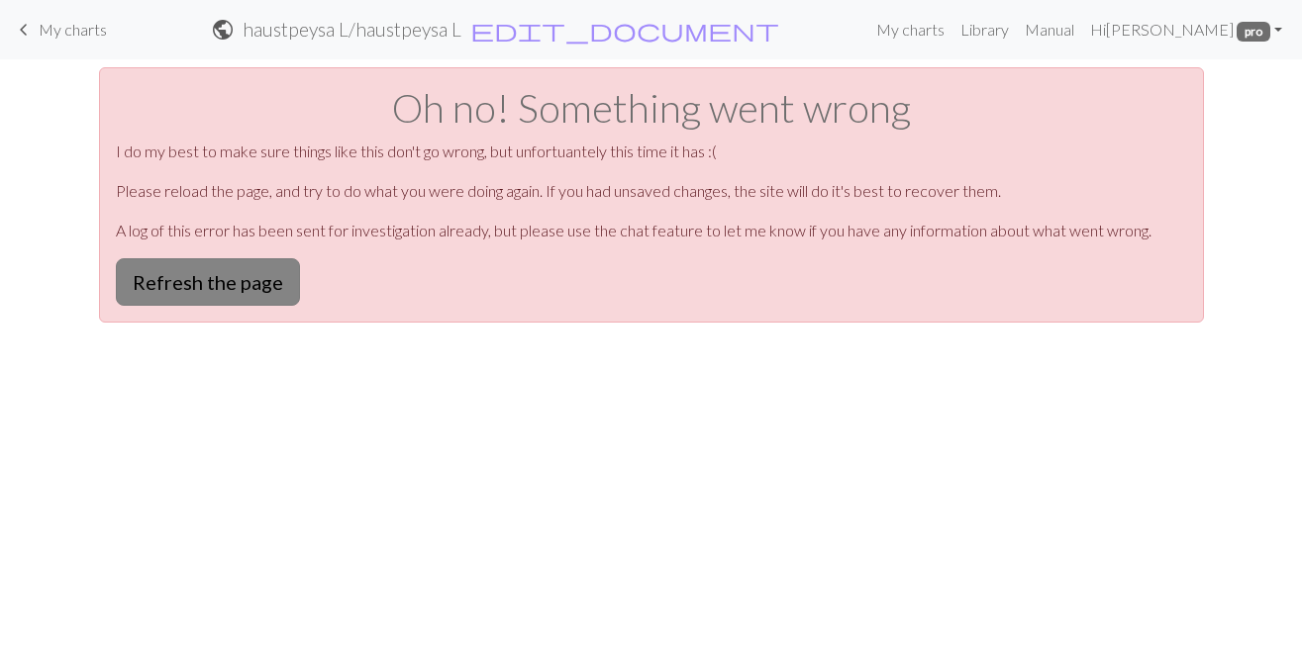
click at [250, 282] on button "Refresh the page" at bounding box center [208, 282] width 184 height 48
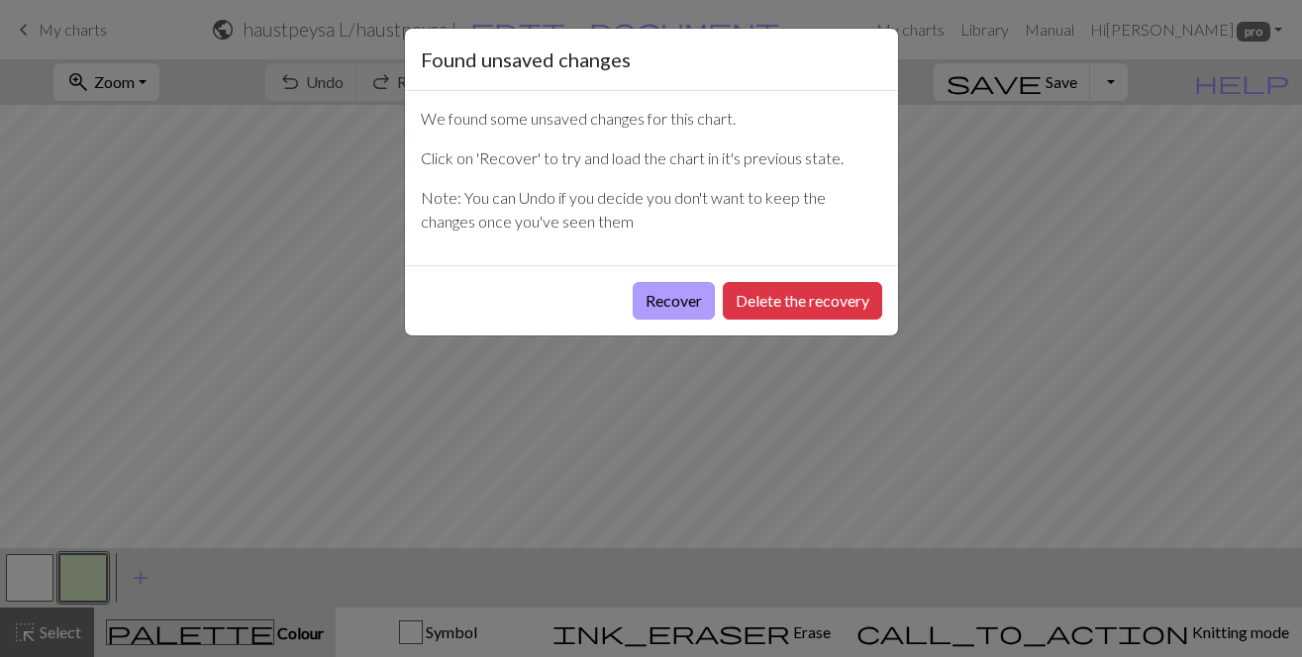
click at [683, 299] on button "Recover" at bounding box center [674, 301] width 82 height 38
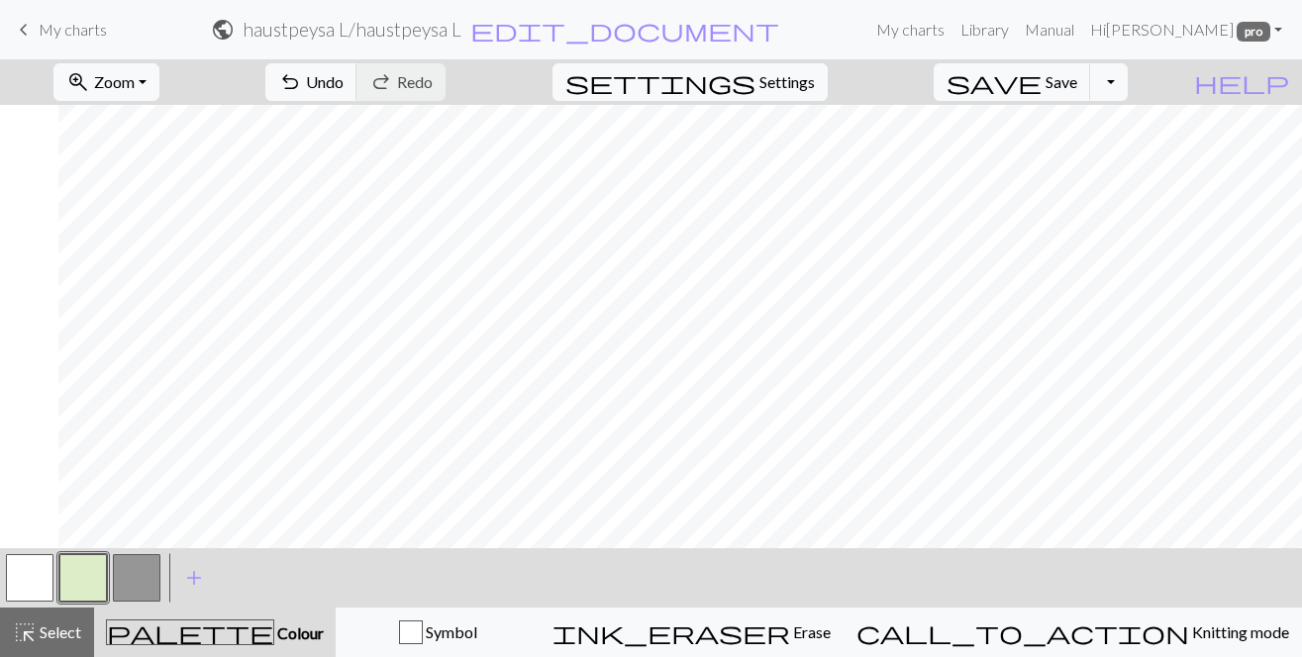
scroll to position [0, 1809]
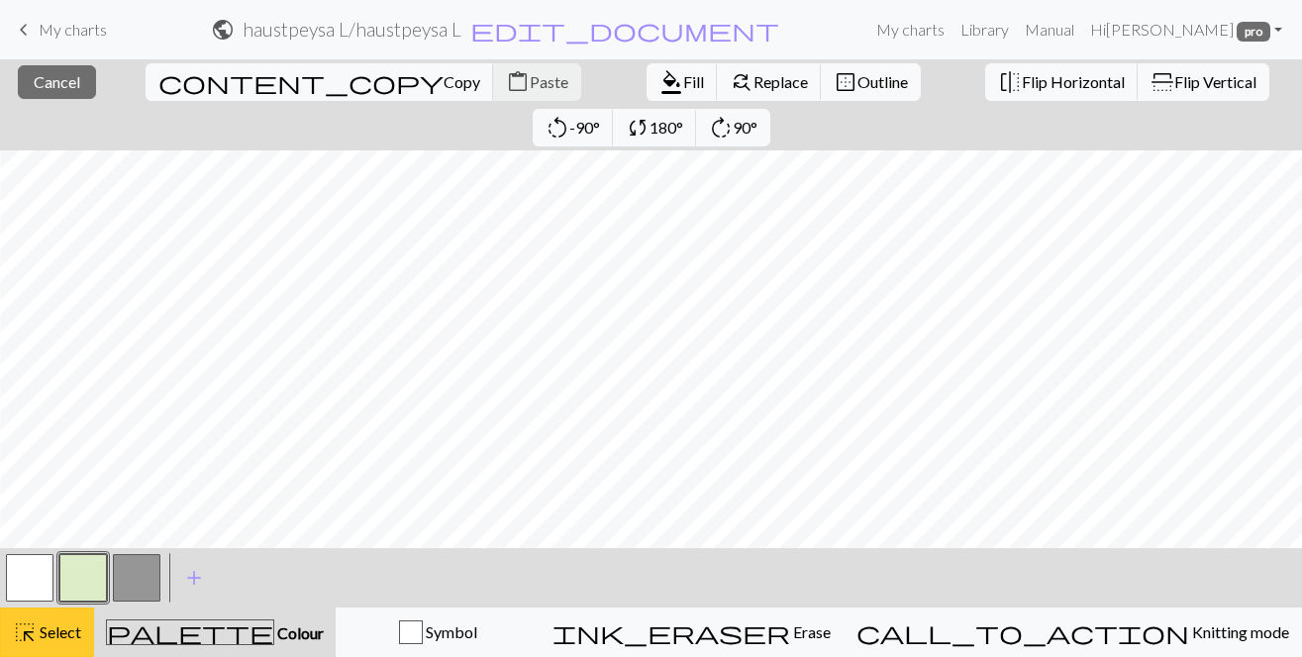
click at [49, 635] on span "Select" at bounding box center [59, 632] width 45 height 19
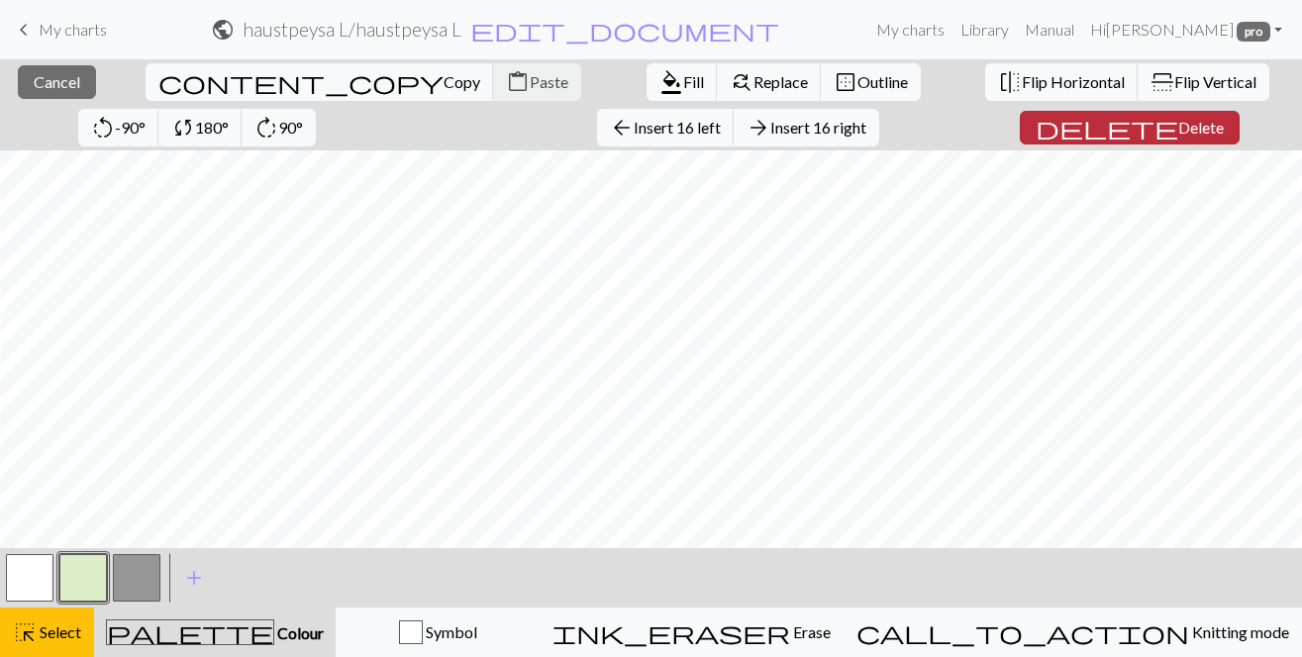
click at [1178, 129] on span "Delete" at bounding box center [1201, 127] width 46 height 19
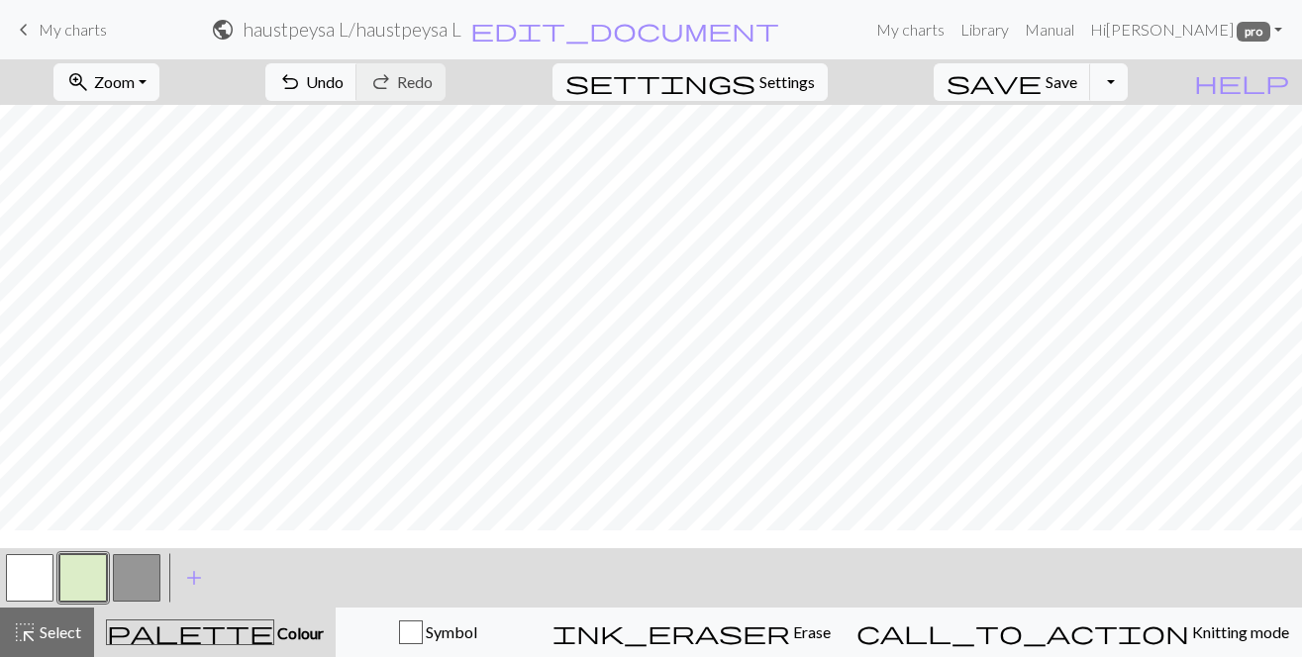
scroll to position [1924, 1136]
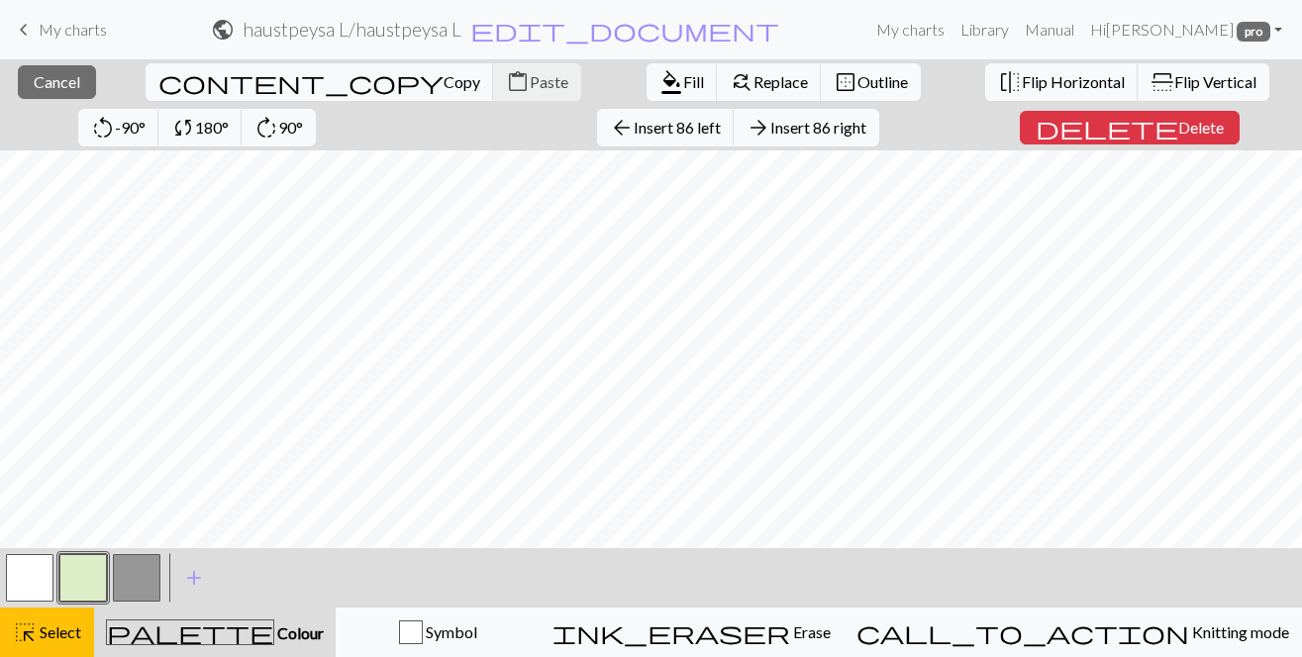
click at [1183, 130] on div "close Cancel content_copy Copy content_paste Paste format_color_fill Fill find_…" at bounding box center [651, 358] width 1302 height 598
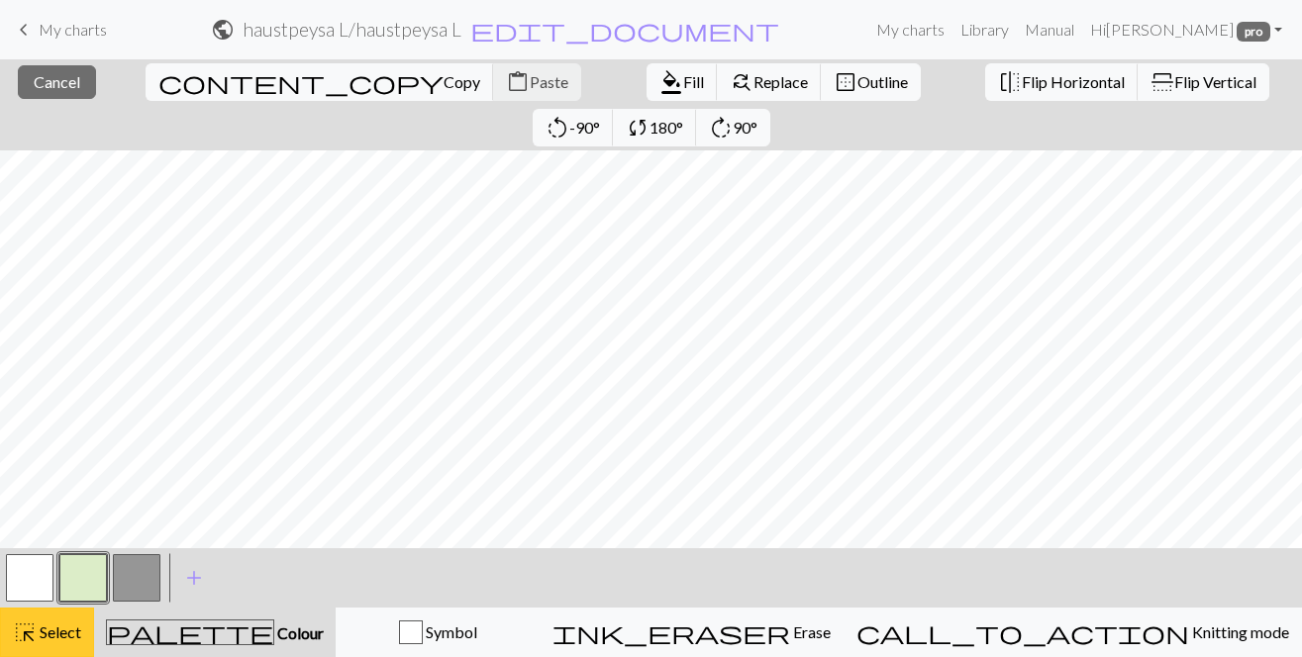
click at [57, 641] on span "Select" at bounding box center [59, 632] width 45 height 19
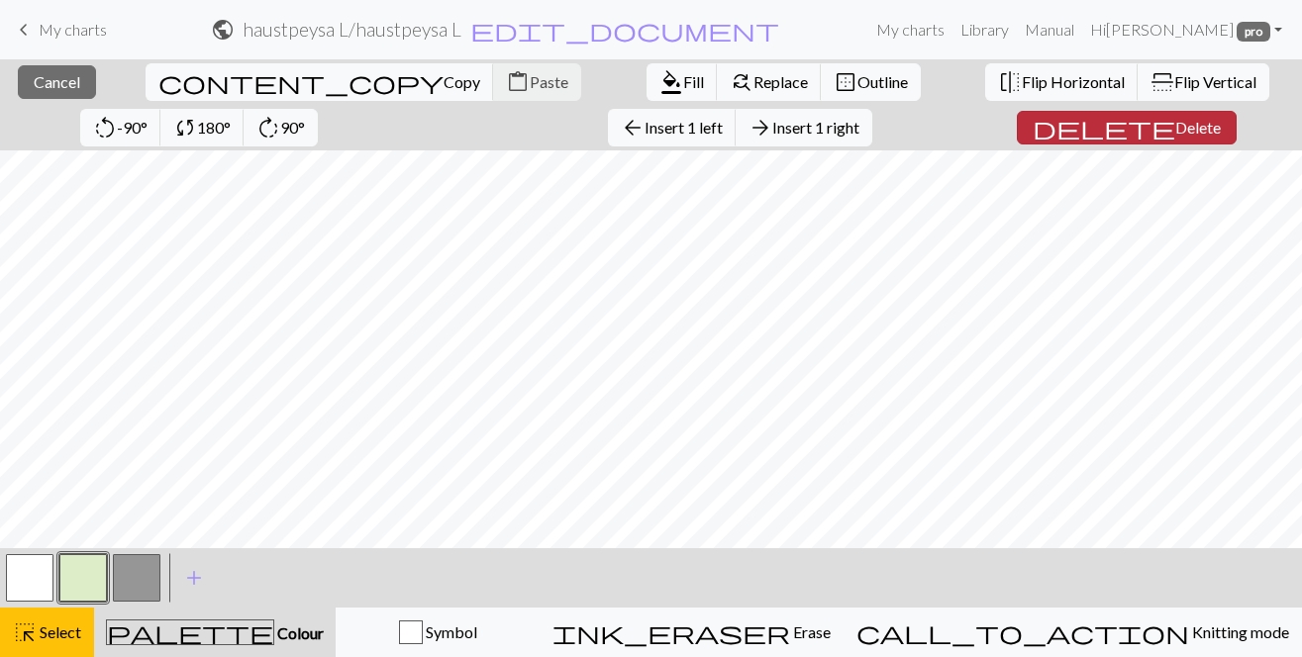
click at [1032, 124] on span "delete" at bounding box center [1103, 128] width 143 height 28
click at [1017, 124] on button "delete Delete" at bounding box center [1127, 128] width 220 height 34
click at [1240, 134] on div "close Cancel content_copy Copy content_paste Paste format_color_fill Fill find_…" at bounding box center [651, 358] width 1302 height 598
click at [1175, 125] on span "Delete" at bounding box center [1198, 127] width 46 height 19
click at [1175, 129] on span "Delete" at bounding box center [1198, 127] width 46 height 19
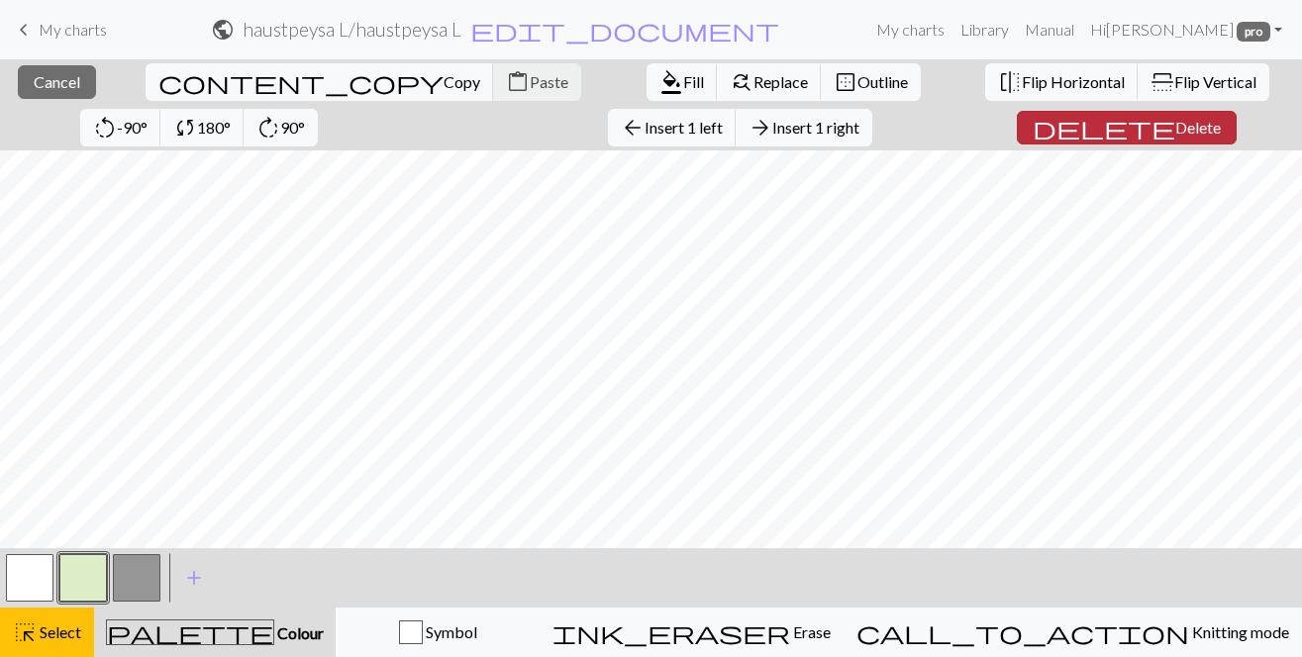
click at [1175, 123] on span "Delete" at bounding box center [1198, 127] width 46 height 19
click at [1064, 128] on button "delete Delete" at bounding box center [1127, 128] width 220 height 34
click at [1195, 133] on div "close Cancel content_copy Copy content_paste Paste format_color_fill Fill find_…" at bounding box center [651, 358] width 1302 height 598
click at [1065, 123] on button "delete Delete" at bounding box center [1127, 128] width 220 height 34
click at [1175, 123] on span "Delete" at bounding box center [1198, 127] width 46 height 19
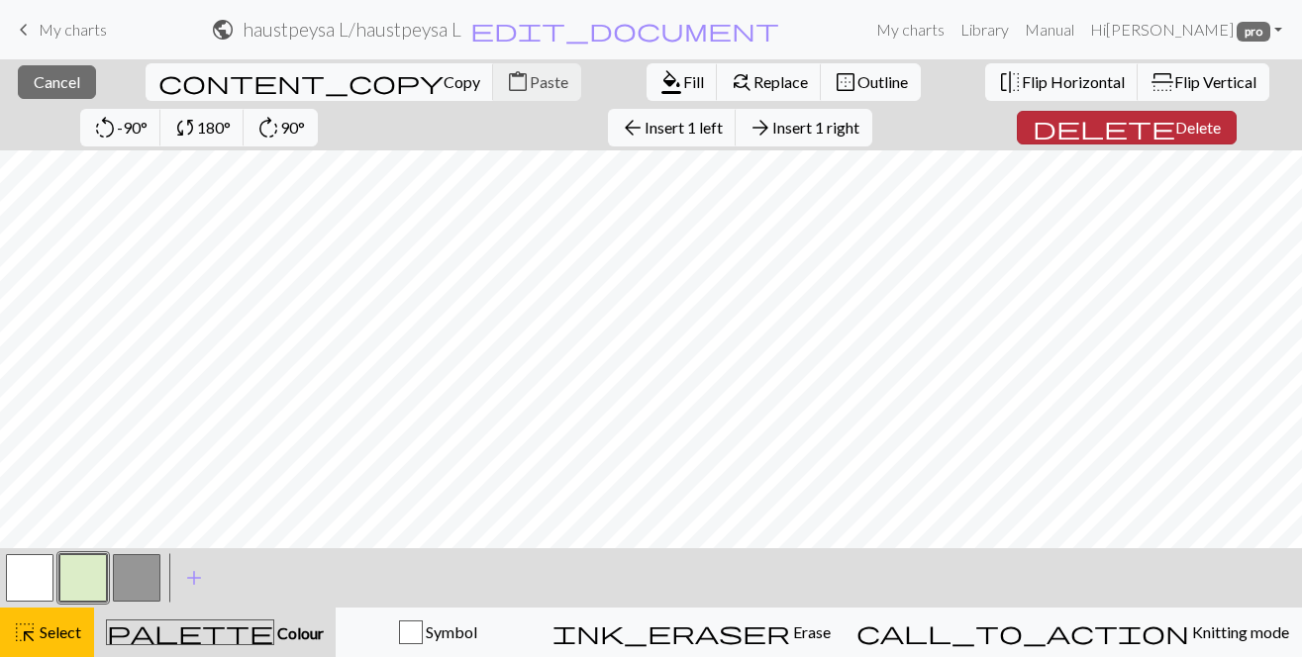
click at [1062, 125] on button "delete Delete" at bounding box center [1127, 128] width 220 height 34
click at [1175, 125] on span "Delete" at bounding box center [1198, 127] width 46 height 19
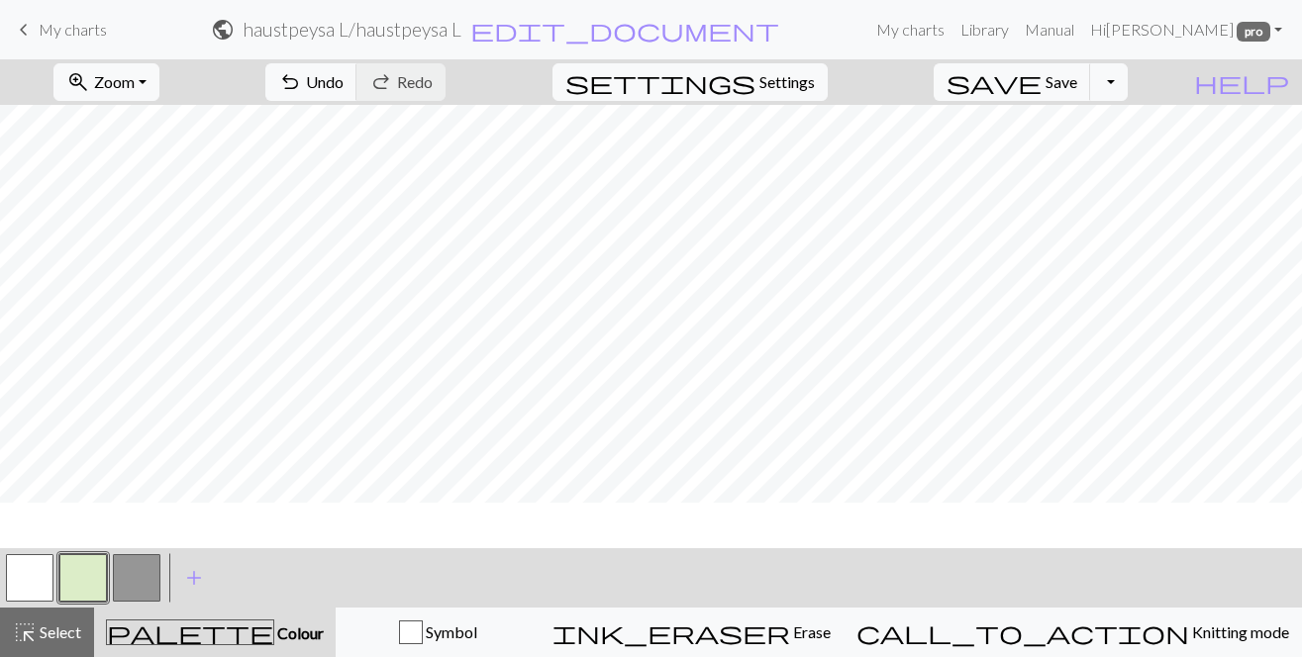
scroll to position [1924, 1123]
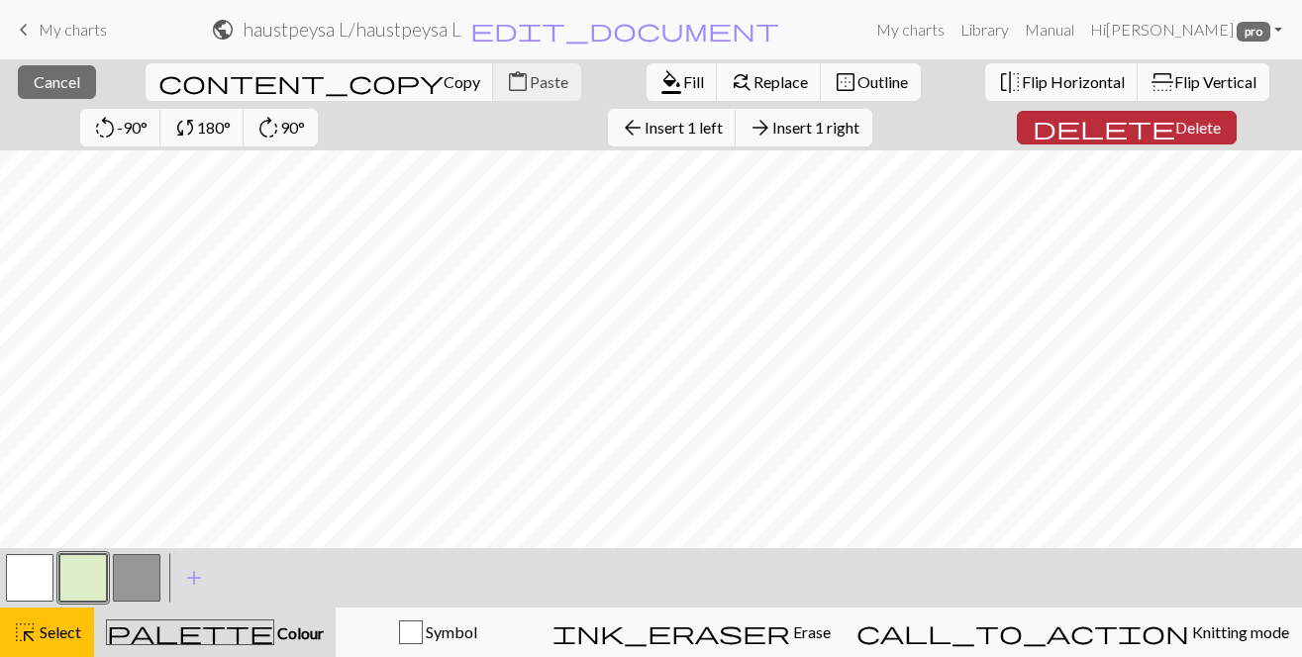
click at [1175, 123] on span "Delete" at bounding box center [1198, 127] width 46 height 19
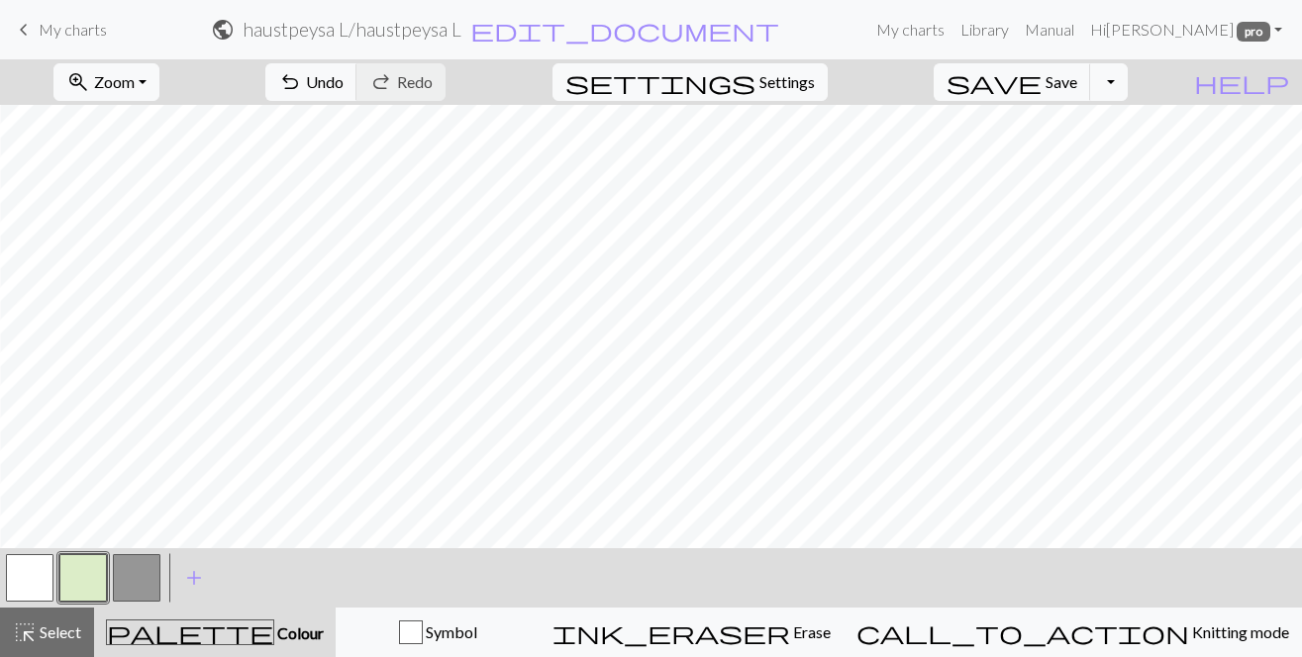
click at [1169, 131] on div "zoom_in Zoom Zoom Fit all Fit width Fit height 50% 100% 150% 200% undo Undo Und…" at bounding box center [651, 358] width 1302 height 598
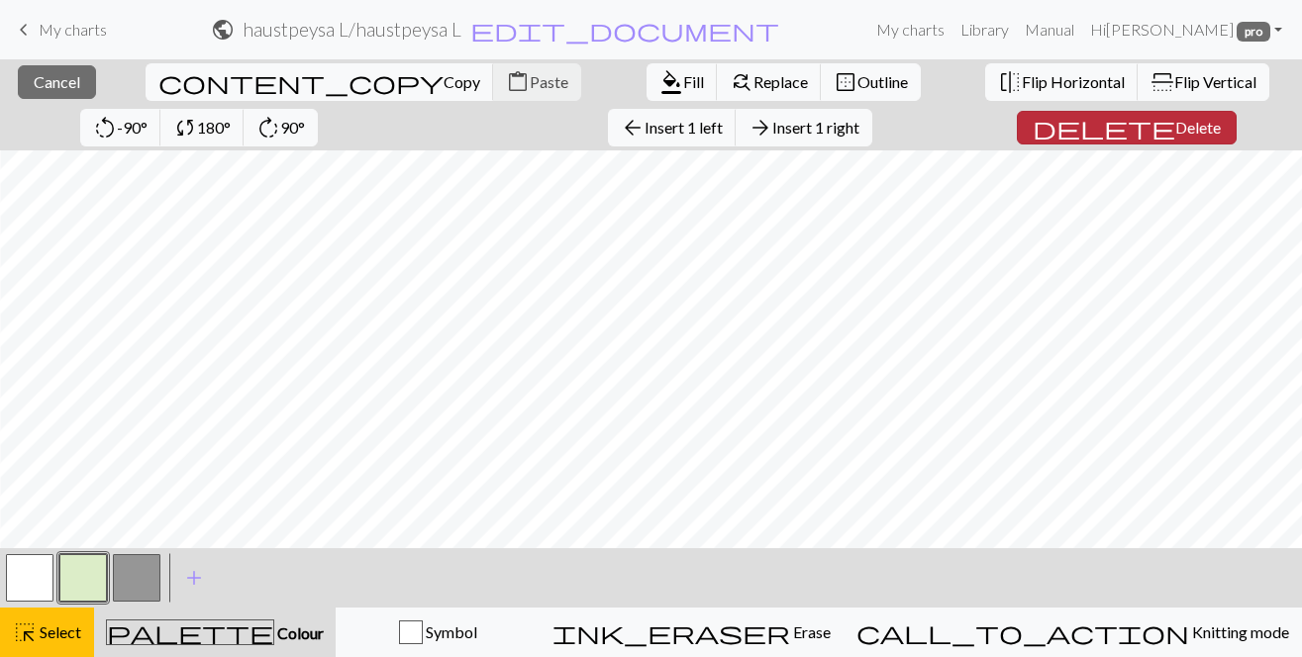
click at [1175, 125] on span "Delete" at bounding box center [1198, 127] width 46 height 19
click at [1175, 126] on span "Delete" at bounding box center [1198, 127] width 46 height 19
click at [1040, 115] on button "delete Delete" at bounding box center [1127, 128] width 220 height 34
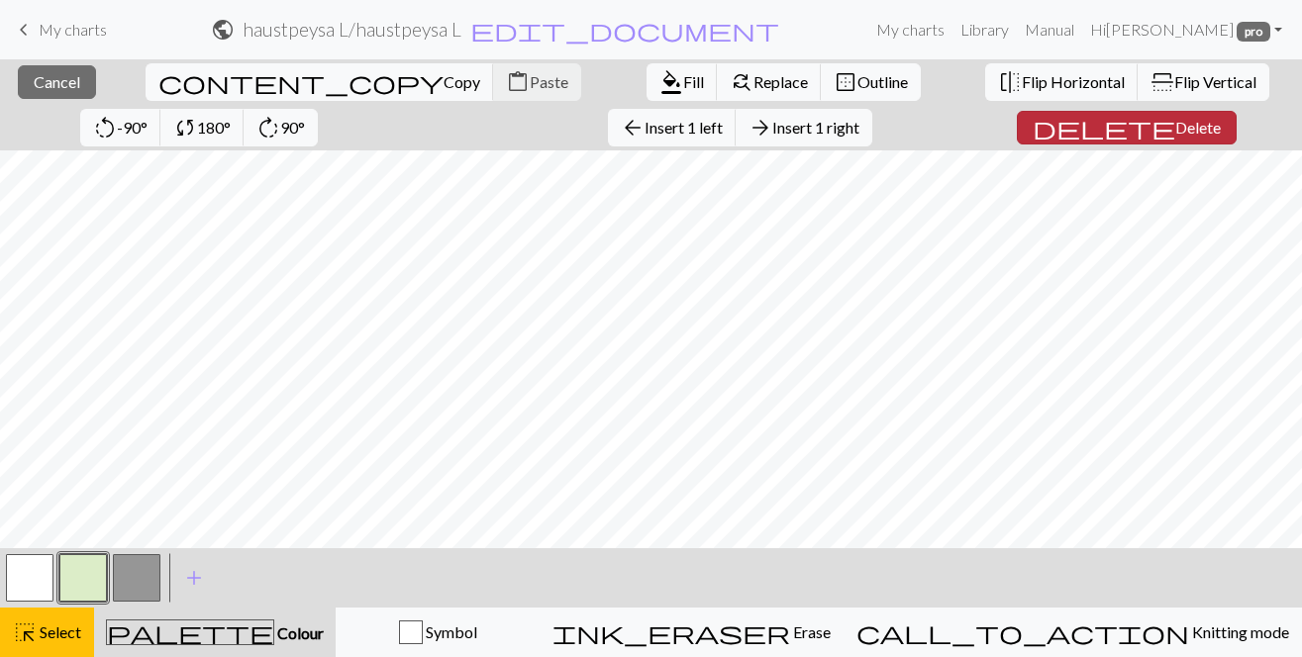
scroll to position [1924, 1018]
click at [1175, 127] on span "Delete" at bounding box center [1198, 127] width 46 height 19
click at [1175, 131] on span "Delete" at bounding box center [1198, 127] width 46 height 19
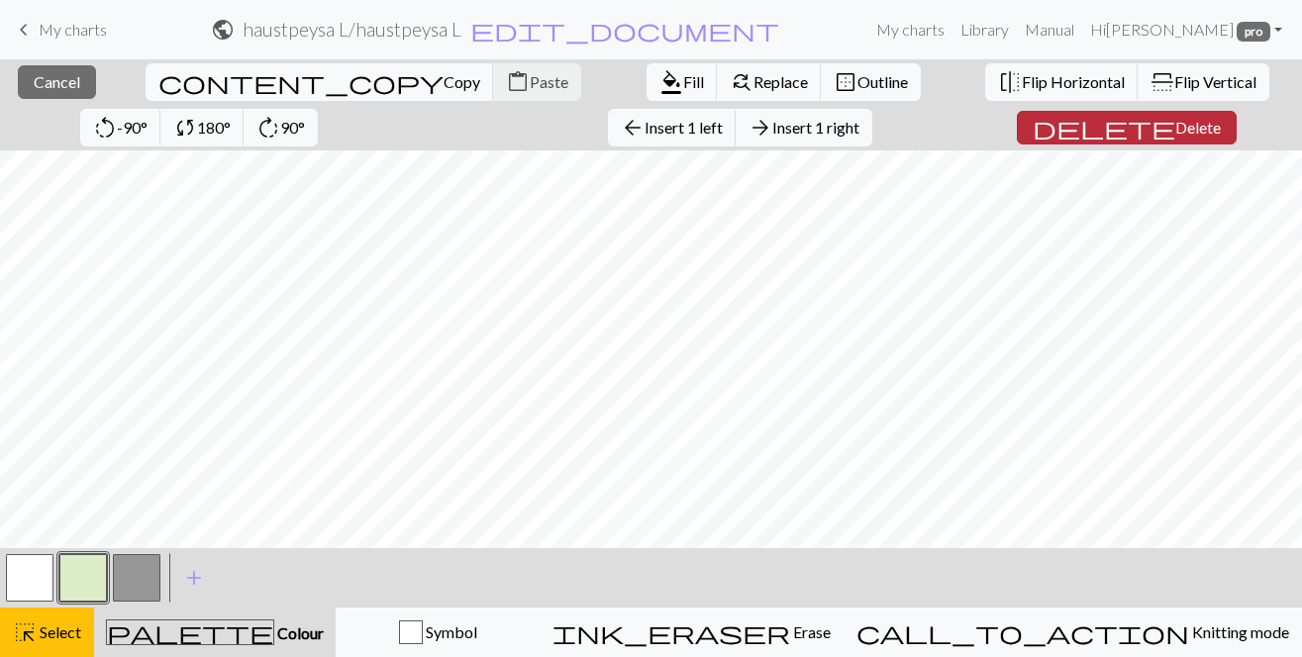
click at [1175, 127] on span "Delete" at bounding box center [1198, 127] width 46 height 19
click at [1175, 123] on span "Delete" at bounding box center [1198, 127] width 46 height 19
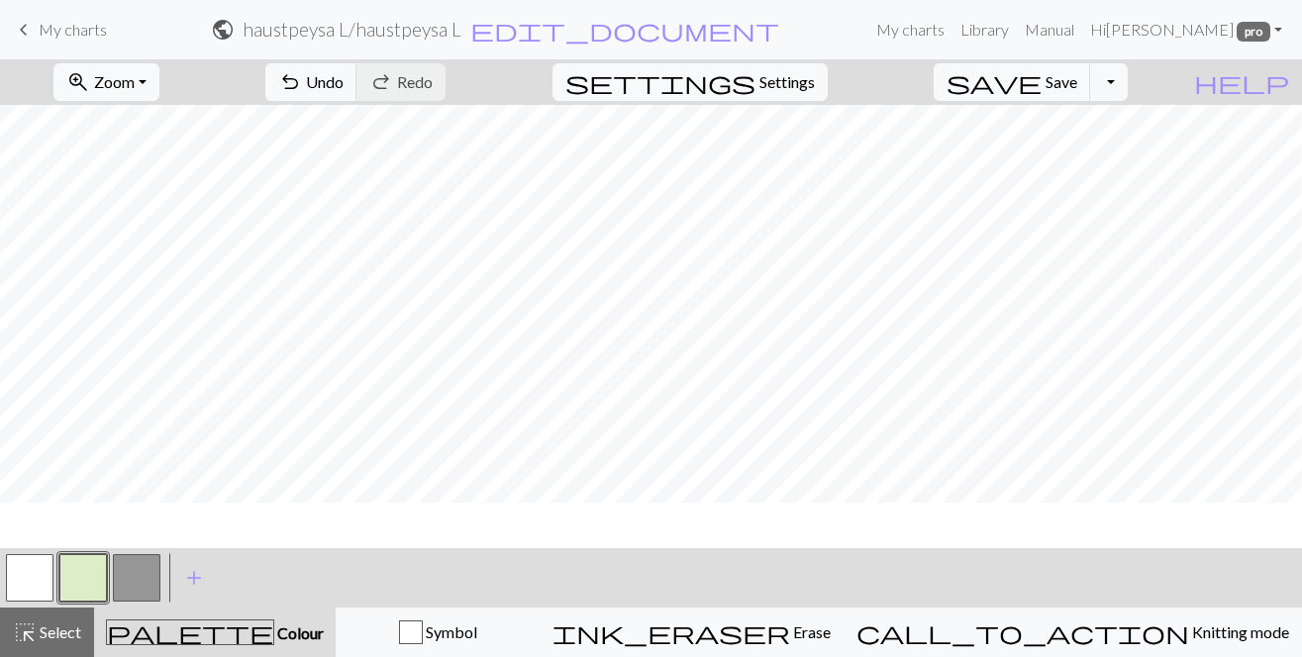
scroll to position [1924, 912]
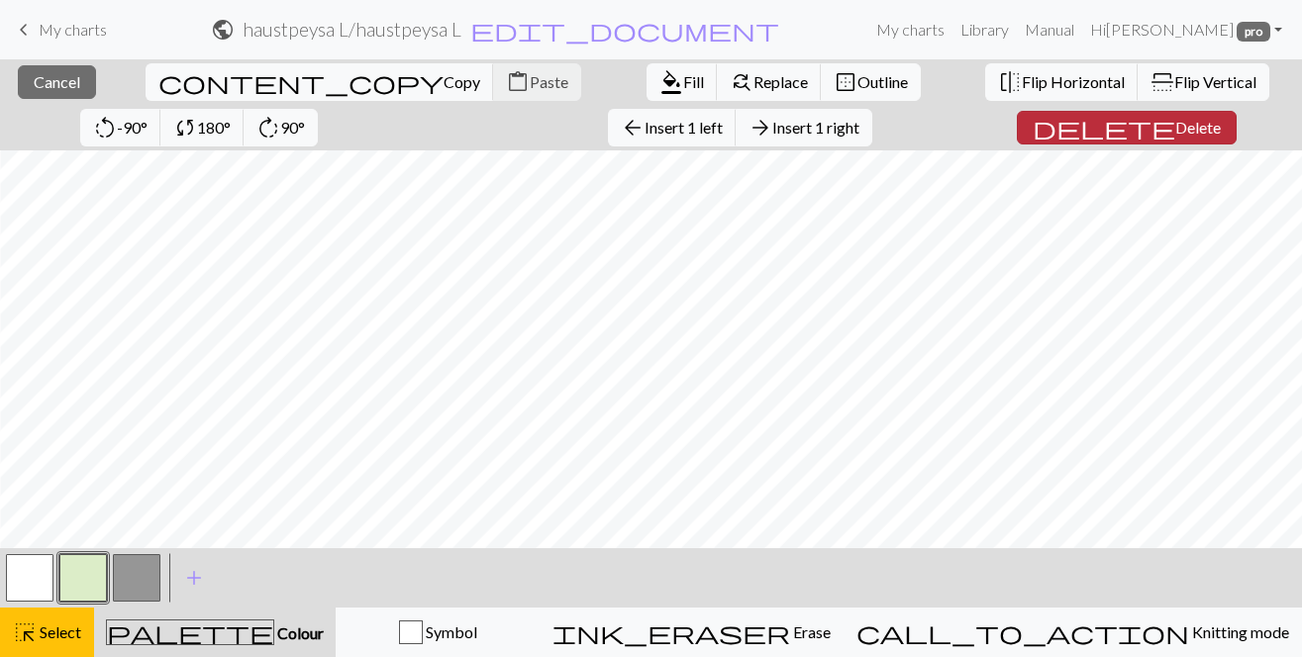
click at [1175, 128] on span "Delete" at bounding box center [1198, 127] width 46 height 19
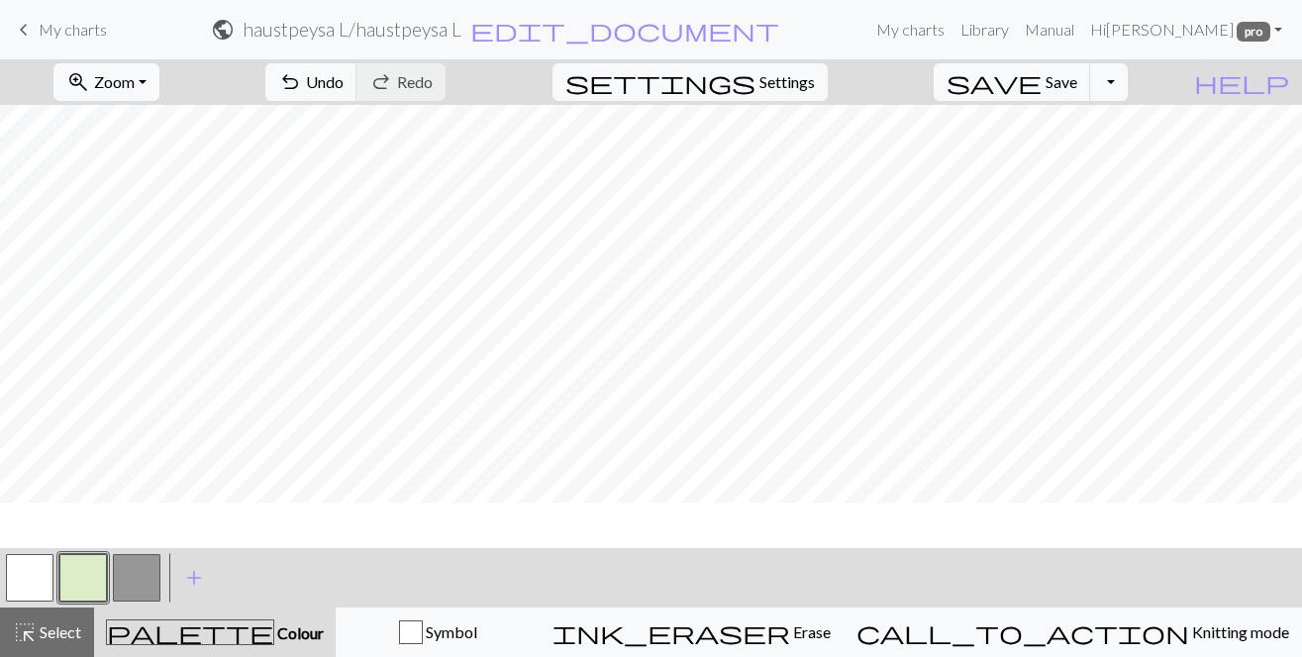
scroll to position [1924, 886]
drag, startPoint x: 140, startPoint y: 579, endPoint x: 197, endPoint y: 557, distance: 61.4
click at [150, 574] on button "button" at bounding box center [137, 578] width 48 height 48
drag, startPoint x: 32, startPoint y: 578, endPoint x: 70, endPoint y: 557, distance: 43.8
click at [33, 578] on button "button" at bounding box center [30, 578] width 48 height 48
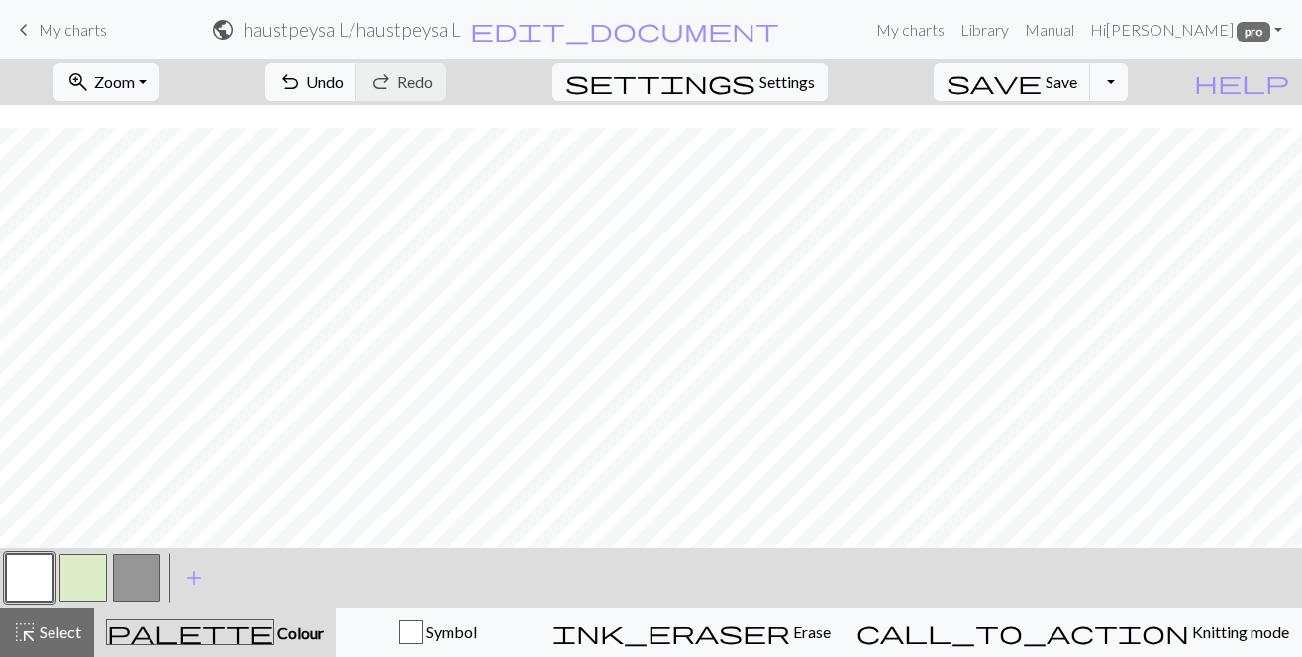
scroll to position [2750, 886]
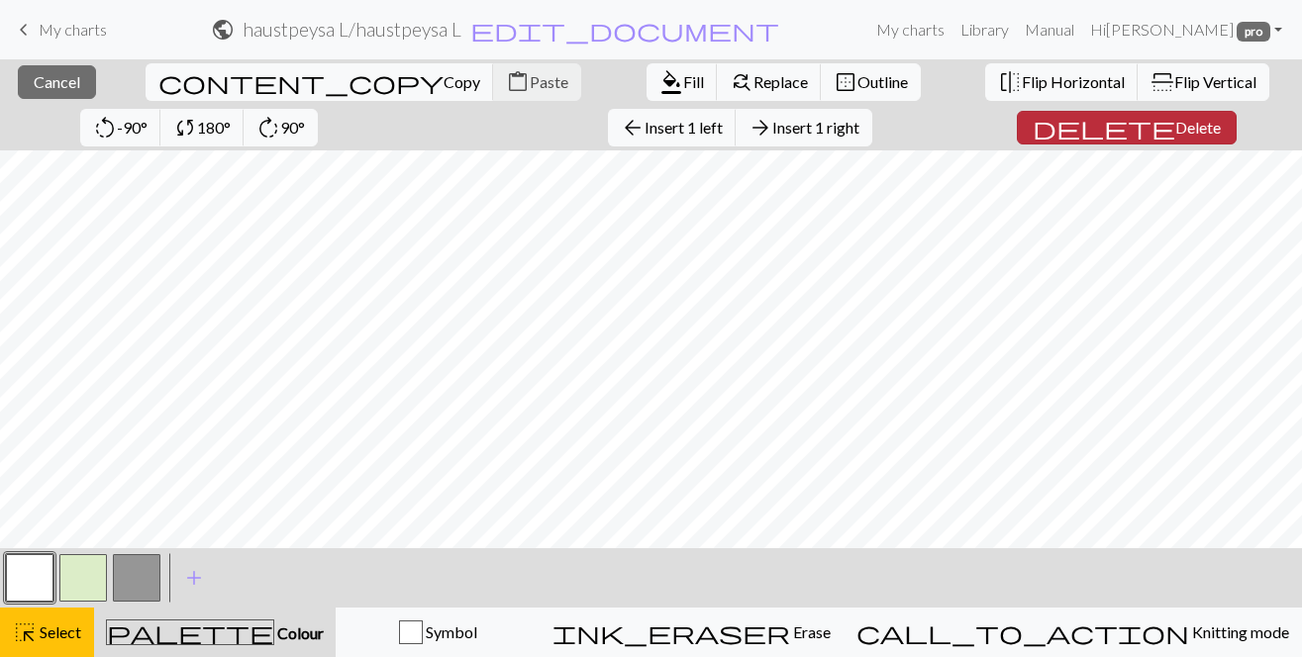
click at [1175, 130] on span "Delete" at bounding box center [1198, 127] width 46 height 19
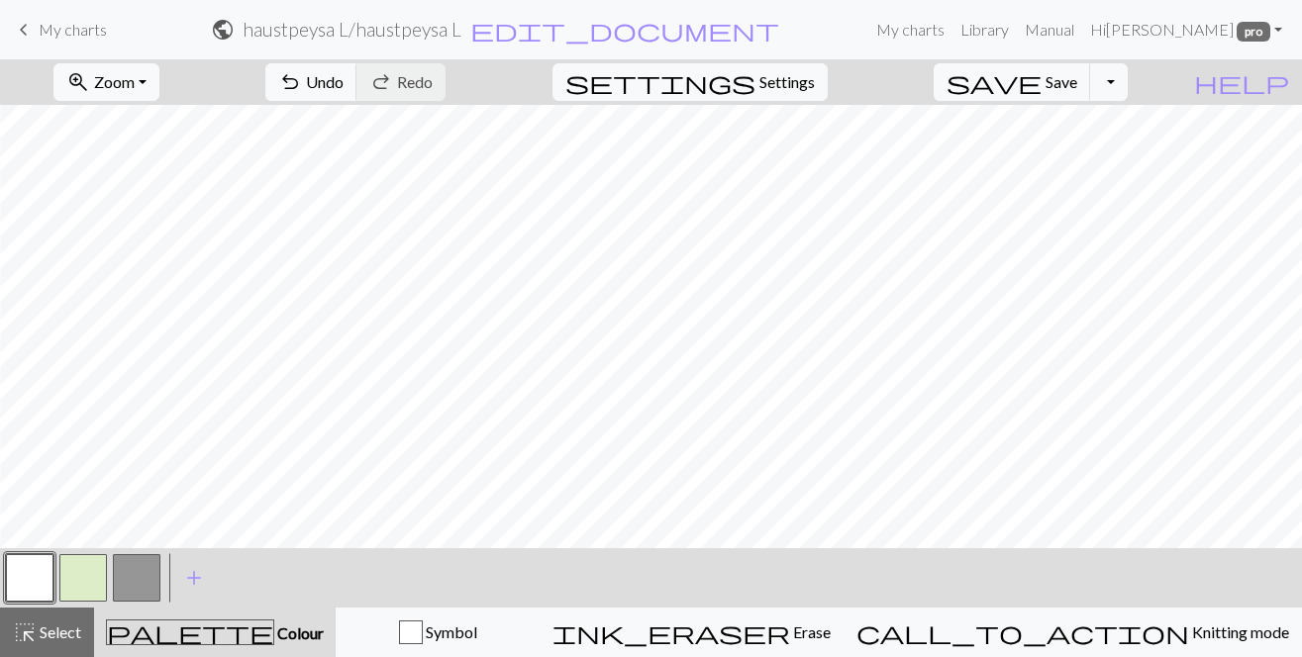
click at [22, 574] on button "button" at bounding box center [30, 578] width 48 height 48
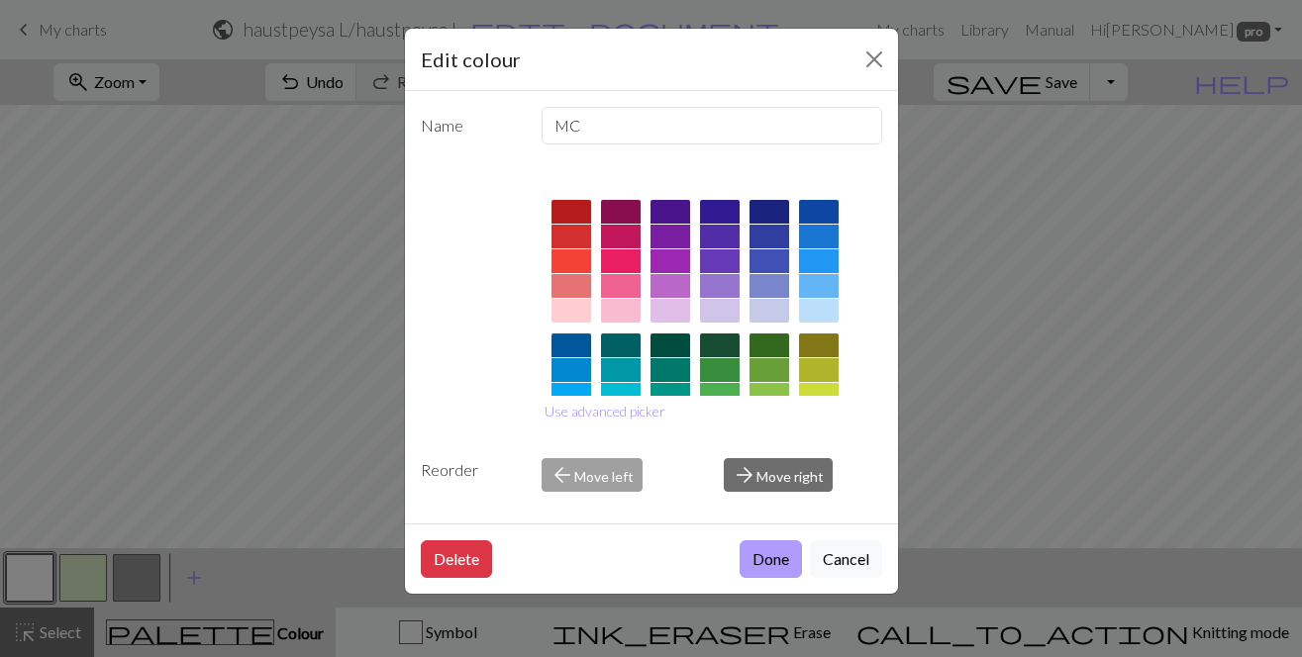
click at [764, 556] on button "Done" at bounding box center [770, 559] width 62 height 38
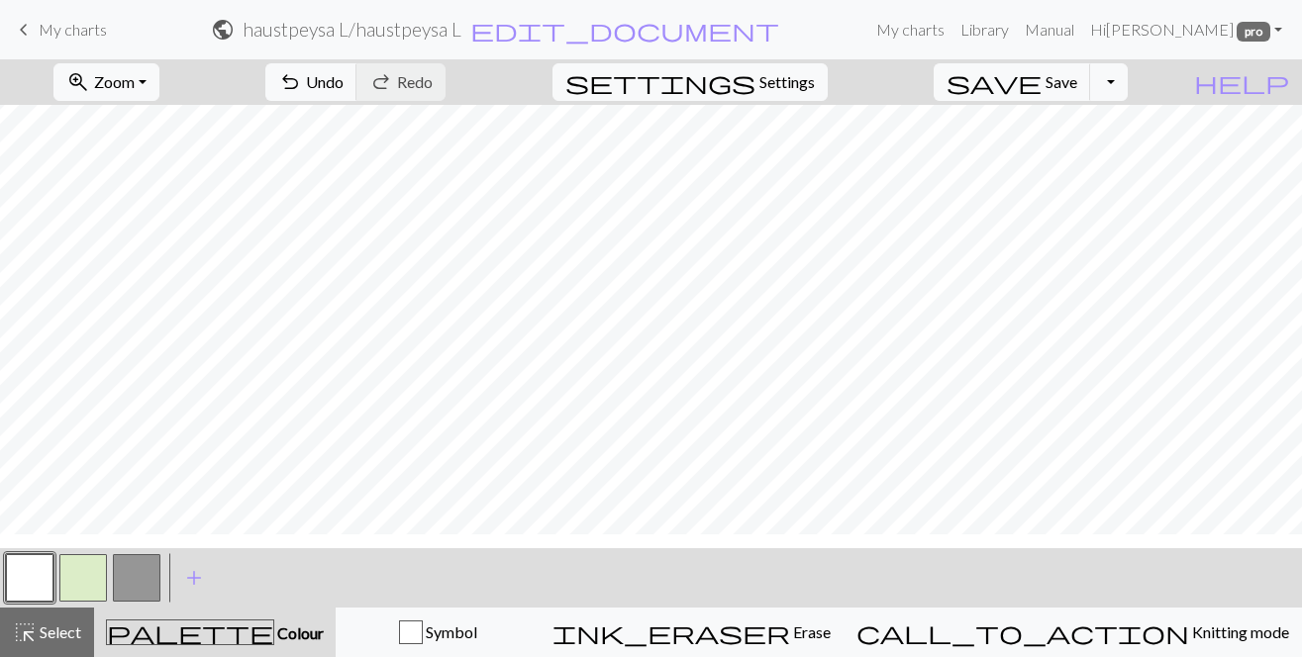
scroll to position [1635, 0]
drag, startPoint x: 186, startPoint y: 84, endPoint x: 186, endPoint y: 97, distance: 12.9
click at [159, 85] on button "zoom_in Zoom Zoom" at bounding box center [106, 82] width 106 height 38
click at [158, 232] on button "50%" at bounding box center [132, 238] width 156 height 32
